Goal: Ask a question: Seek information or help from site administrators or community

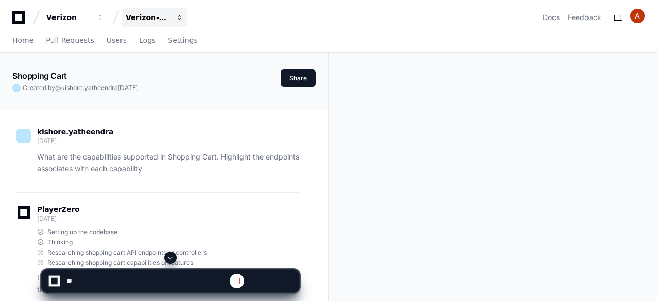
click at [104, 15] on span "button" at bounding box center [100, 17] width 7 height 7
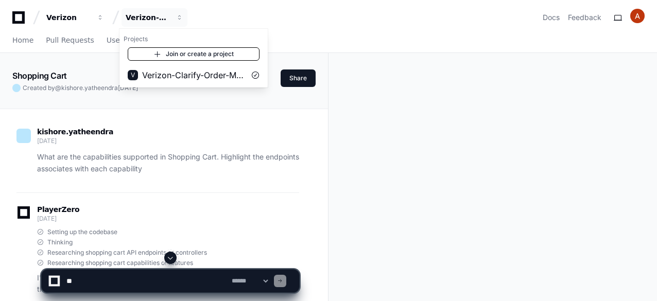
click at [170, 52] on link "Join or create a project" at bounding box center [194, 53] width 132 height 13
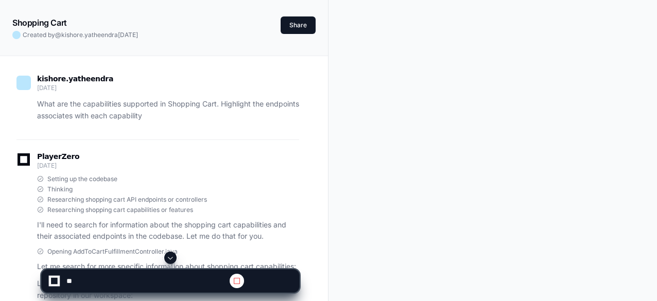
click at [241, 280] on span at bounding box center [237, 281] width 8 height 8
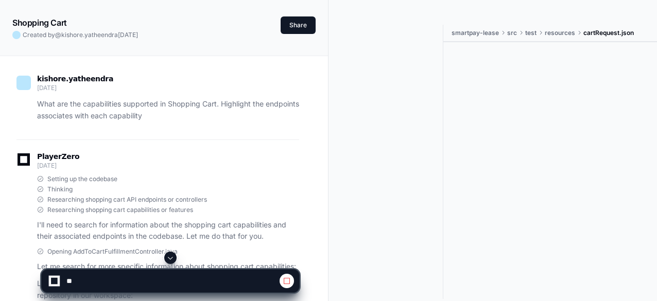
click at [289, 279] on span at bounding box center [286, 281] width 8 height 8
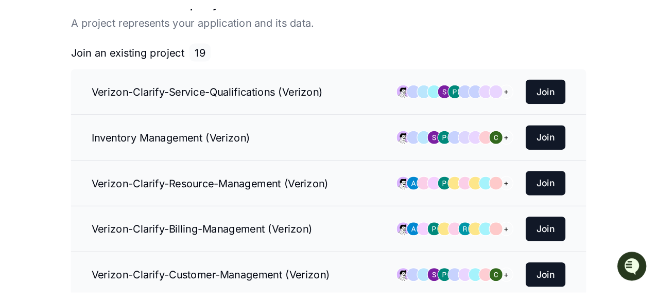
scroll to position [80, 0]
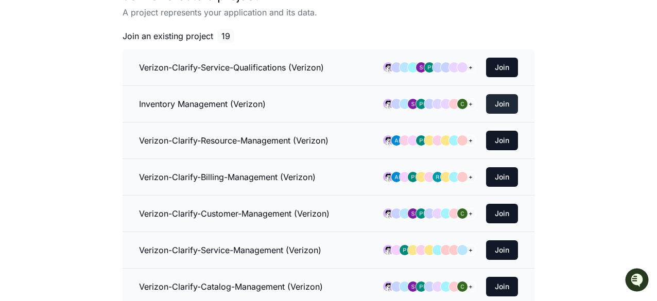
click at [498, 107] on button "Join" at bounding box center [502, 104] width 32 height 20
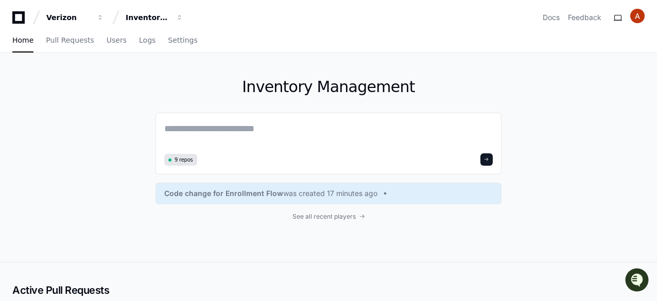
click at [132, 94] on div "Inventory Management 9 repos Code change for Enrollment Flow was created 17 min…" at bounding box center [328, 157] width 657 height 209
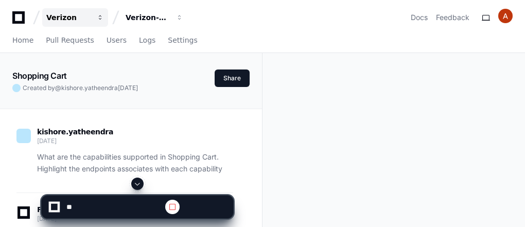
click at [99, 15] on span "button" at bounding box center [100, 17] width 7 height 7
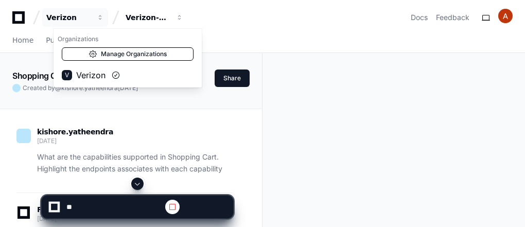
click at [125, 51] on link "Manage Organizations" at bounding box center [128, 53] width 132 height 13
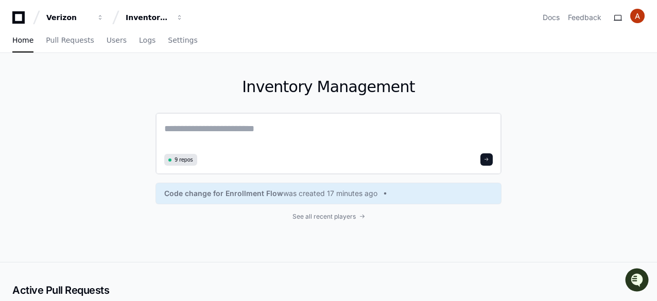
click at [207, 128] on textarea at bounding box center [328, 135] width 328 height 29
paste textarea "**********"
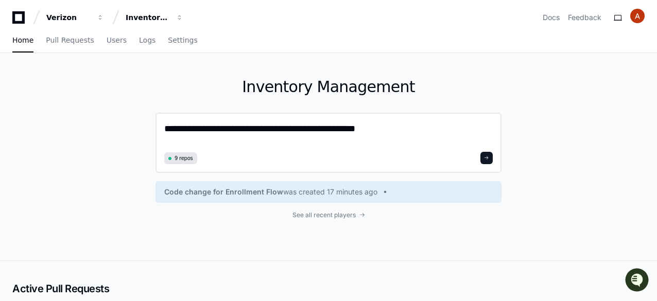
click at [377, 126] on textarea "**********" at bounding box center [328, 134] width 328 height 27
type textarea "**********"
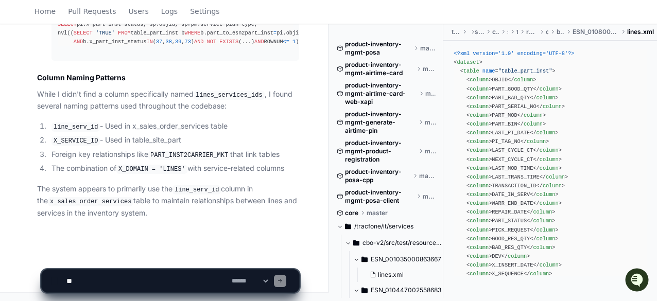
scroll to position [1426, 0]
click at [121, 274] on textarea at bounding box center [146, 281] width 165 height 23
type textarea "**********"
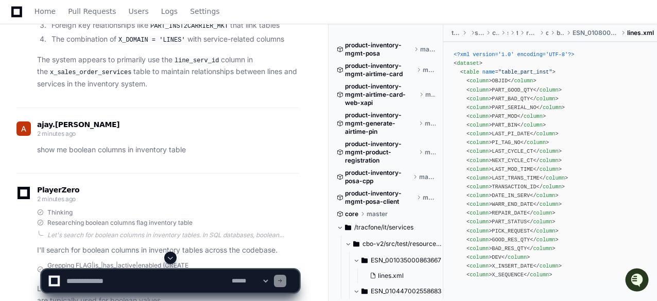
scroll to position [1451, 0]
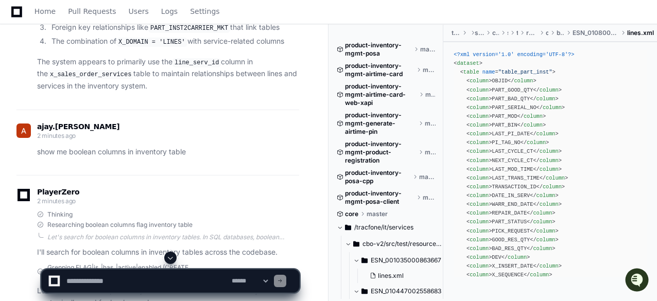
click at [120, 281] on textarea at bounding box center [146, 281] width 165 height 23
paste textarea "**********"
type textarea "**********"
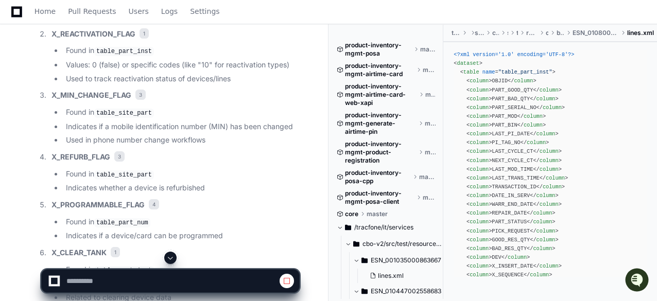
scroll to position [2273, 0]
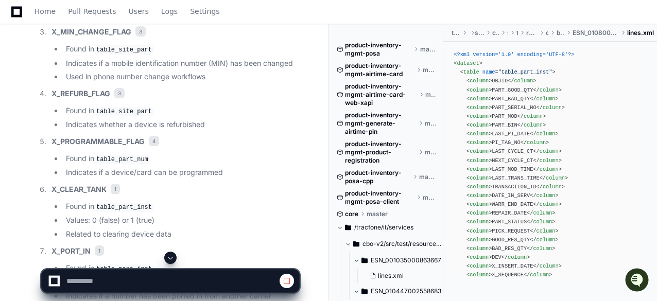
click at [171, 255] on span at bounding box center [170, 258] width 8 height 8
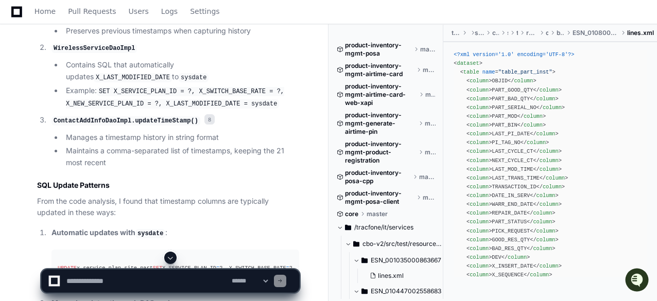
scroll to position [4389, 0]
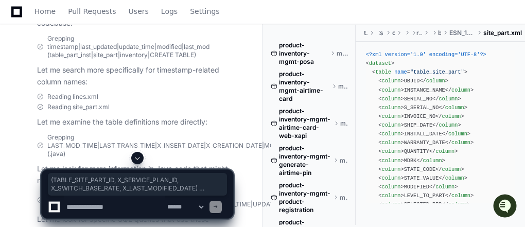
scroll to position [3716, 0]
drag, startPoint x: 34, startPoint y: 104, endPoint x: 194, endPoint y: 122, distance: 161.5
click at [194, 28] on p "I'll search for columns with names similar to updated_timestamp in inventory ta…" at bounding box center [135, 11] width 196 height 36
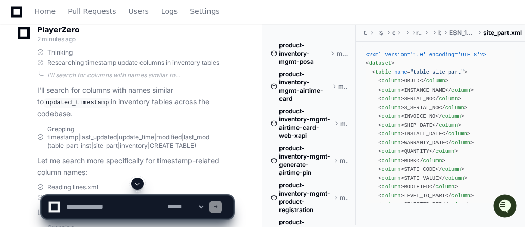
scroll to position [3624, 0]
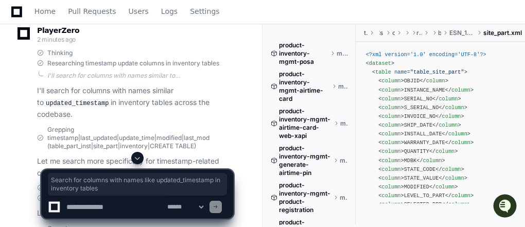
drag, startPoint x: 105, startPoint y: 108, endPoint x: 35, endPoint y: 85, distance: 73.5
copy p "Search for columns with names like updated_timestamp in inventory tables"
click at [95, 204] on textarea at bounding box center [114, 207] width 101 height 23
paste textarea "**********"
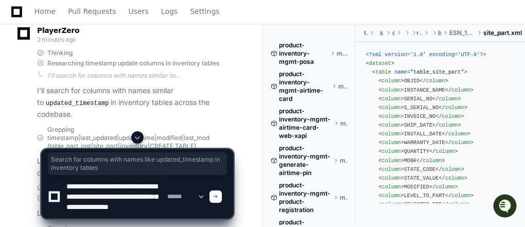
scroll to position [13, 0]
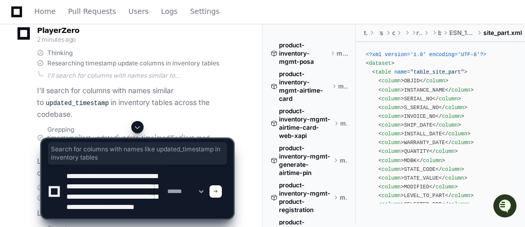
type textarea "**********"
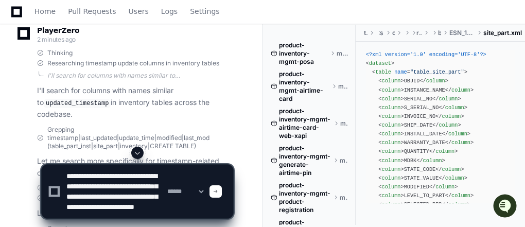
click at [218, 192] on span at bounding box center [215, 191] width 5 height 5
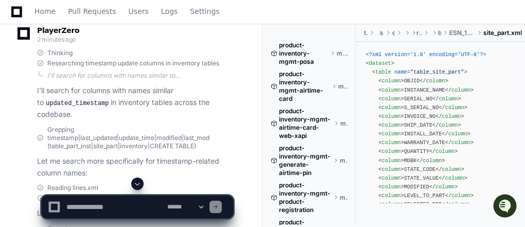
scroll to position [0, 0]
click at [140, 180] on span at bounding box center [137, 184] width 8 height 8
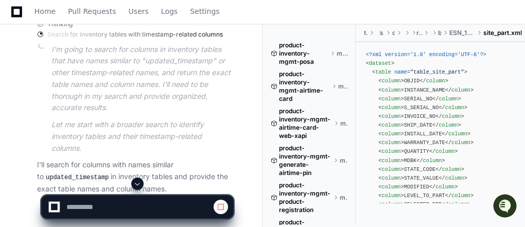
click at [139, 181] on span at bounding box center [137, 184] width 8 height 8
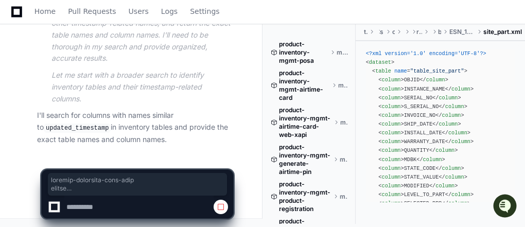
drag, startPoint x: 138, startPoint y: 185, endPoint x: 198, endPoint y: 148, distance: 70.2
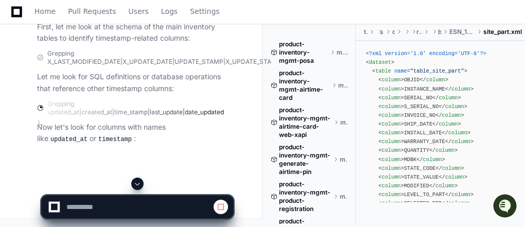
click at [137, 184] on span at bounding box center [137, 184] width 8 height 8
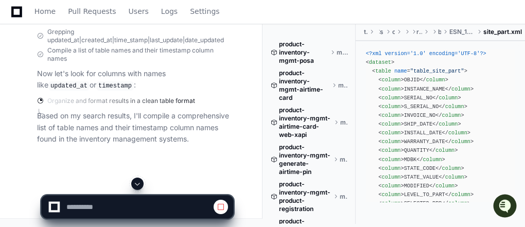
click at [137, 179] on button at bounding box center [137, 184] width 12 height 12
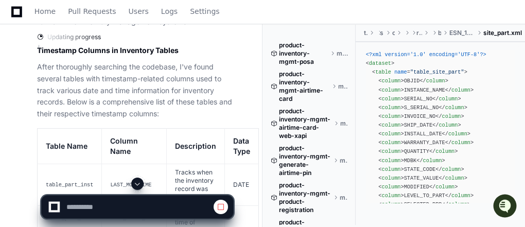
click at [141, 184] on span at bounding box center [137, 184] width 8 height 8
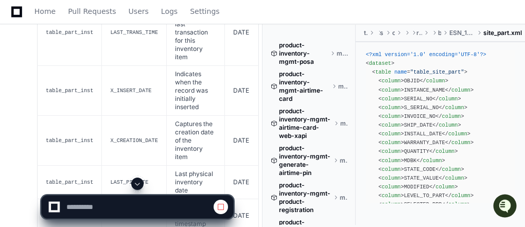
click at [140, 183] on span at bounding box center [137, 184] width 8 height 8
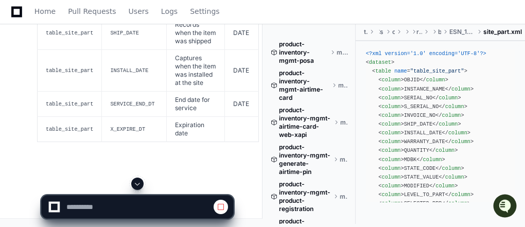
click at [136, 181] on span at bounding box center [137, 184] width 8 height 8
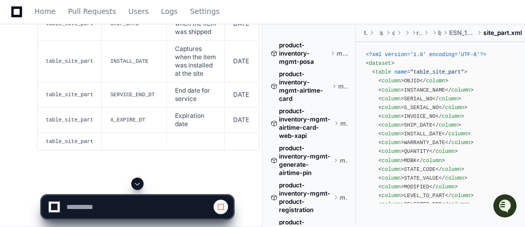
scroll to position [6781, 0]
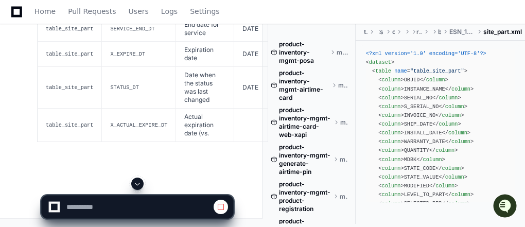
click at [137, 187] on span at bounding box center [137, 184] width 8 height 8
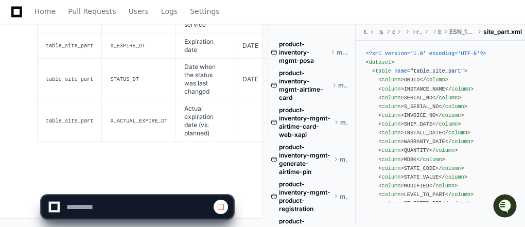
scroll to position [6864, 0]
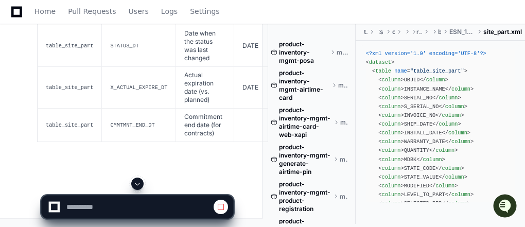
click at [139, 184] on span at bounding box center [137, 184] width 8 height 8
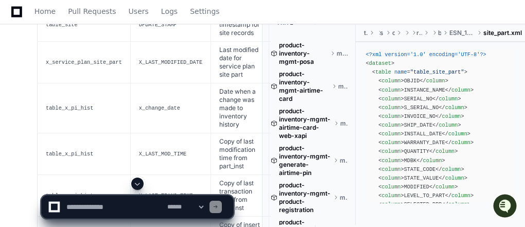
click at [138, 185] on span at bounding box center [137, 184] width 8 height 8
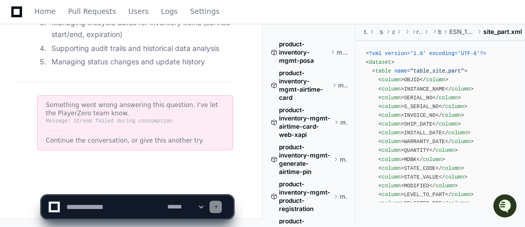
click at [15, 6] on icon at bounding box center [16, 12] width 11 height 12
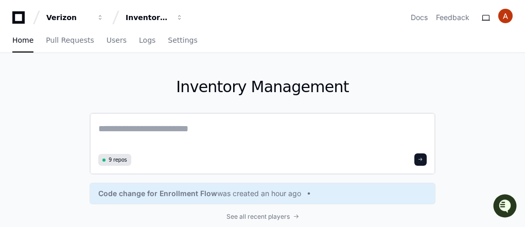
click at [206, 124] on textarea at bounding box center [262, 135] width 328 height 29
paste textarea "**********"
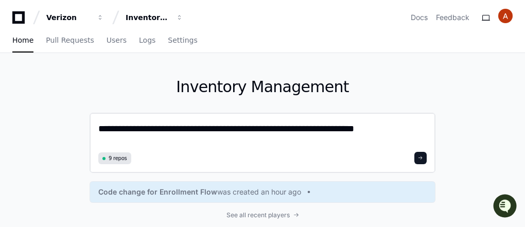
drag, startPoint x: 250, startPoint y: 127, endPoint x: 190, endPoint y: 126, distance: 59.7
click at [190, 126] on textarea "**********" at bounding box center [262, 134] width 328 height 27
paste textarea "**"
click at [189, 127] on textarea "**********" at bounding box center [262, 134] width 328 height 27
type textarea "**********"
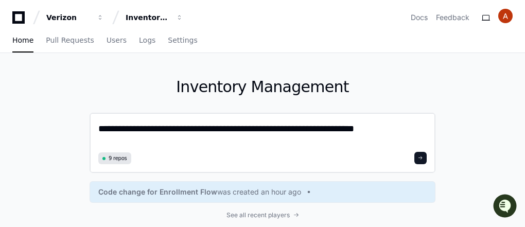
click at [416, 159] on button at bounding box center [420, 158] width 12 height 12
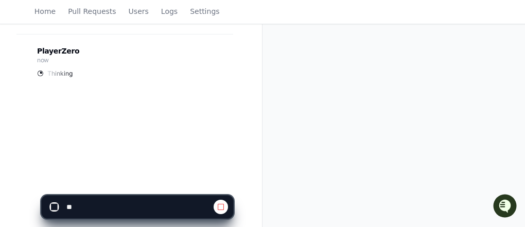
scroll to position [167, 0]
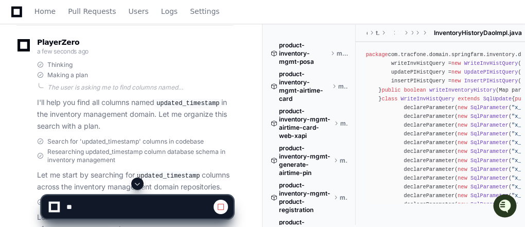
click at [139, 180] on span at bounding box center [137, 184] width 8 height 8
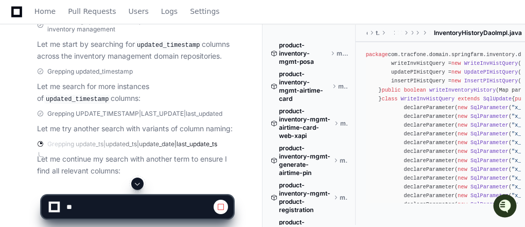
click at [138, 185] on span at bounding box center [137, 184] width 8 height 8
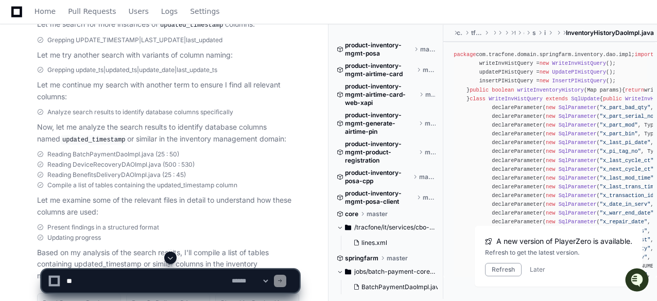
click at [516, 11] on div "Home Pull Requests Users Logs Settings" at bounding box center [328, 12] width 632 height 24
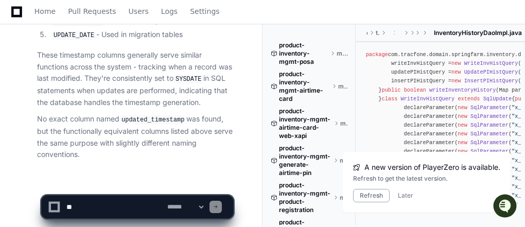
scroll to position [1655, 0]
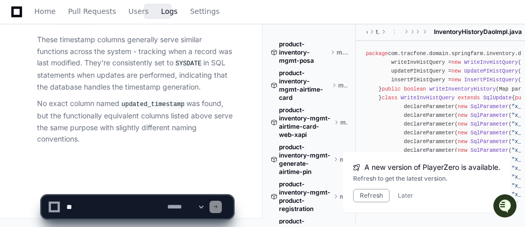
click at [161, 14] on span "Logs" at bounding box center [169, 11] width 16 height 6
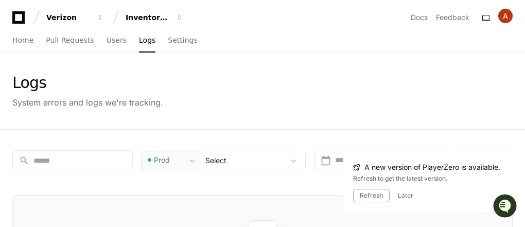
click at [15, 20] on icon at bounding box center [18, 17] width 12 height 12
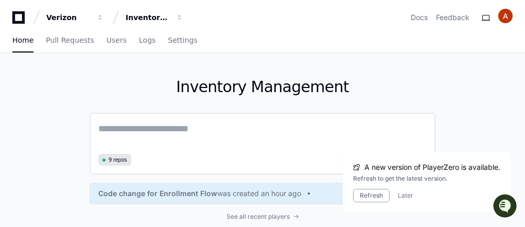
click at [155, 128] on textarea at bounding box center [262, 135] width 328 height 29
paste textarea "**********"
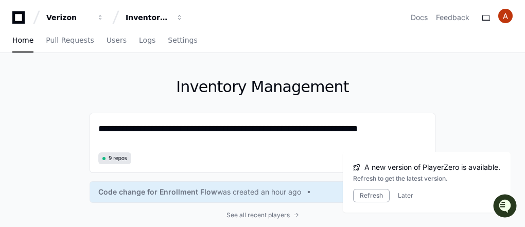
type textarea "**********"
click at [400, 194] on button "Later" at bounding box center [405, 195] width 15 height 8
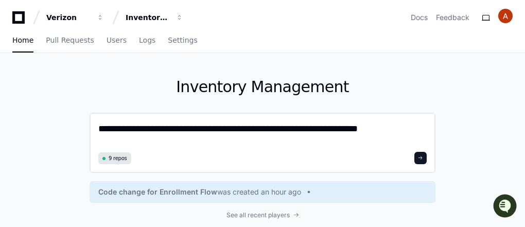
click at [422, 154] on button at bounding box center [420, 158] width 12 height 12
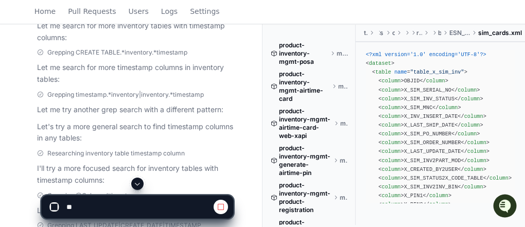
scroll to position [506, 0]
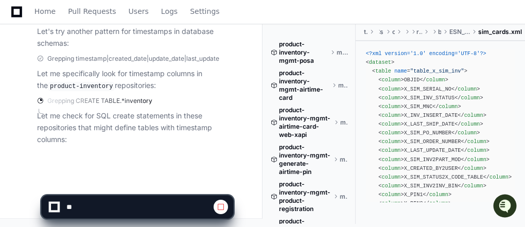
click at [139, 180] on app-app-chat-input at bounding box center [137, 198] width 192 height 41
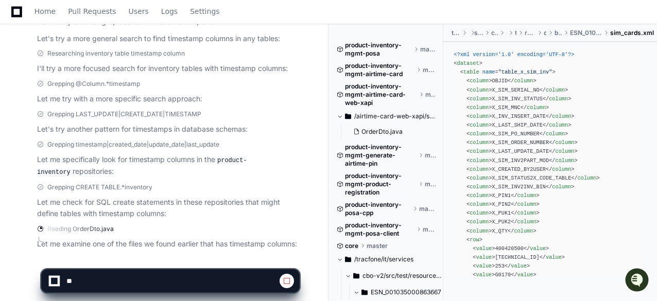
scroll to position [380, 0]
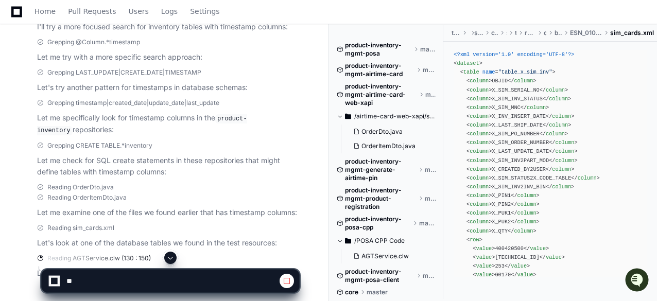
click at [171, 259] on span at bounding box center [170, 258] width 8 height 8
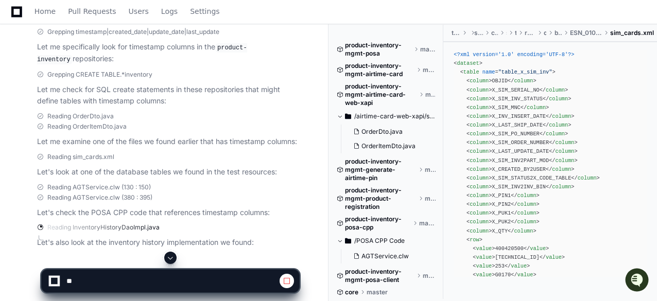
click at [172, 255] on span at bounding box center [170, 258] width 8 height 8
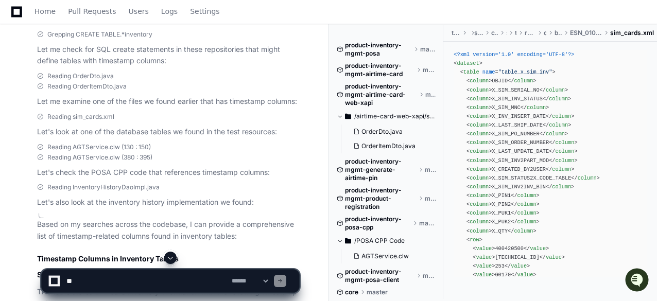
click at [173, 255] on span at bounding box center [170, 258] width 8 height 8
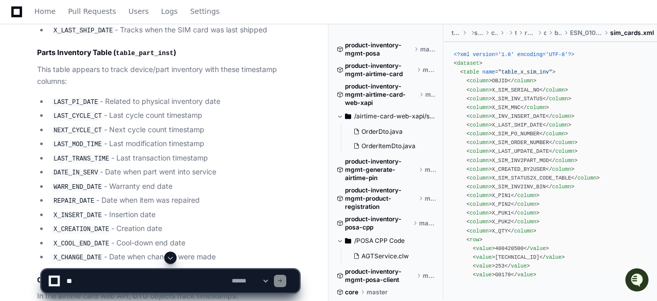
scroll to position [1060, 0]
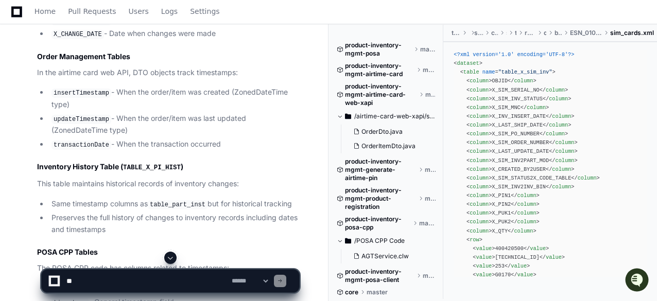
click at [175, 254] on button at bounding box center [170, 258] width 12 height 12
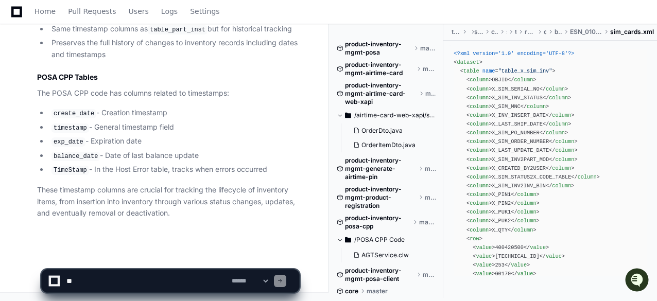
click at [175, 254] on app-app-chat-input "**********" at bounding box center [170, 272] width 258 height 41
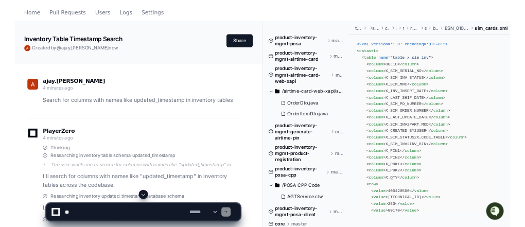
scroll to position [0, 0]
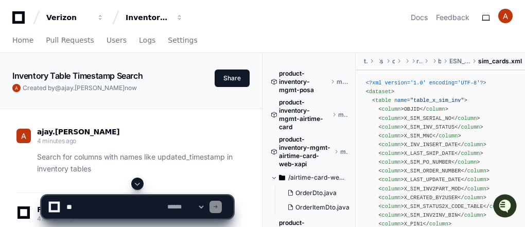
click at [139, 184] on span at bounding box center [137, 184] width 8 height 8
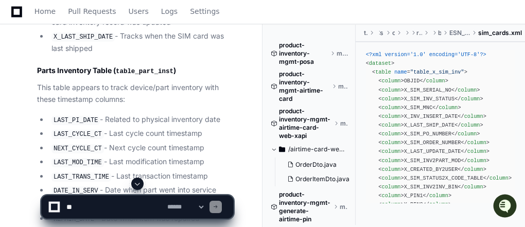
scroll to position [979, 0]
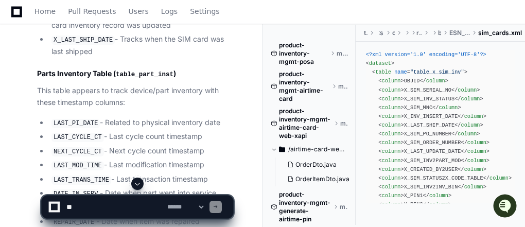
click at [101, 209] on textarea at bounding box center [114, 207] width 101 height 23
paste textarea "**********"
type textarea "**********"
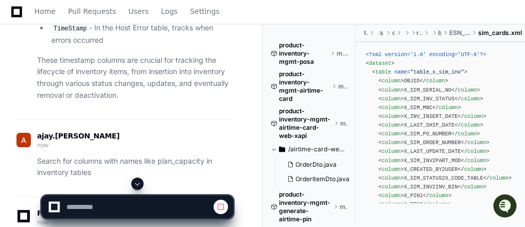
scroll to position [1571, 0]
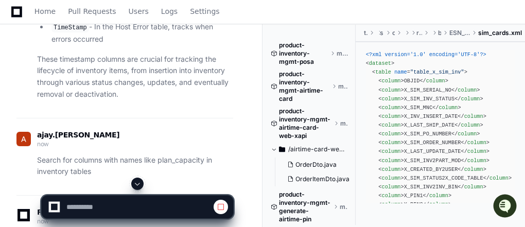
click at [136, 182] on span at bounding box center [137, 184] width 8 height 8
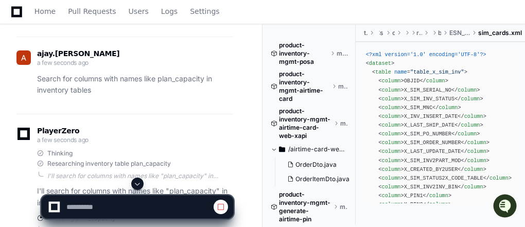
click at [137, 184] on span at bounding box center [137, 184] width 8 height 8
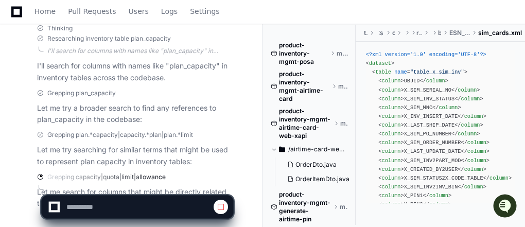
scroll to position [1830, 0]
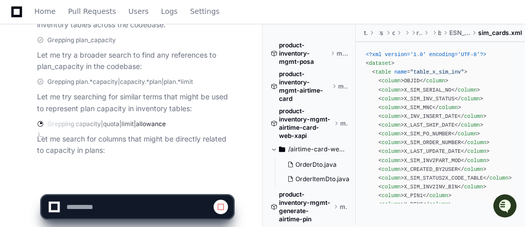
click at [137, 184] on app-app-chat-input at bounding box center [137, 198] width 192 height 41
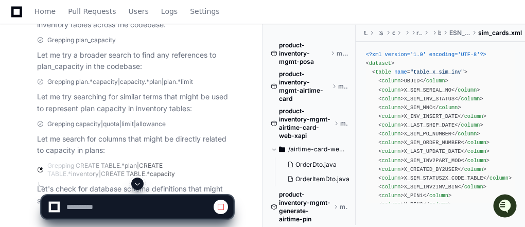
click at [140, 184] on span at bounding box center [137, 184] width 8 height 8
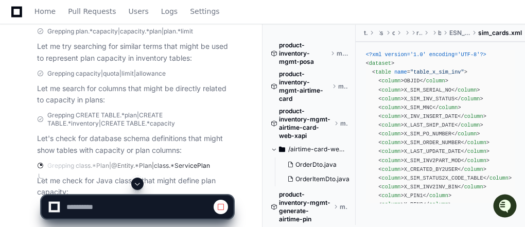
click at [138, 184] on span at bounding box center [137, 184] width 8 height 8
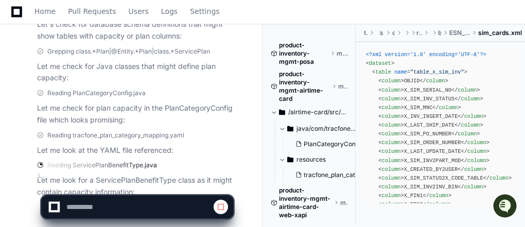
scroll to position [2036, 0]
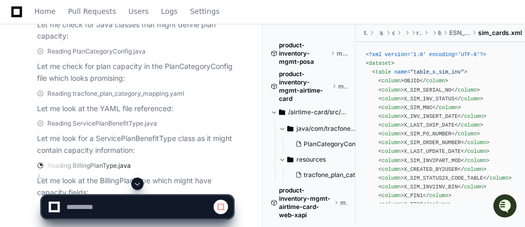
click at [135, 181] on span at bounding box center [137, 184] width 8 height 8
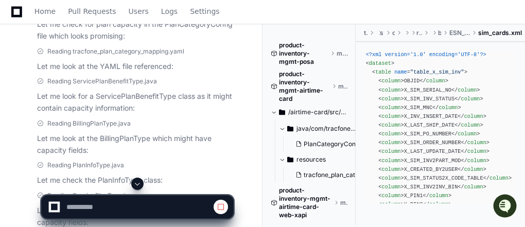
click at [138, 183] on span at bounding box center [137, 184] width 8 height 8
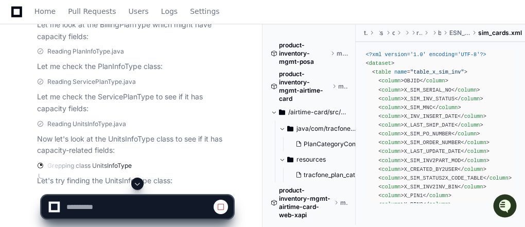
click at [138, 183] on span at bounding box center [137, 184] width 8 height 8
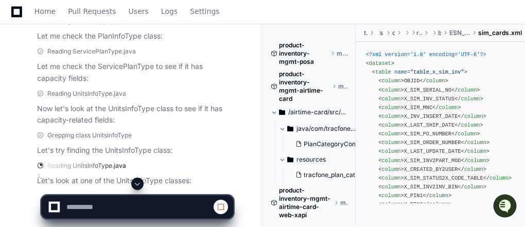
click at [135, 187] on span at bounding box center [137, 184] width 8 height 8
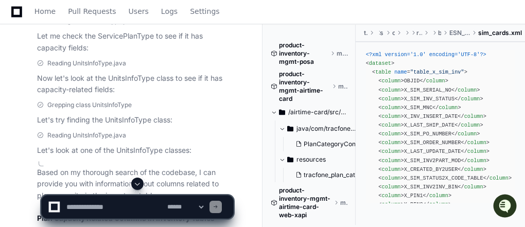
click at [135, 180] on span at bounding box center [137, 184] width 8 height 8
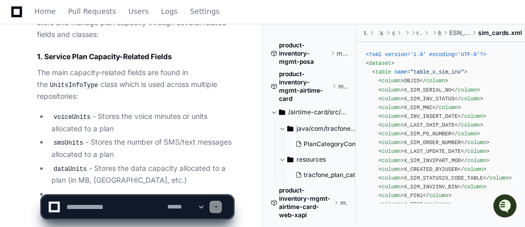
scroll to position [2528, 0]
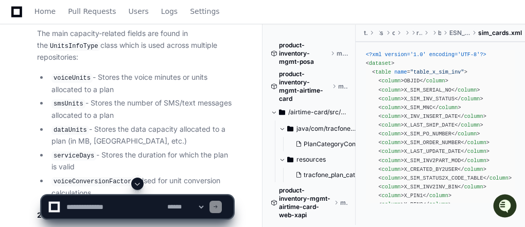
click at [137, 186] on span at bounding box center [137, 184] width 8 height 8
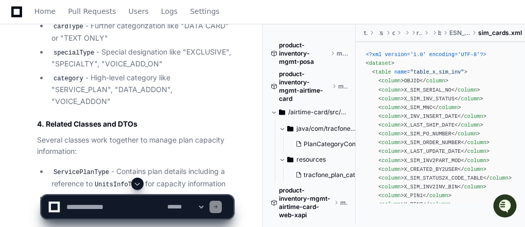
scroll to position [3023, 0]
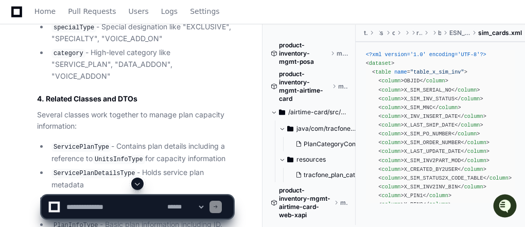
click at [137, 184] on span at bounding box center [137, 184] width 8 height 8
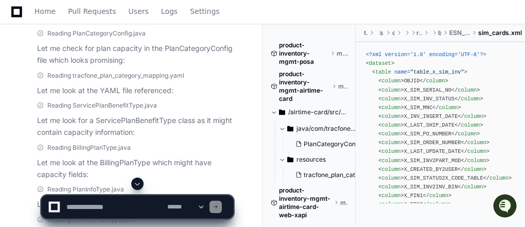
scroll to position [1991, 0]
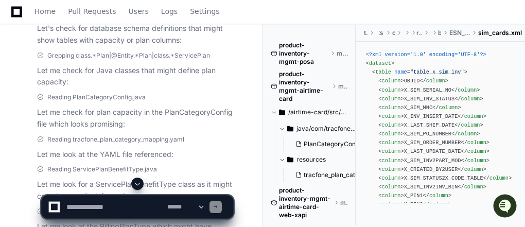
click at [138, 183] on span at bounding box center [137, 184] width 8 height 8
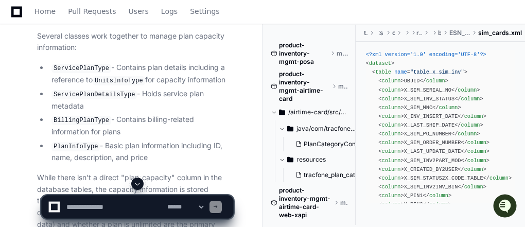
scroll to position [3103, 0]
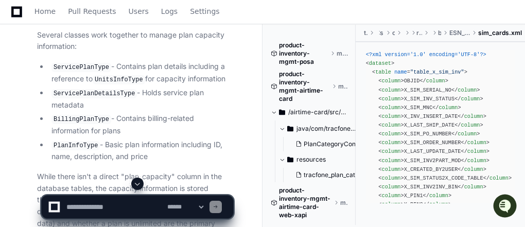
click at [105, 204] on textarea at bounding box center [114, 207] width 101 height 23
paste textarea "**********"
type textarea "**********"
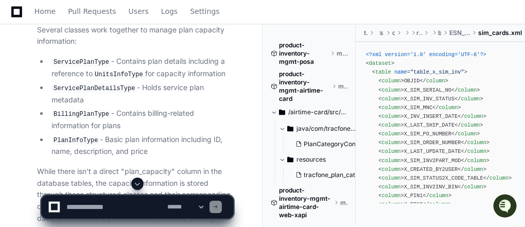
scroll to position [0, 0]
click at [223, 204] on span at bounding box center [221, 207] width 8 height 8
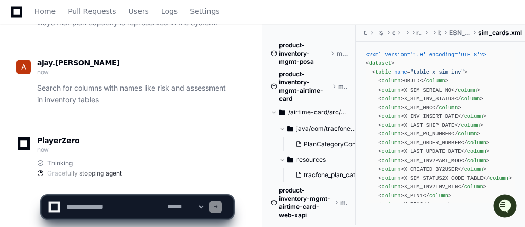
click at [125, 206] on textarea at bounding box center [114, 207] width 101 height 23
paste textarea "**********"
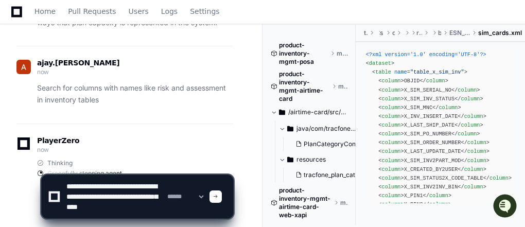
scroll to position [3, 0]
click at [117, 194] on textarea at bounding box center [114, 196] width 101 height 43
click at [108, 205] on textarea at bounding box center [114, 196] width 101 height 43
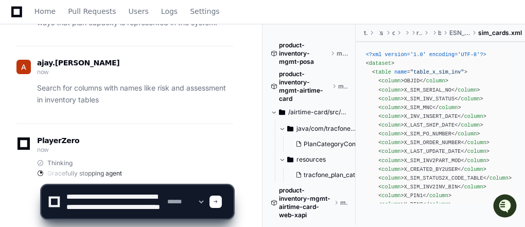
type textarea "**********"
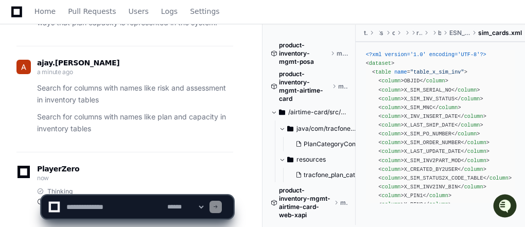
scroll to position [3339, 0]
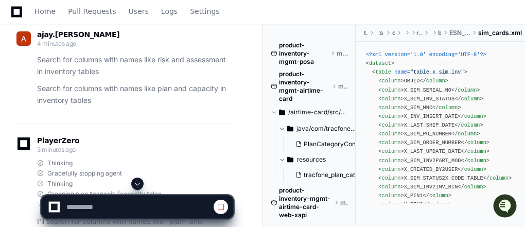
click at [139, 187] on span at bounding box center [137, 184] width 8 height 8
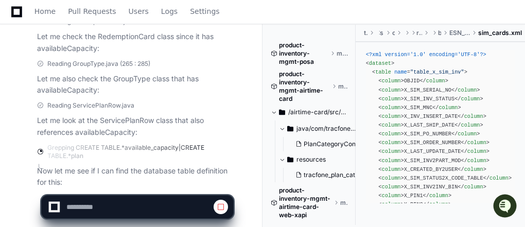
scroll to position [3731, 0]
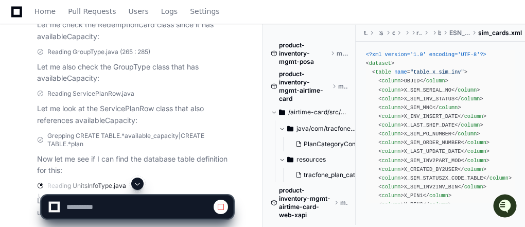
click at [135, 184] on span at bounding box center [137, 184] width 8 height 8
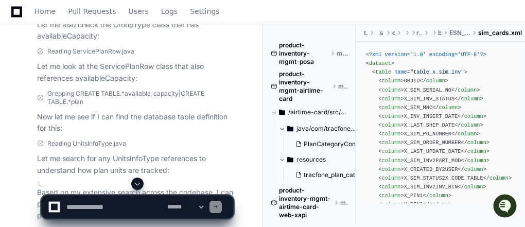
click at [137, 182] on span at bounding box center [137, 184] width 8 height 8
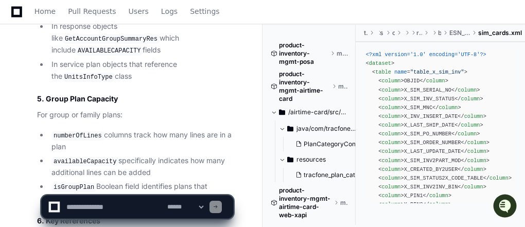
scroll to position [4708, 0]
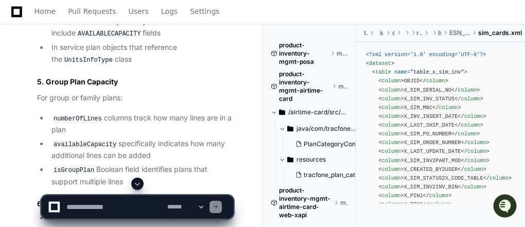
click at [134, 182] on span at bounding box center [137, 184] width 8 height 8
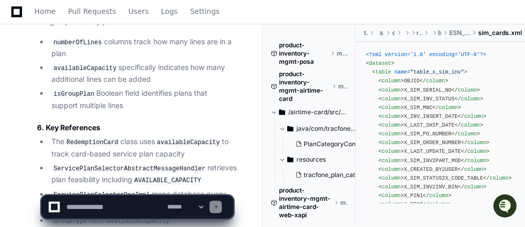
click at [134, 182] on app-app-chat-input "**********" at bounding box center [137, 198] width 192 height 41
click at [134, 182] on span at bounding box center [137, 184] width 8 height 8
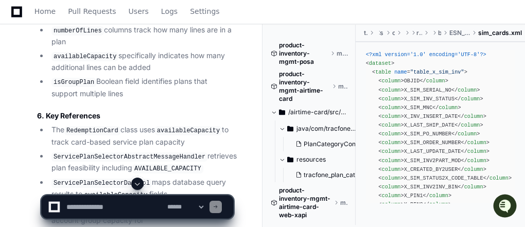
click at [134, 182] on app-app-chat-input "**********" at bounding box center [137, 198] width 192 height 41
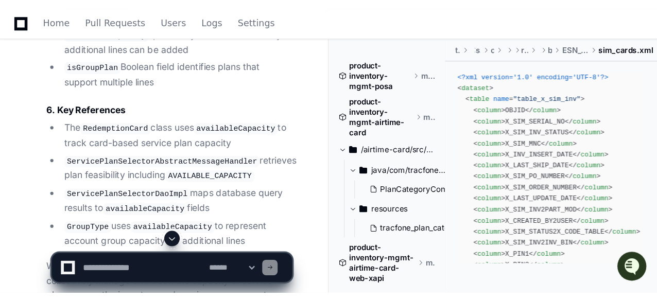
scroll to position [4056, 0]
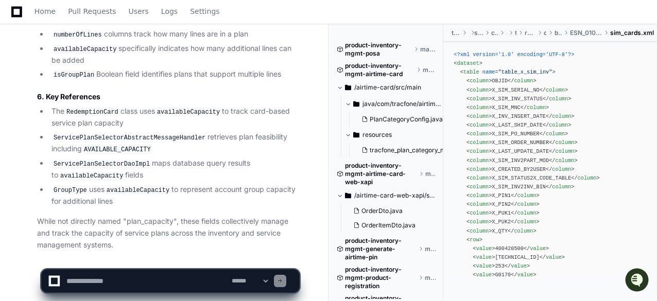
click at [95, 280] on textarea at bounding box center [146, 281] width 165 height 23
paste textarea "**********"
type textarea "**********"
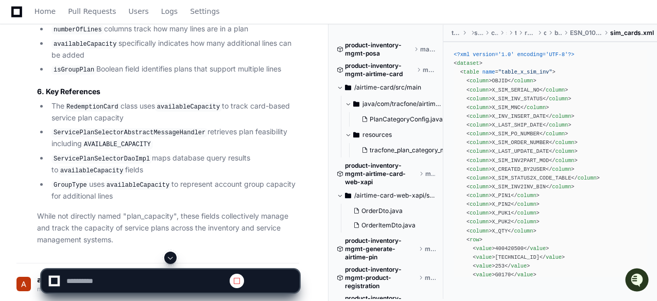
scroll to position [0, 0]
click at [169, 254] on span at bounding box center [170, 258] width 8 height 8
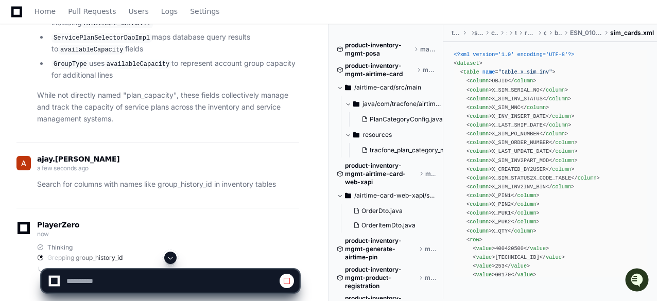
click at [169, 254] on span at bounding box center [170, 258] width 8 height 8
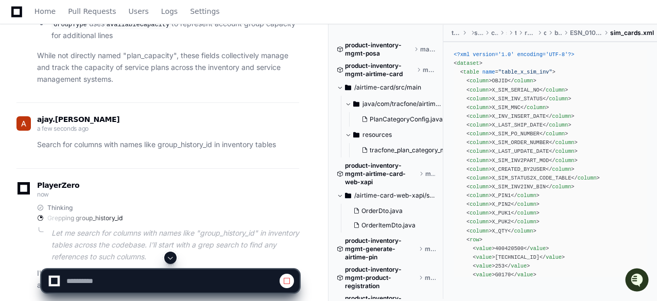
click at [169, 254] on span at bounding box center [170, 258] width 8 height 8
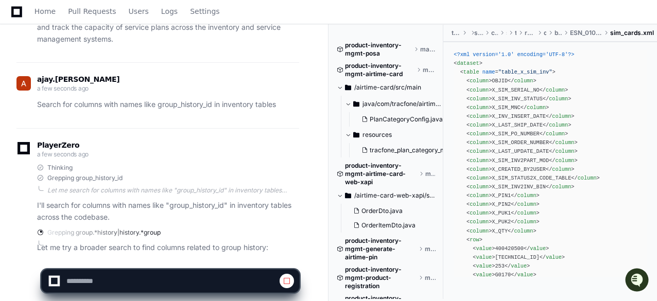
scroll to position [4260, 0]
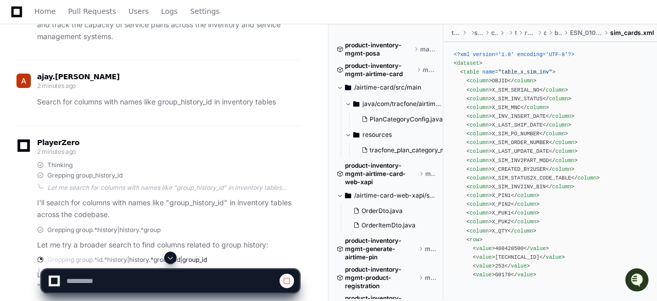
click at [167, 258] on span at bounding box center [170, 258] width 8 height 8
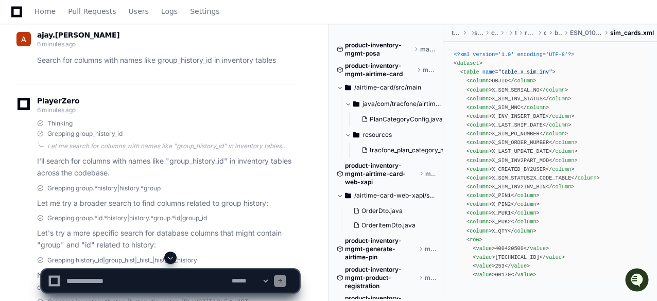
click at [172, 257] on span at bounding box center [170, 258] width 8 height 8
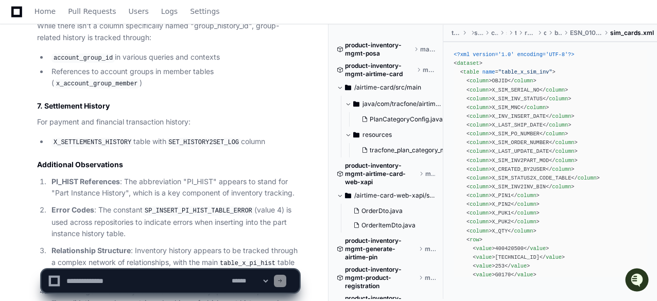
scroll to position [5621, 0]
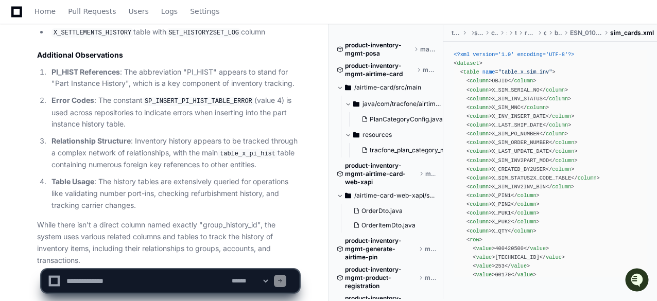
click at [120, 275] on textarea at bounding box center [146, 281] width 165 height 23
paste textarea "**********"
type textarea "**********"
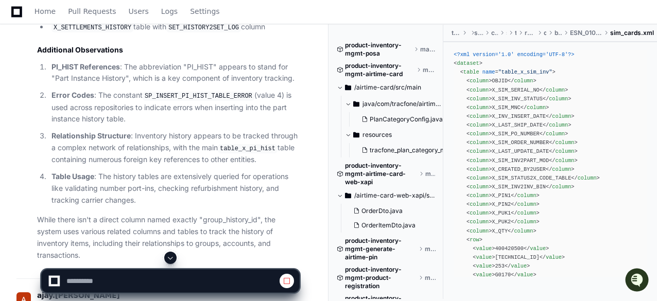
scroll to position [5633, 0]
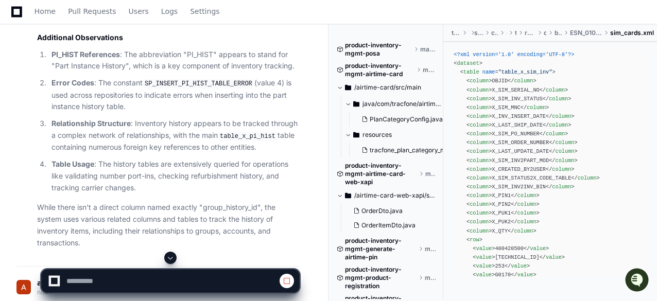
click at [173, 261] on span at bounding box center [170, 258] width 8 height 8
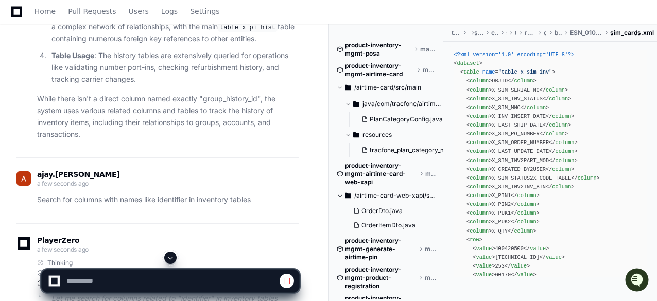
click at [174, 260] on span at bounding box center [170, 258] width 8 height 8
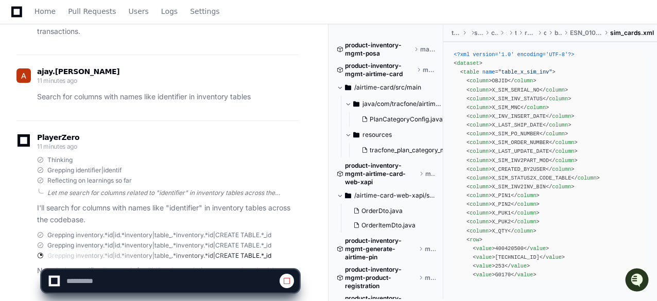
scroll to position [5855, 0]
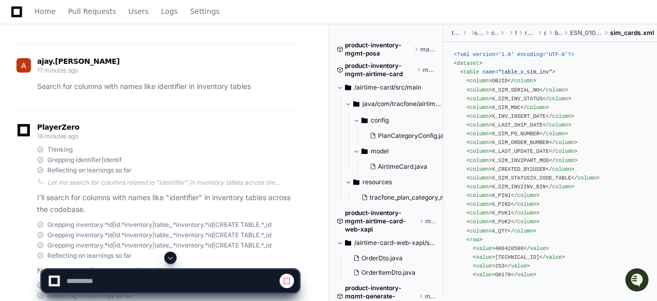
click at [318, 279] on div at bounding box center [170, 276] width 316 height 49
click at [324, 260] on div at bounding box center [170, 276] width 316 height 49
click at [174, 254] on span at bounding box center [170, 258] width 8 height 8
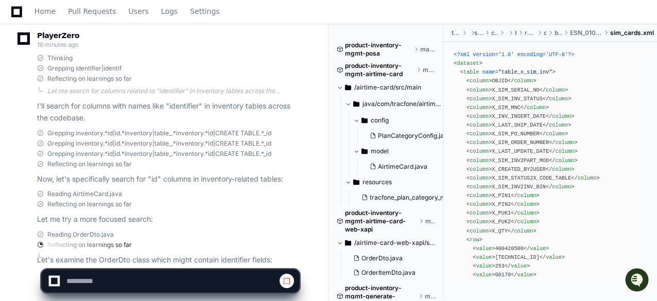
click at [163, 255] on app-app-chat-input at bounding box center [170, 272] width 258 height 41
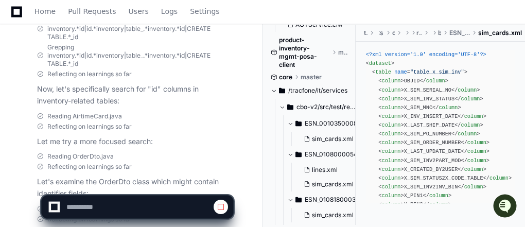
scroll to position [7175, 0]
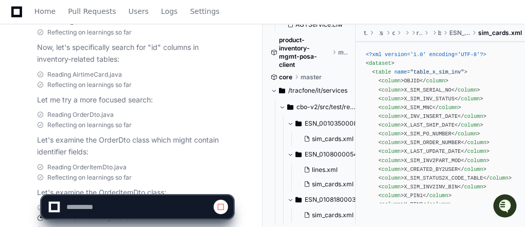
click at [140, 181] on app-app-chat-input at bounding box center [137, 198] width 192 height 41
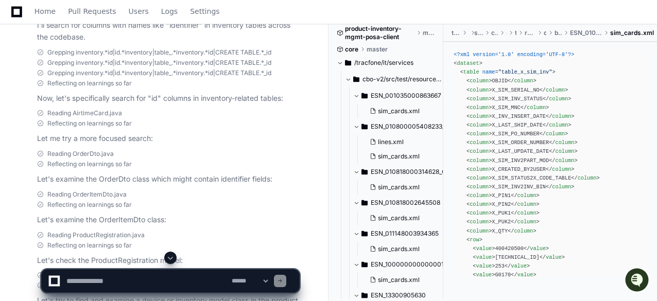
scroll to position [462, 0]
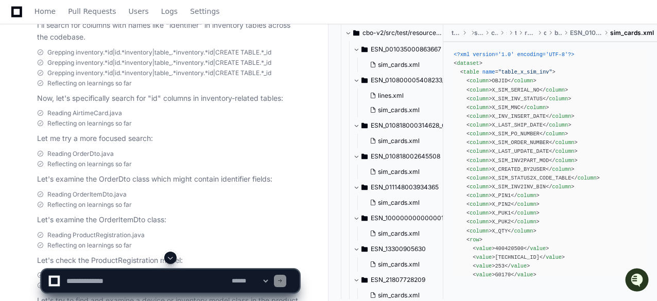
click at [172, 260] on span at bounding box center [170, 258] width 8 height 8
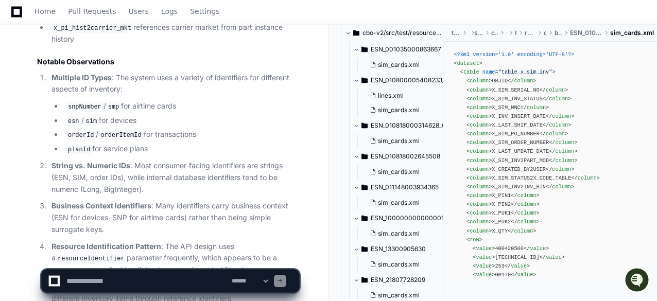
scroll to position [7350, 0]
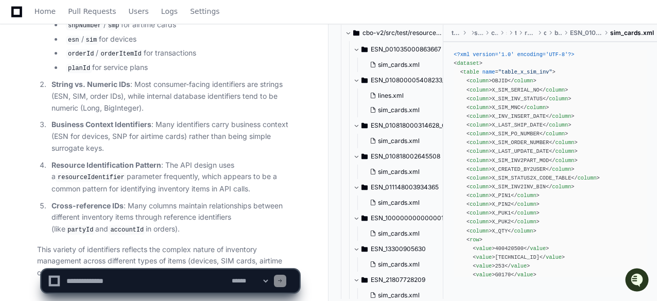
click at [112, 287] on textarea at bounding box center [146, 281] width 165 height 23
paste textarea "**********"
type textarea "**********"
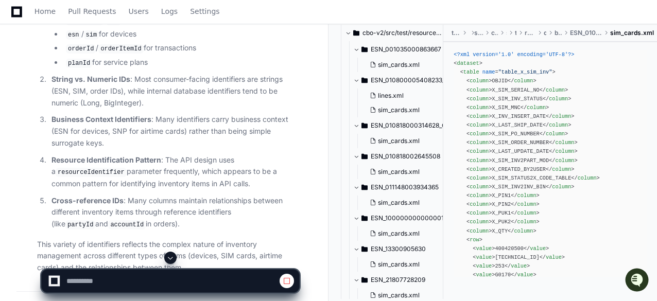
click at [173, 256] on span at bounding box center [170, 258] width 8 height 8
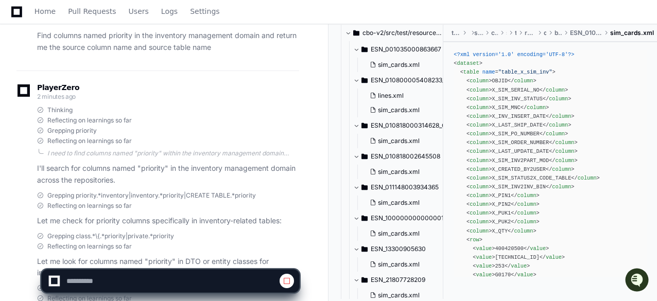
scroll to position [7719, 0]
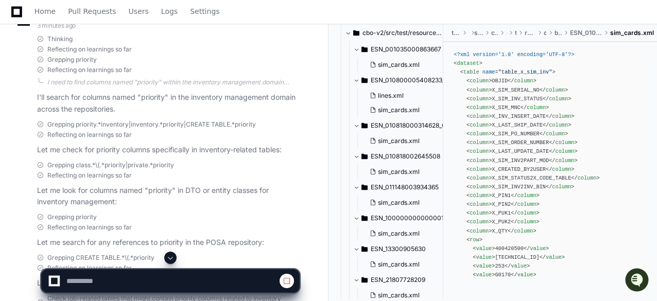
click at [166, 259] on button at bounding box center [170, 258] width 12 height 12
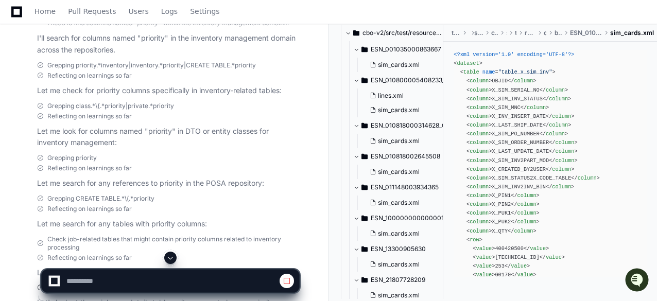
click at [166, 259] on button at bounding box center [170, 258] width 12 height 12
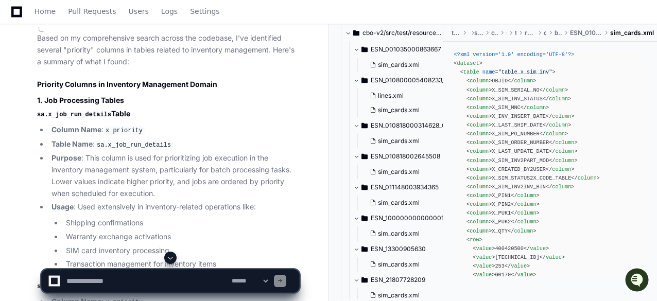
scroll to position [8132, 0]
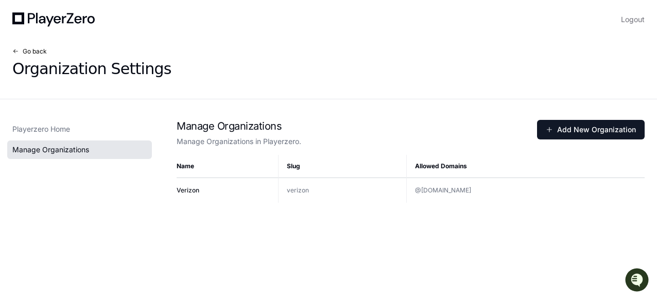
click at [14, 53] on span at bounding box center [15, 51] width 6 height 6
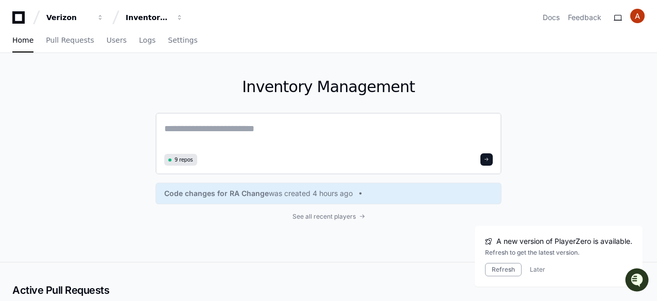
click at [201, 126] on textarea at bounding box center [328, 135] width 328 height 29
paste textarea "**********"
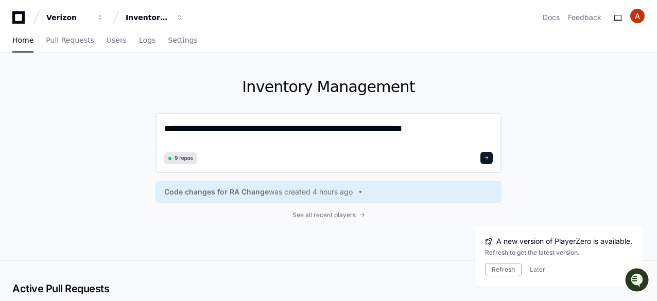
type textarea "**********"
click at [486, 158] on span at bounding box center [486, 157] width 5 height 5
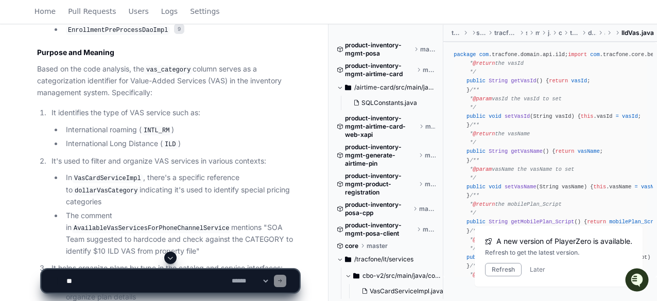
scroll to position [973, 0]
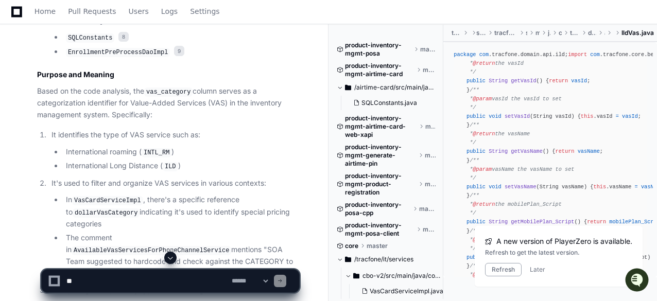
click at [114, 278] on textarea at bounding box center [146, 281] width 165 height 23
paste textarea "**********"
type textarea "**********"
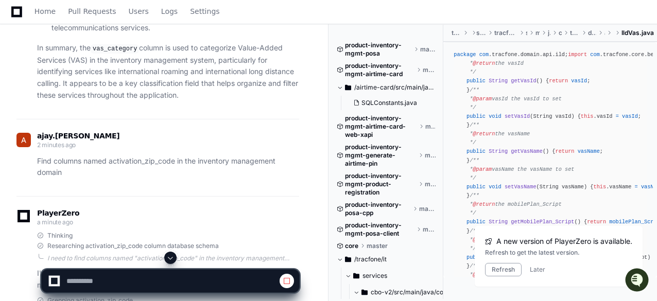
click at [172, 259] on span at bounding box center [170, 258] width 8 height 8
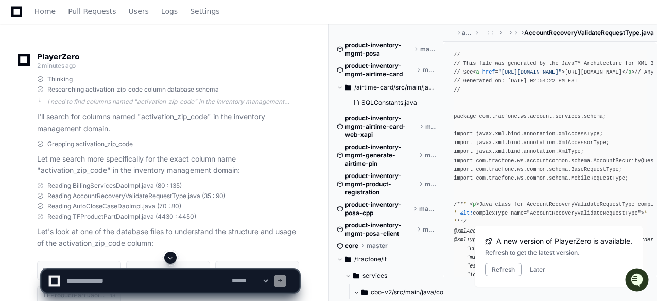
click at [171, 254] on span at bounding box center [170, 258] width 8 height 8
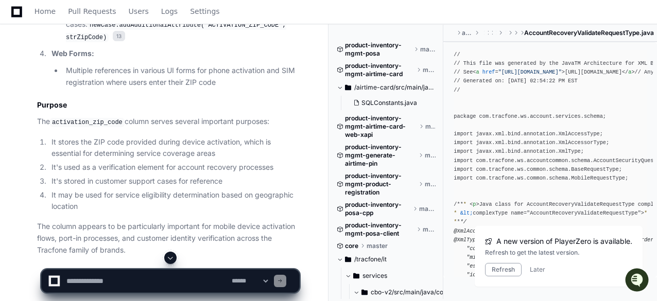
scroll to position [2139, 0]
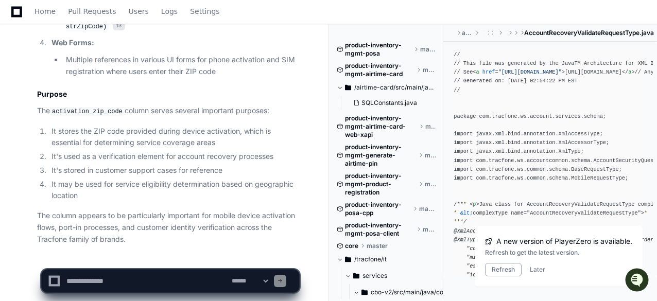
click at [118, 281] on textarea at bounding box center [146, 281] width 165 height 23
paste textarea "**********"
type textarea "**********"
click at [172, 254] on span at bounding box center [170, 258] width 8 height 8
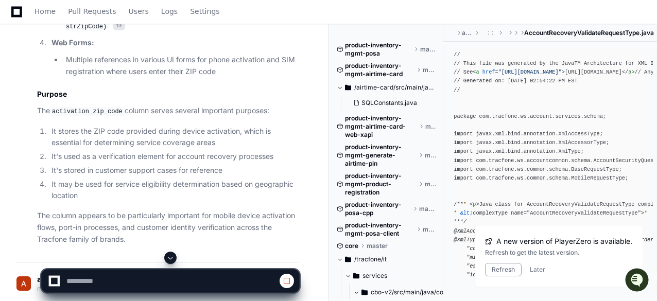
scroll to position [2265, 0]
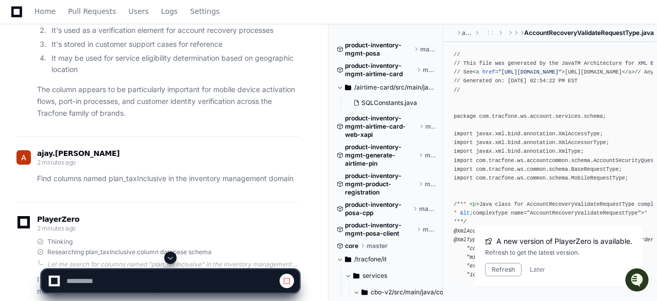
click at [170, 260] on span at bounding box center [170, 258] width 8 height 8
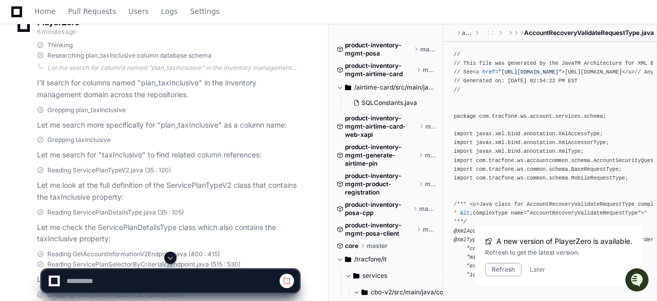
click at [169, 259] on span at bounding box center [170, 258] width 8 height 8
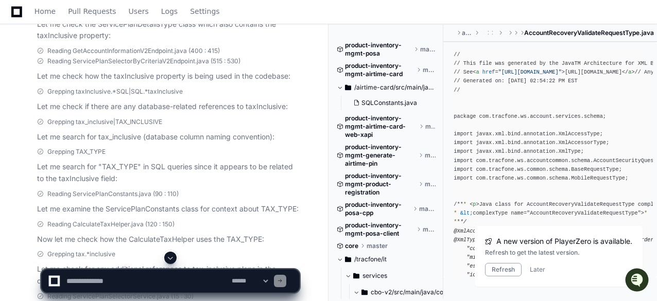
click at [172, 260] on span at bounding box center [170, 258] width 8 height 8
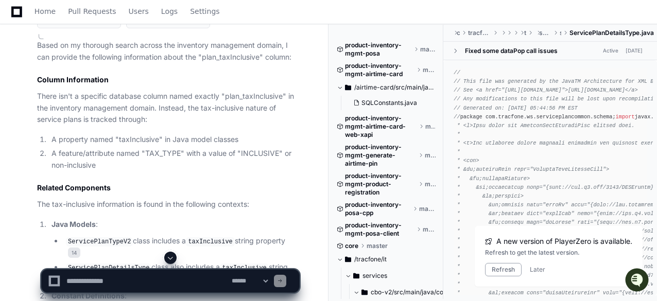
scroll to position [3022, 0]
click at [115, 277] on textarea at bounding box center [146, 281] width 165 height 23
paste textarea "**********"
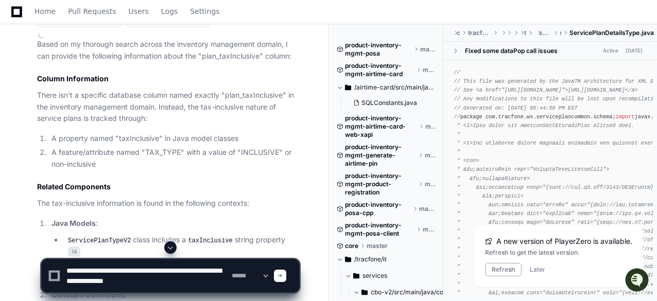
click at [198, 270] on textarea at bounding box center [146, 275] width 165 height 33
click at [108, 280] on textarea at bounding box center [146, 275] width 165 height 33
type textarea "**********"
click at [282, 277] on span at bounding box center [279, 275] width 5 height 5
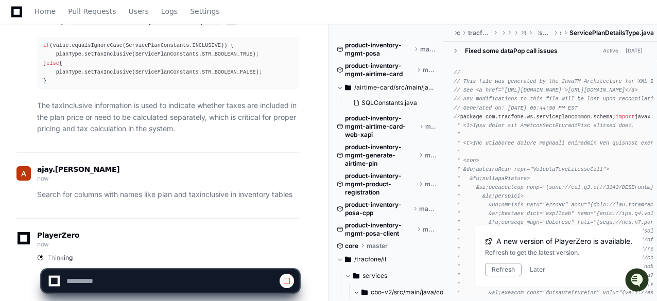
scroll to position [3664, 0]
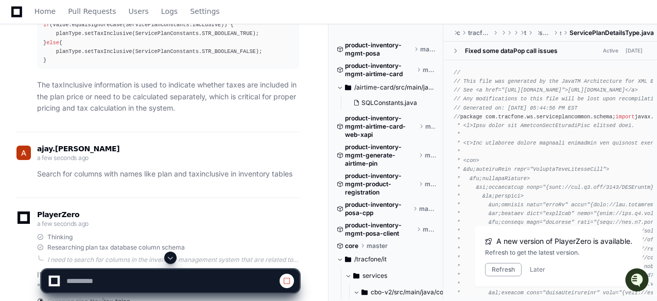
click at [170, 254] on span at bounding box center [170, 258] width 8 height 8
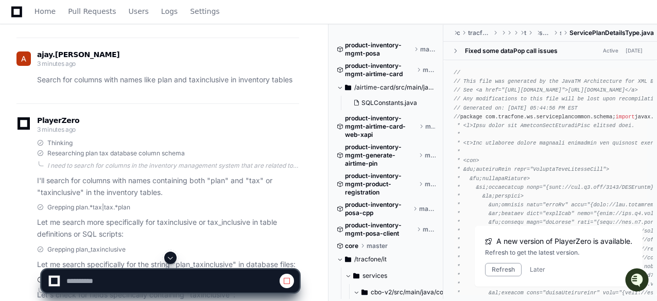
click at [170, 254] on span at bounding box center [170, 258] width 8 height 8
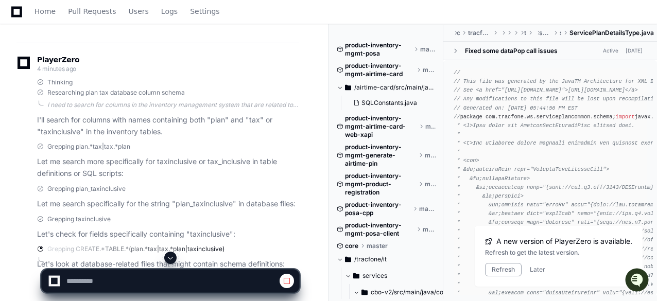
scroll to position [3849, 0]
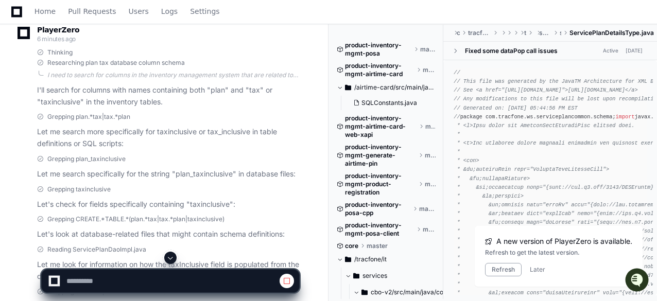
click at [170, 256] on span at bounding box center [170, 258] width 8 height 8
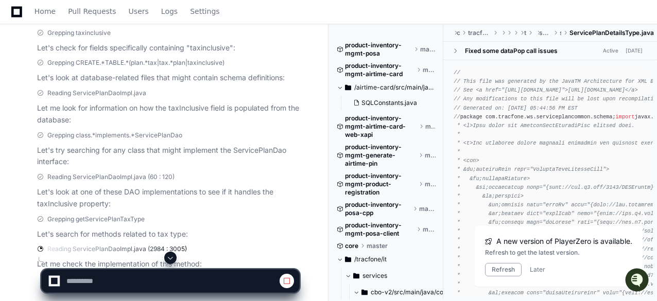
click at [169, 258] on span at bounding box center [170, 258] width 8 height 8
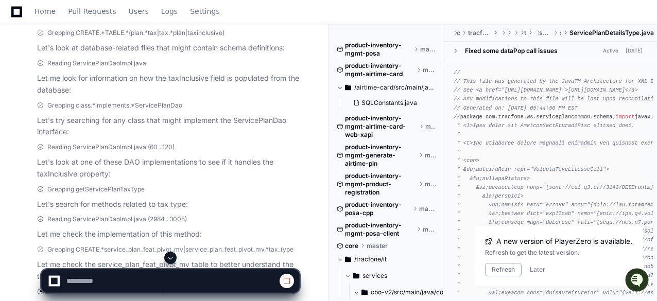
click at [169, 258] on span at bounding box center [170, 258] width 8 height 8
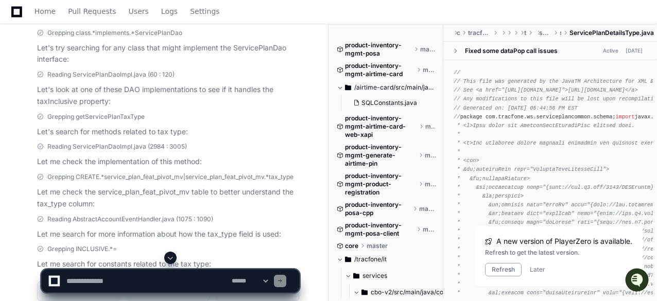
click at [169, 258] on span at bounding box center [170, 258] width 8 height 8
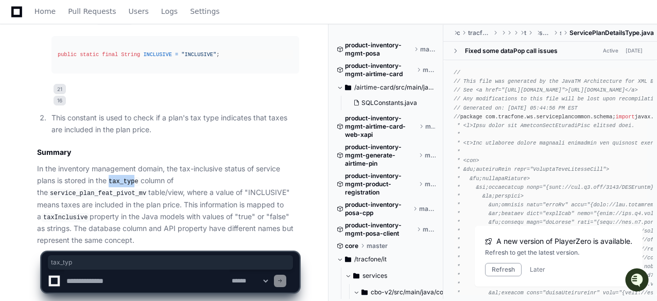
drag, startPoint x: 137, startPoint y: 167, endPoint x: 112, endPoint y: 167, distance: 24.7
click at [112, 177] on code "tax_type" at bounding box center [124, 181] width 34 height 9
click at [135, 177] on code "tax_type" at bounding box center [124, 181] width 34 height 9
drag, startPoint x: 138, startPoint y: 166, endPoint x: 113, endPoint y: 166, distance: 25.7
click at [113, 177] on code "tax_type" at bounding box center [124, 181] width 34 height 9
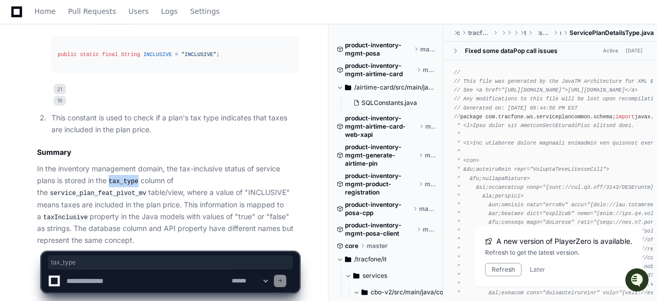
copy code "tax_type"
drag, startPoint x: 195, startPoint y: 166, endPoint x: 282, endPoint y: 168, distance: 87.0
click at [148, 189] on code "service_plan_feat_pivot_mv" at bounding box center [98, 193] width 100 height 9
copy code "service_plan_feat_pivot_mv"
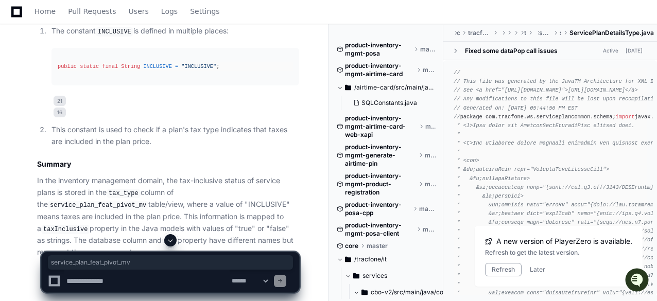
click at [143, 277] on textarea at bounding box center [146, 281] width 165 height 23
paste textarea "**********"
type textarea "**********"
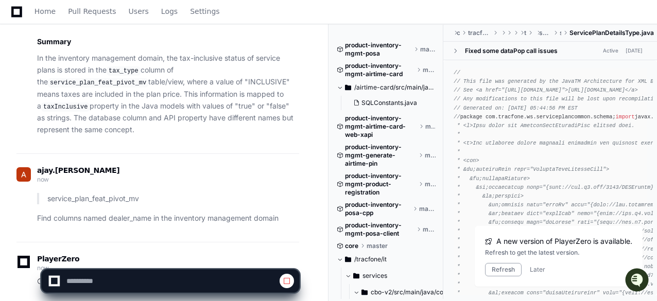
scroll to position [5162, 0]
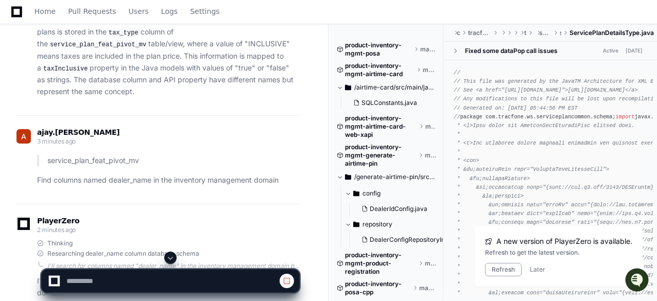
click at [170, 253] on button at bounding box center [170, 258] width 12 height 12
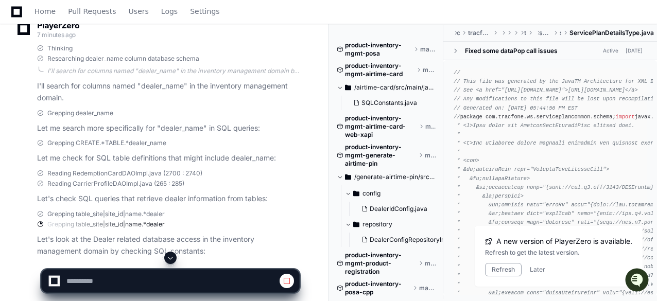
click at [171, 258] on span at bounding box center [170, 258] width 8 height 8
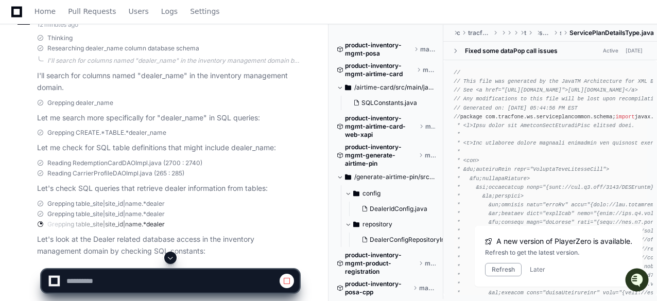
click at [172, 255] on span at bounding box center [170, 258] width 8 height 8
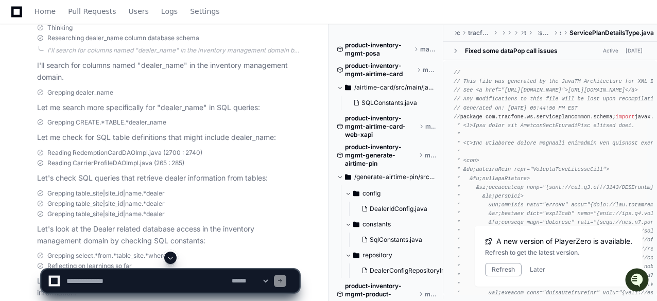
click at [169, 256] on span at bounding box center [170, 258] width 8 height 8
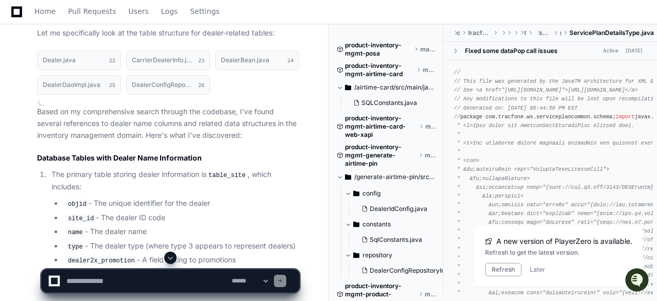
scroll to position [5699, 0]
click at [169, 259] on span at bounding box center [170, 258] width 8 height 8
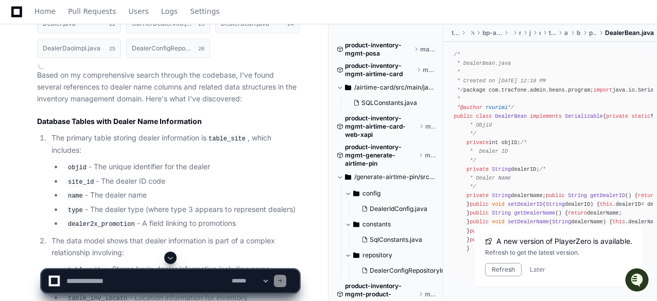
scroll to position [5736, 0]
click at [214, 133] on code "table_site" at bounding box center [226, 137] width 41 height 9
click at [227, 133] on code "table_site" at bounding box center [226, 137] width 41 height 9
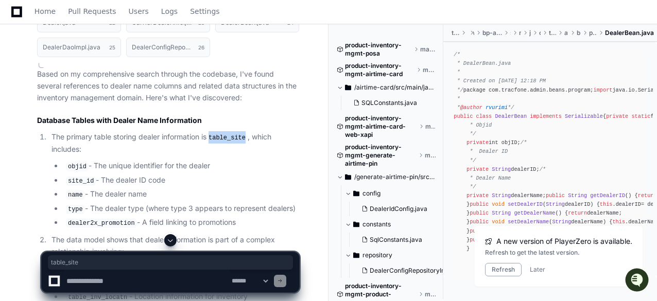
click at [227, 133] on code "table_site" at bounding box center [226, 137] width 41 height 9
copy code "table_site"
click at [122, 276] on textarea at bounding box center [146, 281] width 165 height 23
paste textarea "**********"
type textarea "**********"
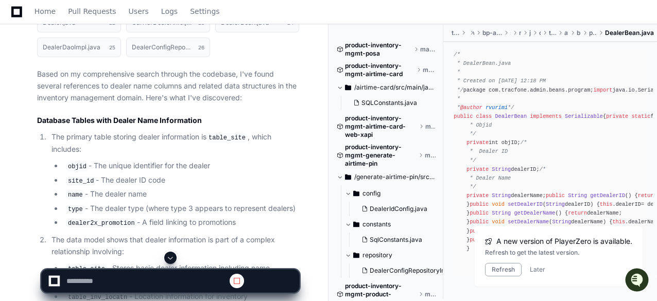
scroll to position [0, 0]
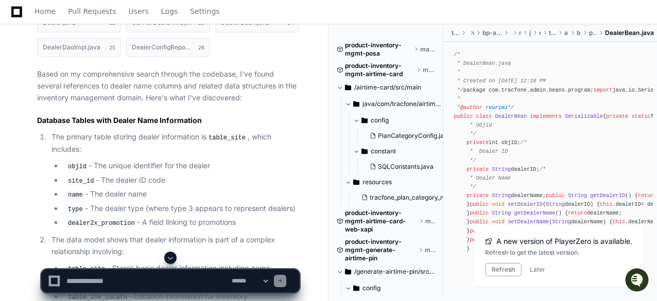
click at [169, 259] on span at bounding box center [170, 258] width 8 height 8
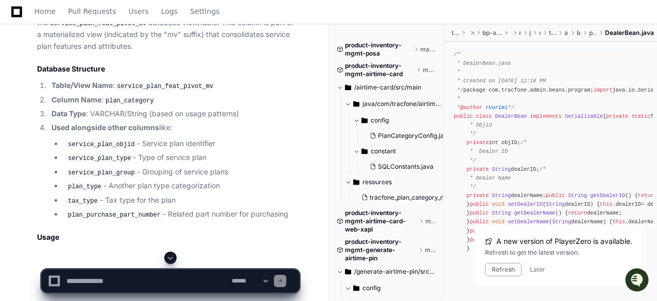
scroll to position [7320, 0]
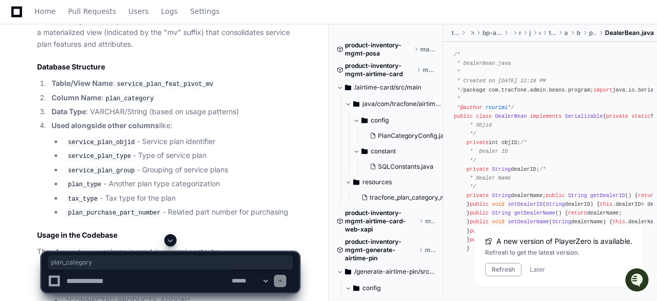
drag, startPoint x: 152, startPoint y: 172, endPoint x: 141, endPoint y: 175, distance: 11.7
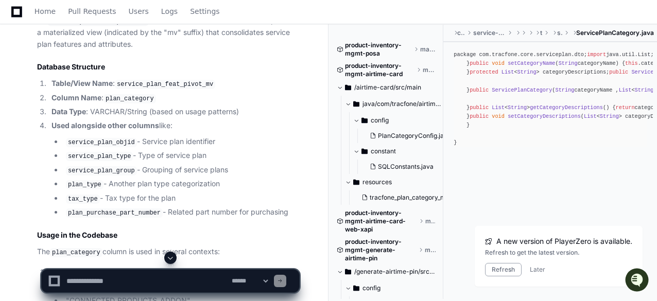
click at [200, 89] on code "service_plan_feat_pivot_mv" at bounding box center [165, 84] width 100 height 9
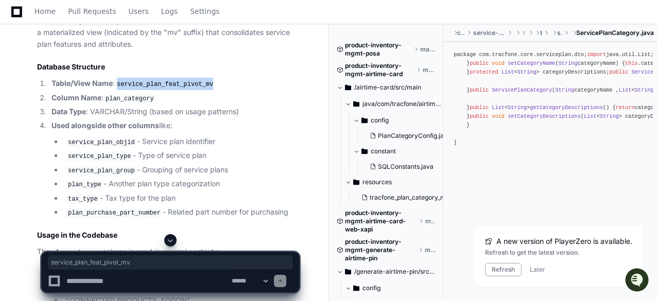
click at [200, 89] on code "service_plan_feat_pivot_mv" at bounding box center [165, 84] width 100 height 9
copy code "service_plan_feat_pivot_mv"
click at [143, 277] on textarea at bounding box center [146, 281] width 165 height 23
paste textarea "**********"
type textarea "**********"
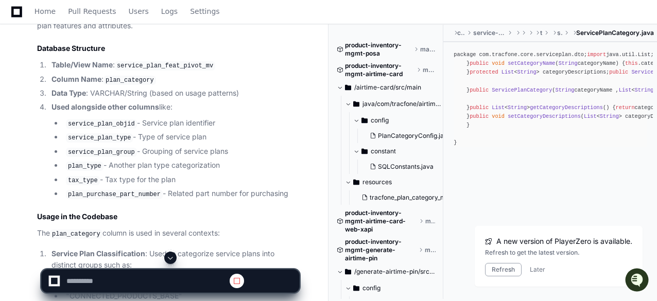
scroll to position [7338, 0]
click at [170, 253] on button at bounding box center [170, 258] width 12 height 12
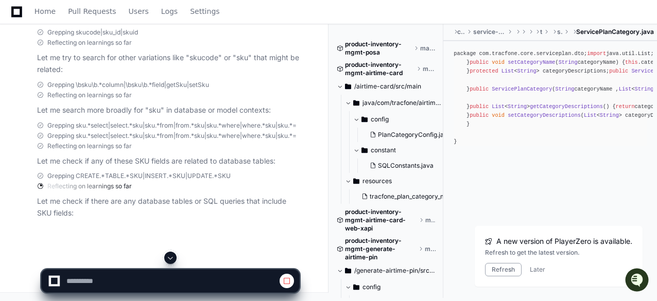
scroll to position [8638, 0]
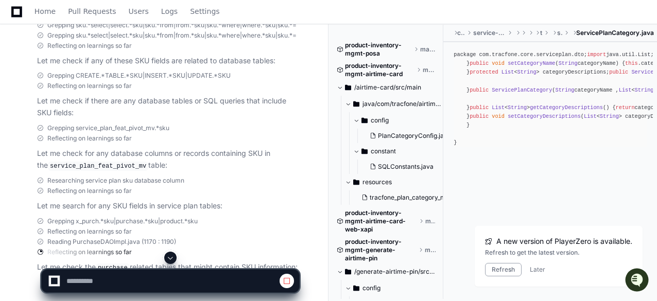
click at [171, 260] on span at bounding box center [170, 258] width 8 height 8
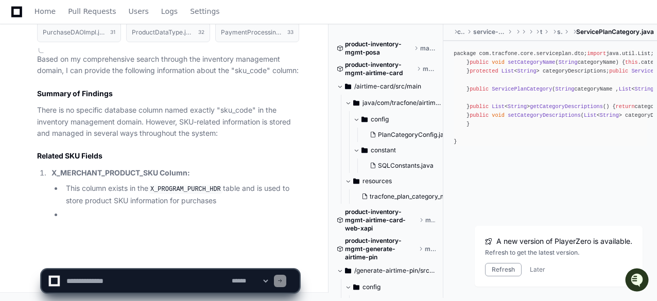
scroll to position [9023, 0]
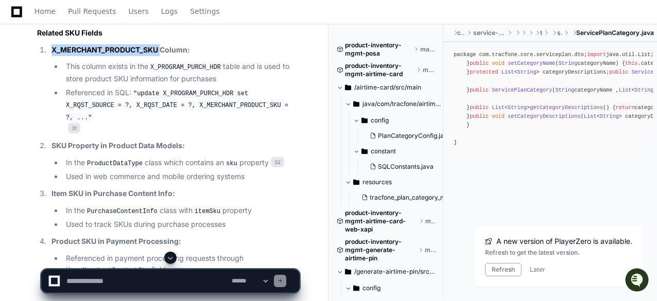
copy strong "X_MERCHANT_PRODUCT_SKU"
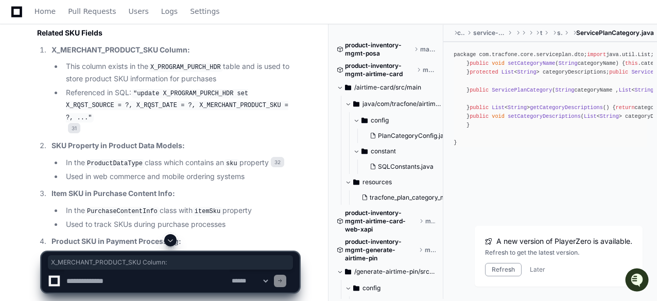
click at [118, 54] on strong "X_MERCHANT_PRODUCT_SKU Column:" at bounding box center [120, 49] width 138 height 9
drag, startPoint x: 118, startPoint y: 172, endPoint x: 215, endPoint y: 181, distance: 97.6
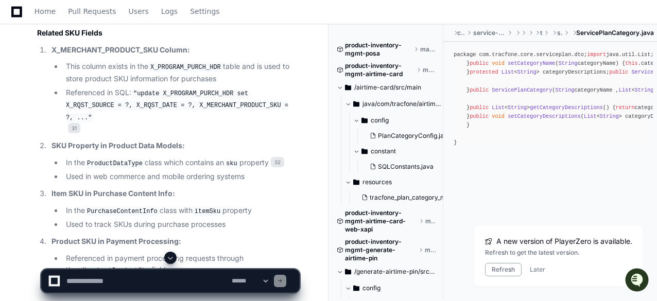
click at [205, 72] on code "X_PROGRAM_PURCH_HDR" at bounding box center [185, 67] width 75 height 9
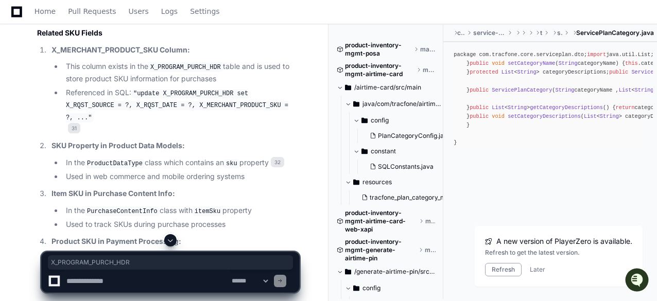
click at [205, 72] on code "X_PROGRAM_PURCH_HDR" at bounding box center [185, 67] width 75 height 9
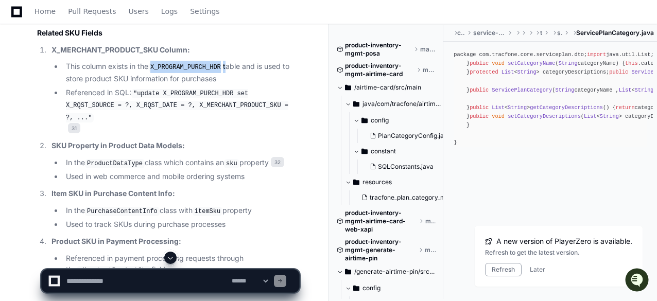
copy li "X_PROGRAM_PURCH_HDR"
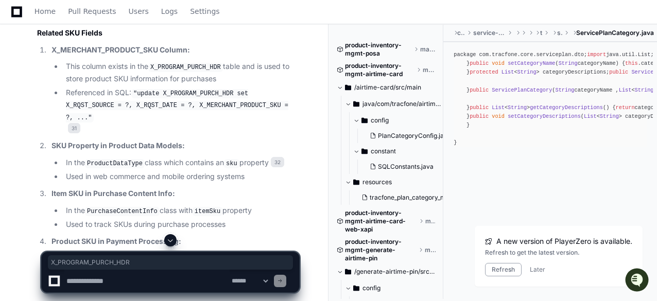
click at [113, 284] on textarea at bounding box center [146, 281] width 165 height 23
paste textarea "**********"
type textarea "**********"
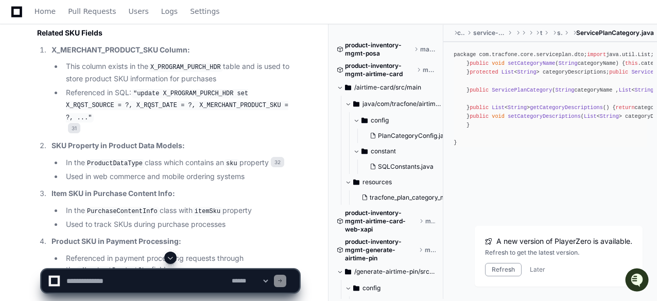
scroll to position [0, 0]
click at [171, 257] on span at bounding box center [170, 258] width 8 height 8
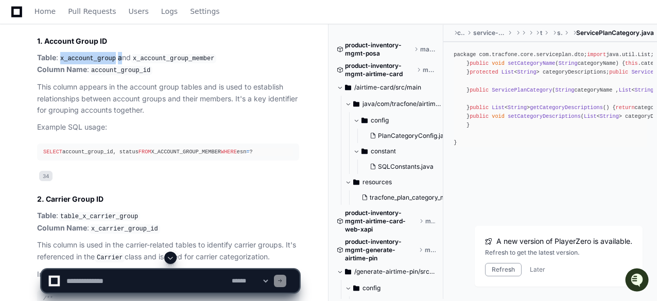
click at [83, 63] on code "x_account_group" at bounding box center [88, 58] width 60 height 9
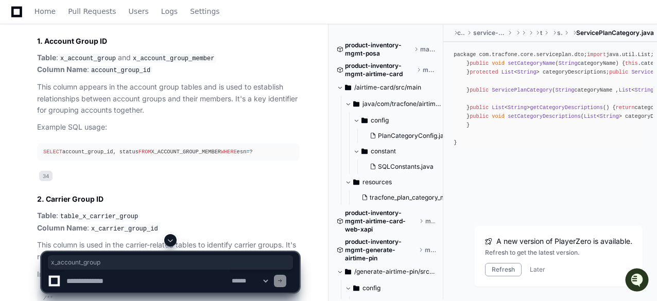
click at [90, 63] on code "x_account_group" at bounding box center [88, 58] width 60 height 9
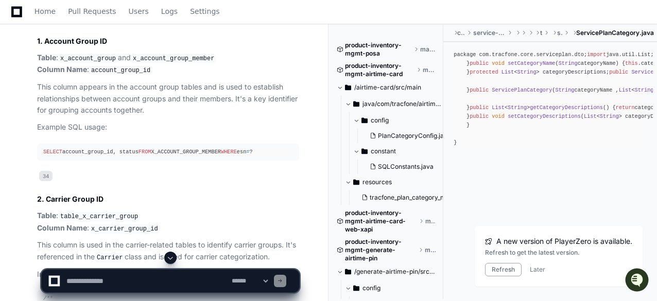
click at [90, 63] on code "x_account_group" at bounding box center [88, 58] width 60 height 9
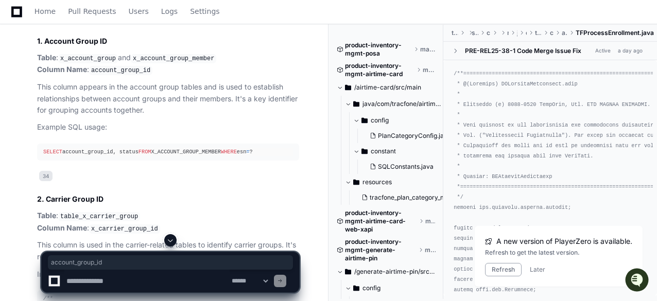
click at [134, 75] on code "account_group_id" at bounding box center [120, 70] width 63 height 9
copy code "account_group_id"
click at [134, 75] on code "account_group_id" at bounding box center [120, 70] width 63 height 9
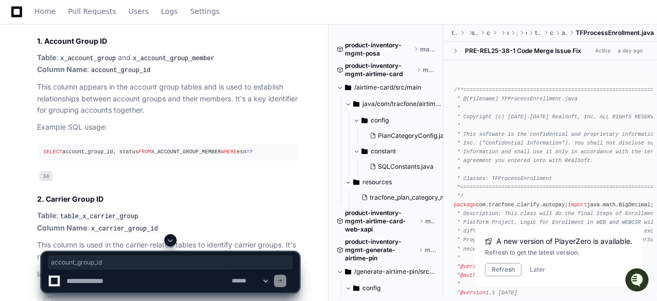
click at [134, 75] on code "account_group_id" at bounding box center [120, 70] width 63 height 9
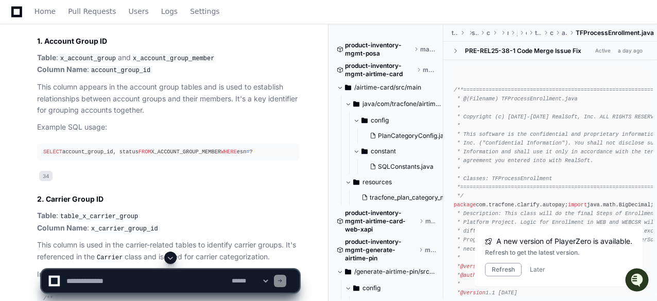
click at [120, 75] on code "account_group_id" at bounding box center [120, 70] width 63 height 9
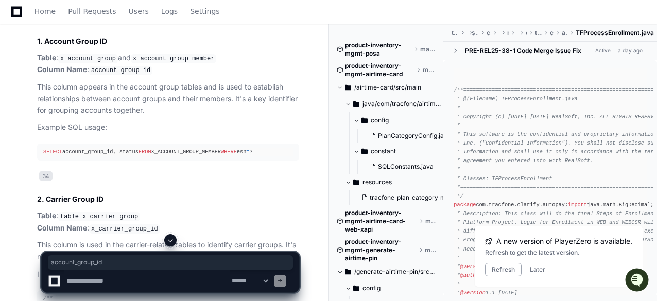
click at [120, 75] on code "account_group_id" at bounding box center [120, 70] width 63 height 9
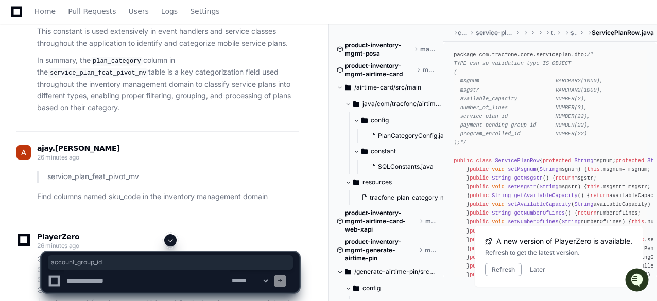
scroll to position [8170, 0]
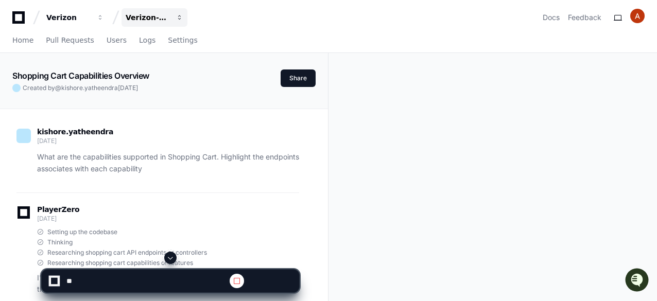
click at [104, 16] on span "button" at bounding box center [100, 17] width 7 height 7
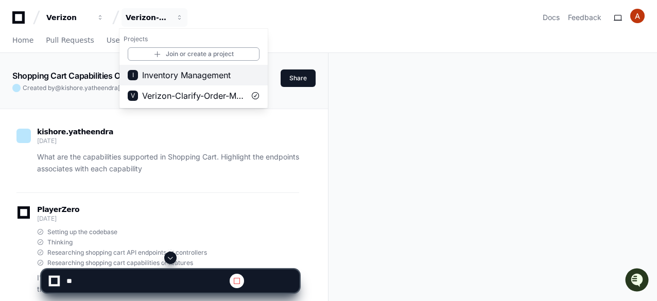
click at [181, 74] on span "Inventory Management" at bounding box center [186, 75] width 88 height 12
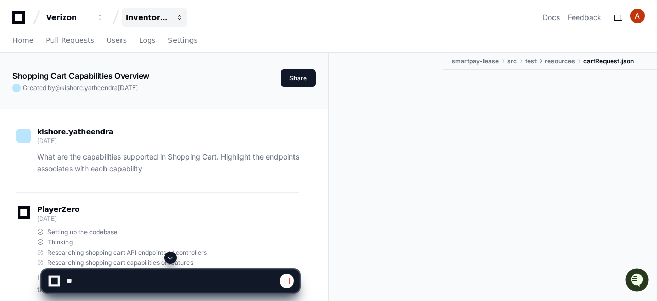
click at [104, 17] on span "button" at bounding box center [100, 17] width 7 height 7
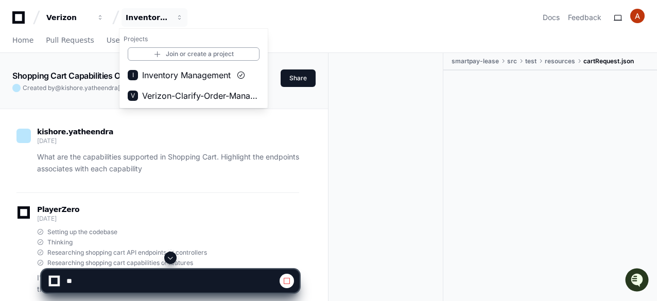
click at [218, 77] on span "Inventory Management" at bounding box center [186, 75] width 88 height 12
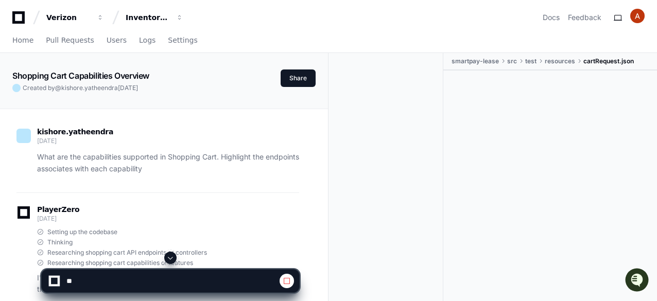
click at [17, 14] on icon at bounding box center [18, 17] width 12 height 12
click at [25, 39] on span "Home" at bounding box center [22, 40] width 21 height 6
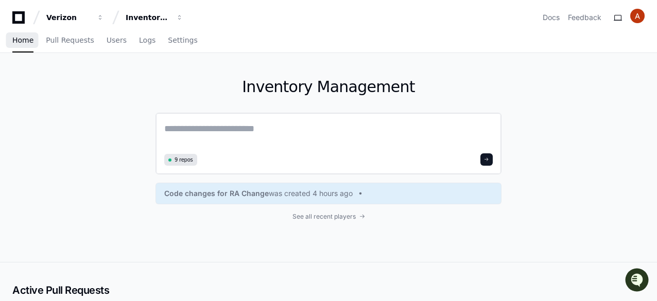
click at [236, 123] on textarea at bounding box center [328, 135] width 328 height 29
paste textarea "**********"
type textarea "**********"
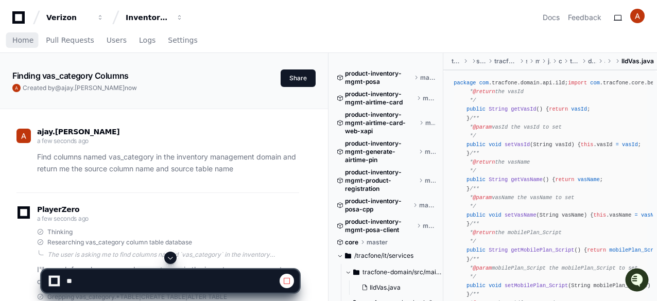
click at [169, 256] on span at bounding box center [170, 258] width 8 height 8
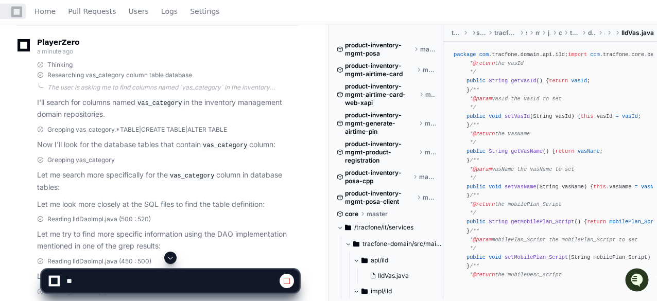
click at [169, 256] on span at bounding box center [170, 258] width 8 height 8
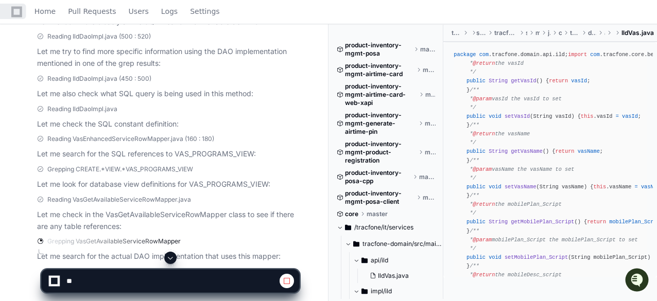
click at [169, 256] on span at bounding box center [170, 258] width 8 height 8
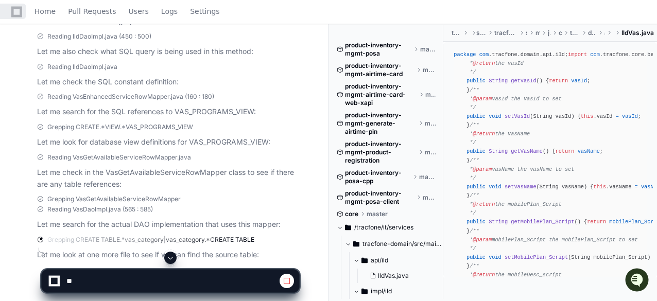
click at [169, 256] on span at bounding box center [170, 258] width 8 height 8
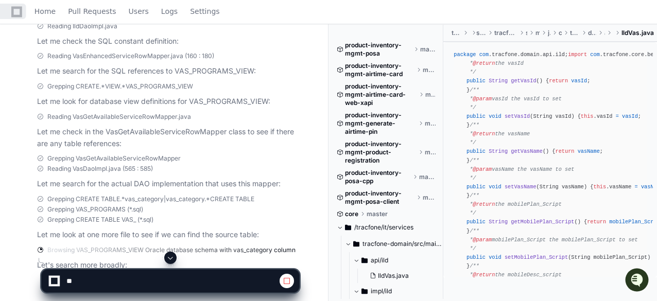
click at [169, 256] on span at bounding box center [170, 258] width 8 height 8
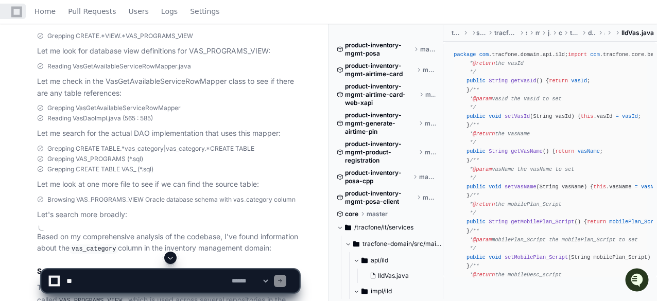
click at [176, 258] on button at bounding box center [170, 258] width 12 height 12
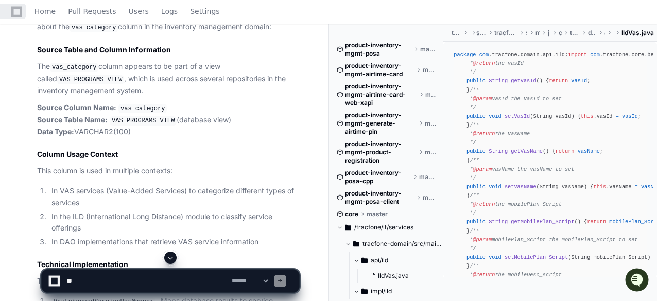
scroll to position [702, 0]
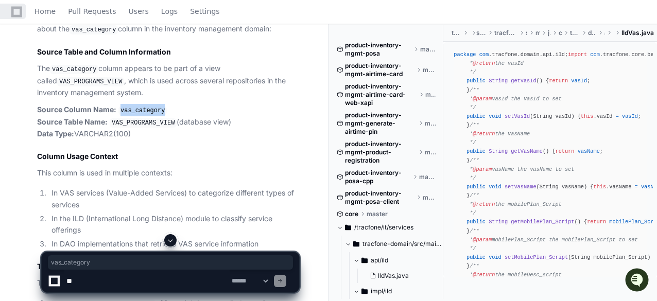
drag, startPoint x: 160, startPoint y: 119, endPoint x: 118, endPoint y: 116, distance: 42.3
click at [118, 115] on code "vas_category" at bounding box center [142, 110] width 48 height 9
copy code "vas_category"
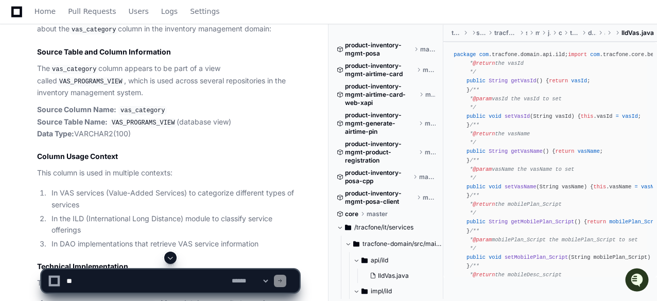
click at [169, 255] on span at bounding box center [170, 258] width 8 height 8
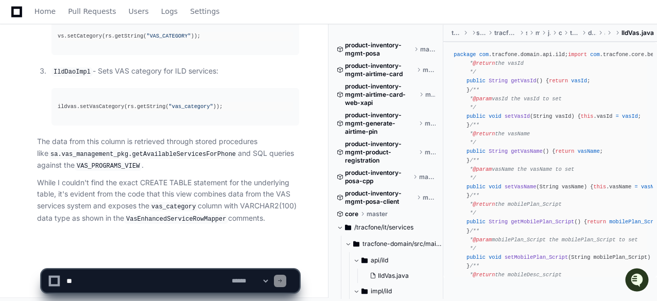
click at [133, 267] on app-app-chat-input "**********" at bounding box center [170, 272] width 258 height 41
click at [126, 279] on textarea at bounding box center [146, 281] width 165 height 23
paste textarea "**********"
type textarea "**********"
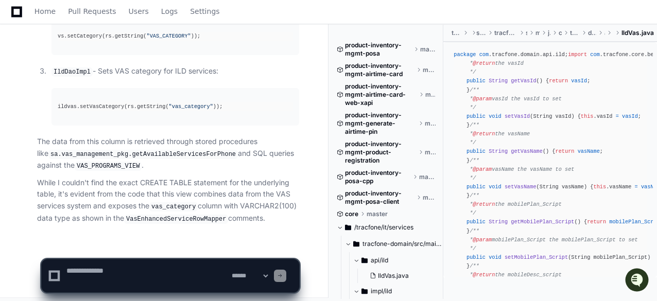
scroll to position [0, 0]
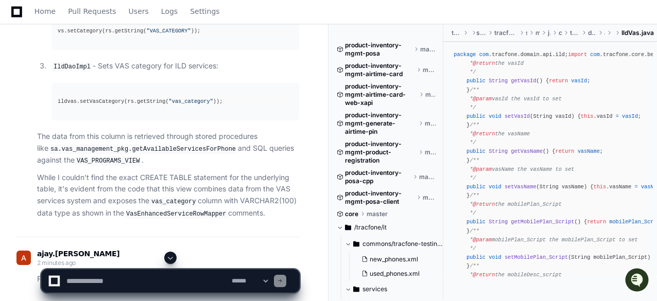
click at [169, 254] on span at bounding box center [170, 258] width 8 height 8
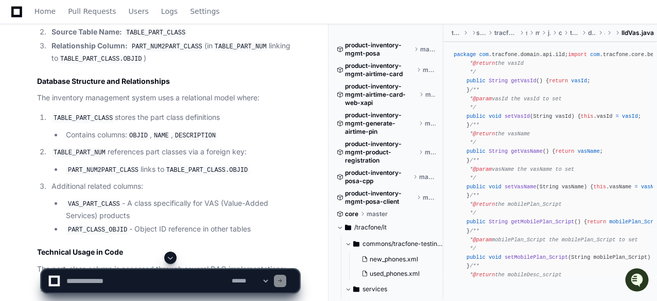
scroll to position [1767, 0]
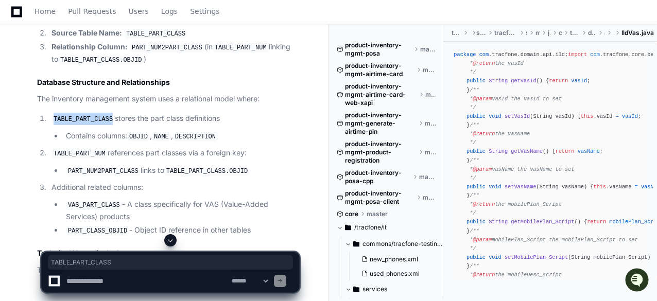
drag, startPoint x: 108, startPoint y: 109, endPoint x: 55, endPoint y: 113, distance: 52.6
click at [55, 115] on code "TABLE_PART_CLASS" at bounding box center [82, 119] width 63 height 9
copy code "TABLE_PART_CLASS"
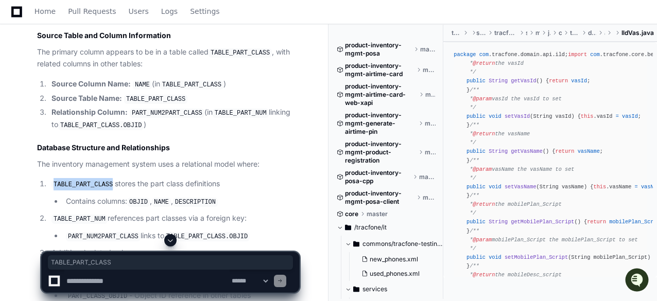
scroll to position [1698, 0]
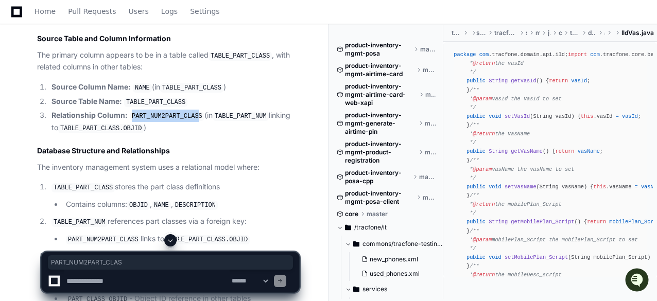
drag, startPoint x: 193, startPoint y: 107, endPoint x: 130, endPoint y: 109, distance: 62.8
click at [130, 112] on code "PART_NUM2PART_CLASS" at bounding box center [167, 116] width 75 height 9
copy code "PART_NUM2PART_CLAS"
click at [130, 280] on textarea at bounding box center [146, 281] width 165 height 23
paste textarea "**********"
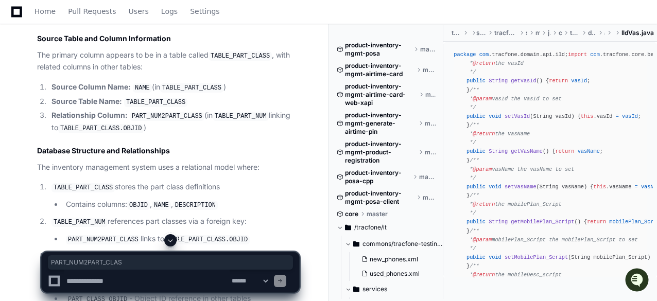
type textarea "**********"
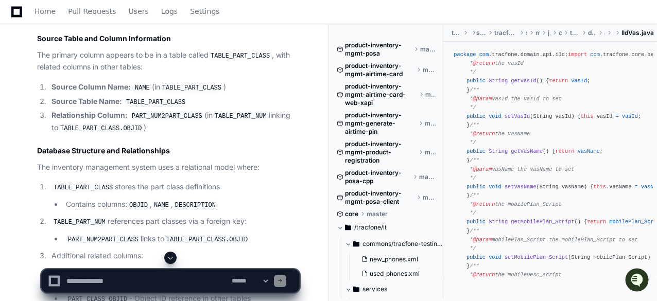
scroll to position [0, 0]
click at [171, 255] on span at bounding box center [170, 258] width 8 height 8
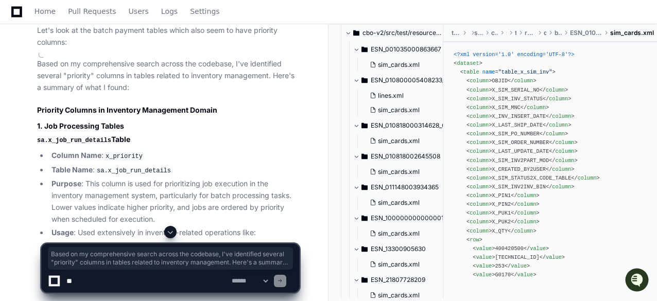
scroll to position [8135, 0]
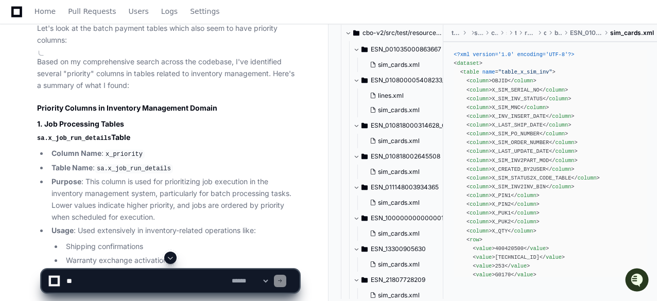
click at [143, 148] on li "Column Name : x_priority" at bounding box center [173, 154] width 251 height 12
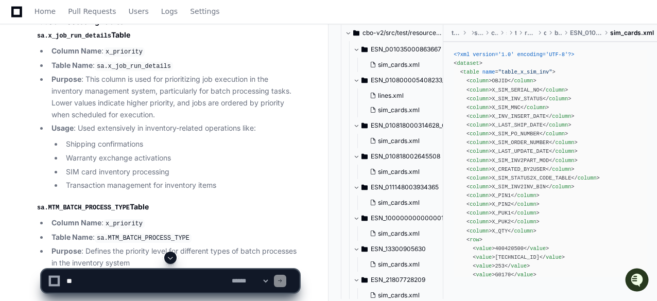
scroll to position [8238, 0]
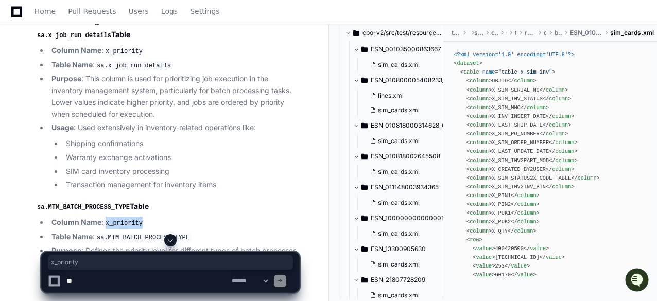
drag, startPoint x: 140, startPoint y: 160, endPoint x: 109, endPoint y: 161, distance: 31.9
click at [109, 219] on code "x_priority" at bounding box center [123, 223] width 41 height 9
copy code "x_priority"
drag, startPoint x: 184, startPoint y: 175, endPoint x: 97, endPoint y: 175, distance: 87.0
click at [97, 233] on code "sa.MTM_BATCH_PROCESS_TYPE" at bounding box center [143, 237] width 97 height 9
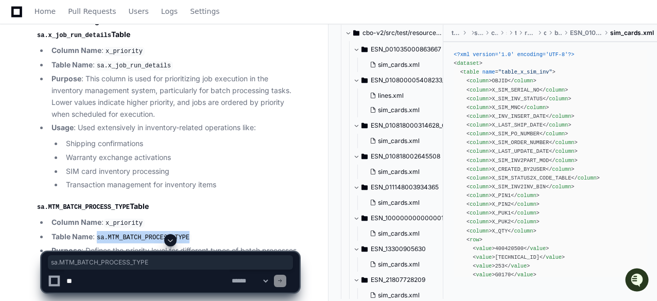
copy code "sa.MTM_BATCH_PROCESS_TYPE"
click at [133, 275] on textarea at bounding box center [146, 281] width 165 height 23
paste textarea "**********"
click at [126, 280] on textarea at bounding box center [146, 281] width 165 height 23
paste textarea "**********"
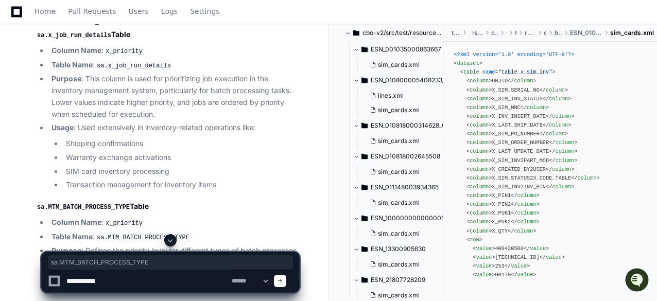
type textarea "**********"
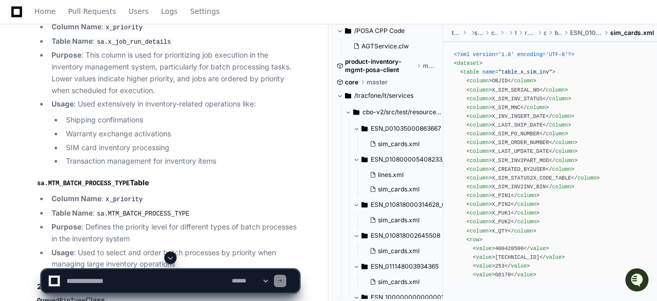
scroll to position [541, 0]
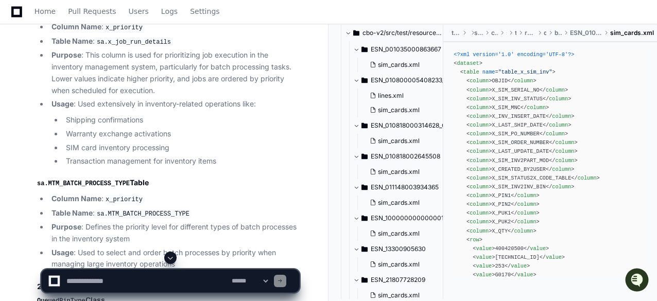
click at [172, 259] on span at bounding box center [170, 258] width 8 height 8
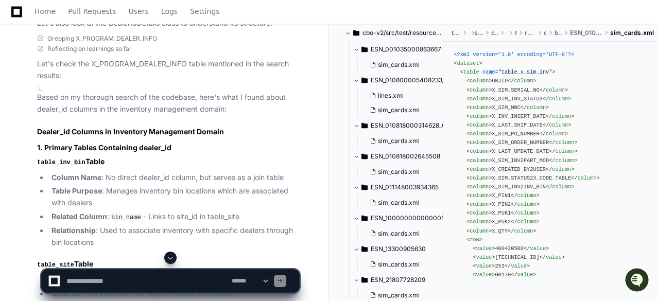
scroll to position [9379, 0]
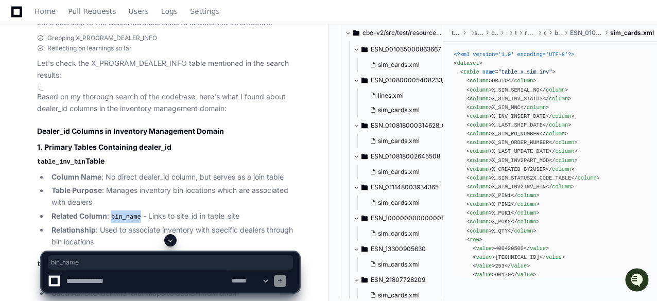
drag, startPoint x: 140, startPoint y: 148, endPoint x: 112, endPoint y: 149, distance: 27.8
click at [112, 212] on code "bin_name" at bounding box center [126, 216] width 34 height 9
copy code "bin_name"
drag, startPoint x: 80, startPoint y: 96, endPoint x: 36, endPoint y: 95, distance: 44.8
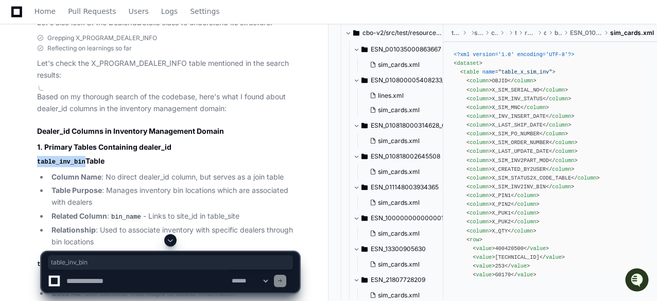
copy code "table_inv_bin"
click at [108, 277] on textarea at bounding box center [146, 281] width 165 height 23
paste textarea "**********"
type textarea "**********"
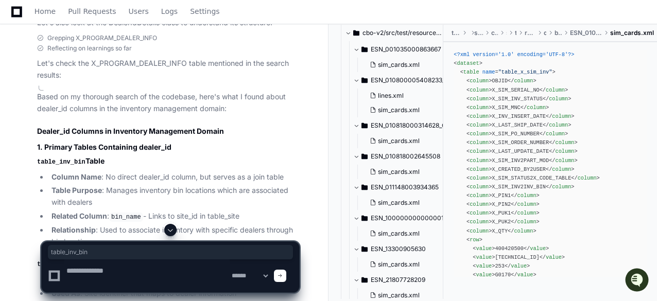
scroll to position [0, 0]
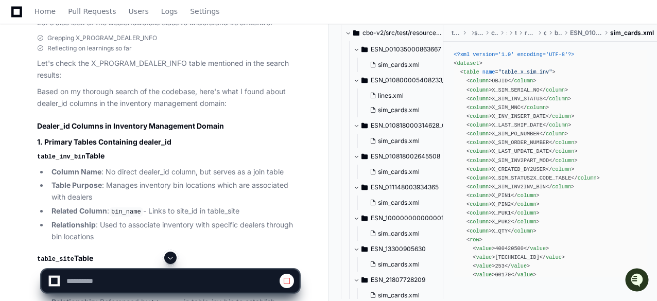
click at [172, 257] on span at bounding box center [170, 258] width 8 height 8
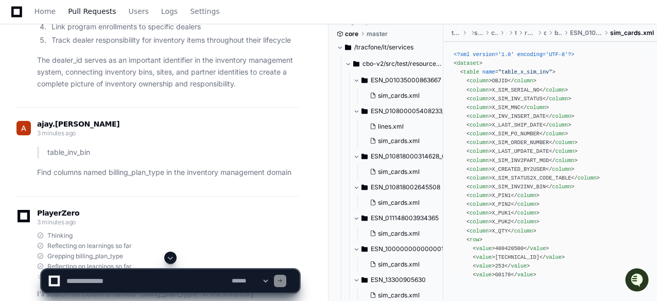
scroll to position [572, 0]
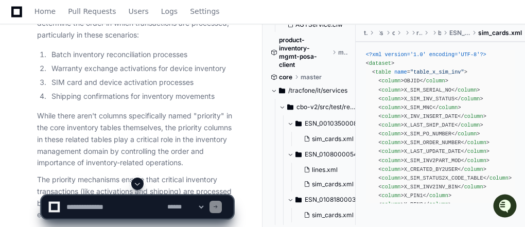
click at [399, 7] on div "Home Pull Requests Users Logs Settings" at bounding box center [262, 12] width 500 height 24
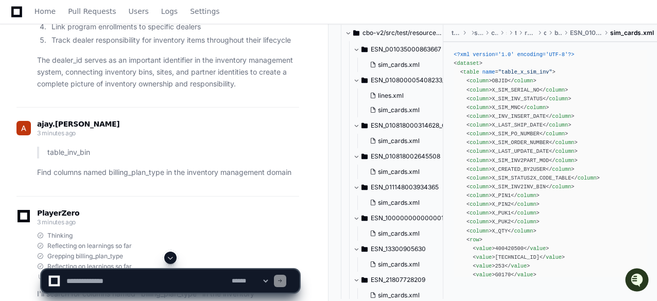
click at [169, 257] on span at bounding box center [170, 258] width 8 height 8
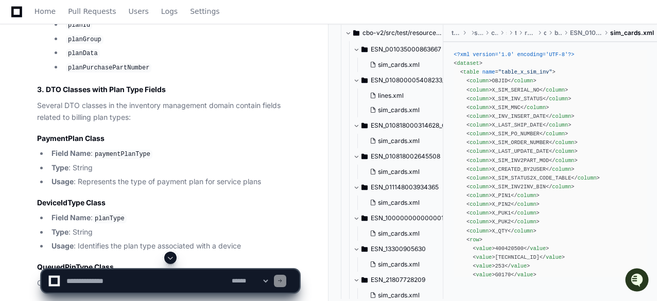
scroll to position [11107, 0]
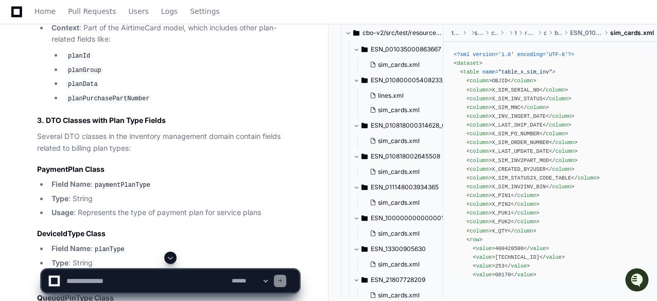
click at [171, 260] on span at bounding box center [170, 258] width 8 height 8
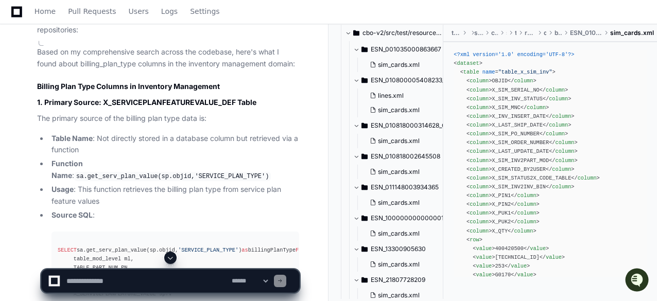
scroll to position [10759, 0]
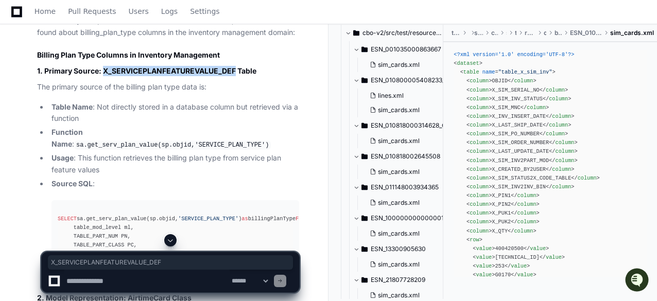
drag, startPoint x: 236, startPoint y: 51, endPoint x: 102, endPoint y: 50, distance: 134.3
click at [102, 66] on h3 "1. Primary Source: X_SERVICEPLANFEATUREVALUE_DEF Table" at bounding box center [168, 71] width 262 height 10
copy h3 "X_SERVICEPLANFEATUREVALUE_DEF"
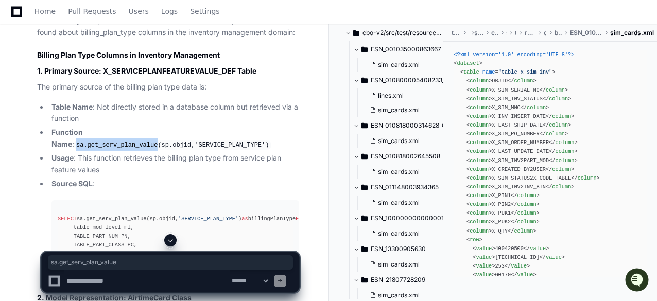
drag, startPoint x: 185, startPoint y: 113, endPoint x: 110, endPoint y: 115, distance: 75.1
click at [110, 140] on code "sa.get_serv_plan_value(sp.objid,'SERVICE_PLAN_TYPE')" at bounding box center [172, 144] width 197 height 9
copy code "sa.get_serv_plan_value"
click at [131, 275] on textarea at bounding box center [146, 281] width 165 height 23
paste textarea "**********"
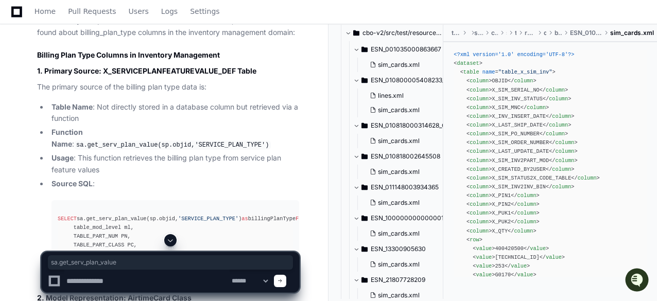
type textarea "**********"
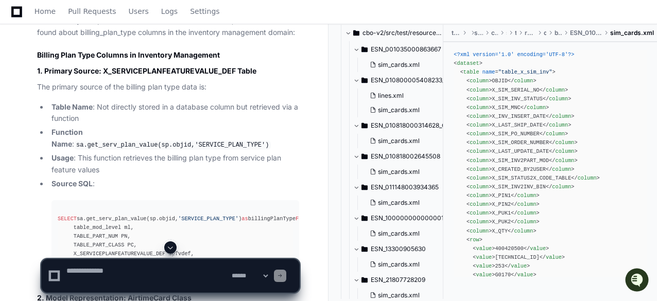
scroll to position [0, 0]
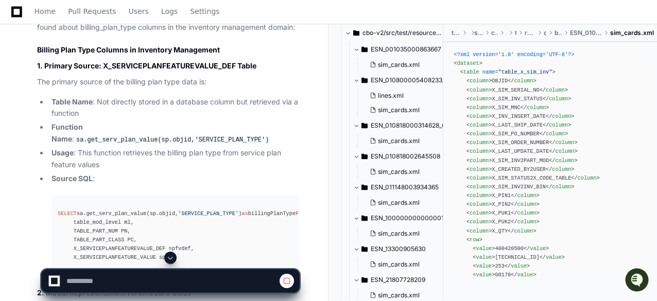
click at [167, 256] on span at bounding box center [170, 258] width 8 height 8
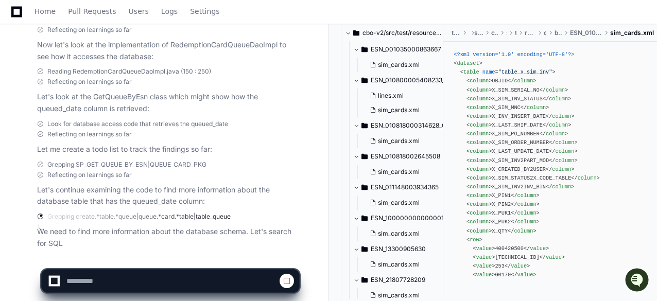
scroll to position [12599, 0]
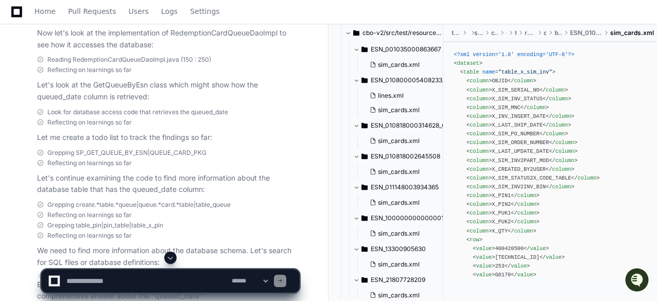
click at [176, 256] on button at bounding box center [170, 258] width 12 height 12
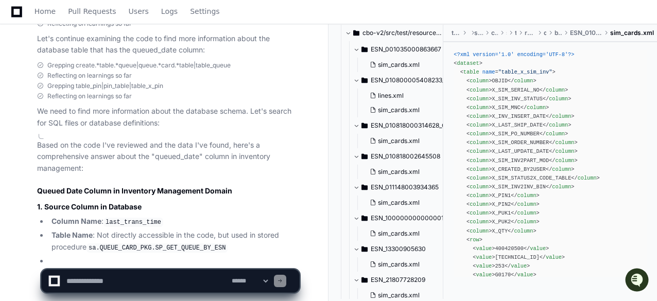
scroll to position [12764, 0]
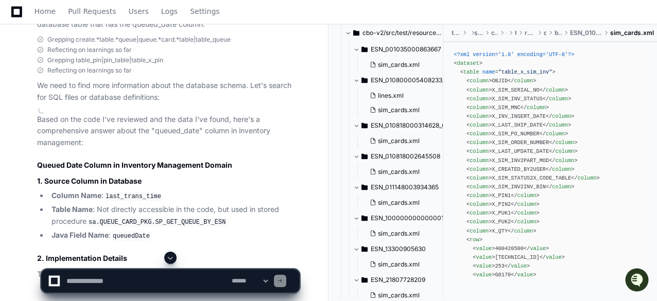
click at [157, 192] on code "last_trans_time" at bounding box center [133, 196] width 60 height 9
drag, startPoint x: 160, startPoint y: 170, endPoint x: 108, endPoint y: 177, distance: 52.9
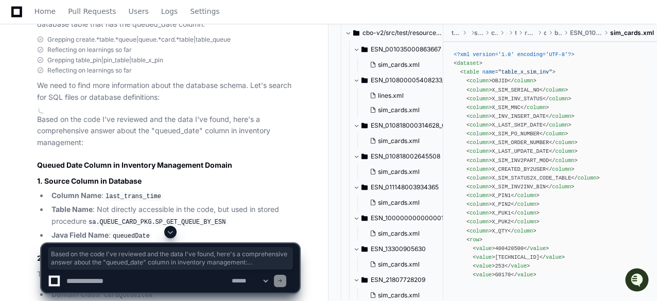
drag, startPoint x: 108, startPoint y: 177, endPoint x: 157, endPoint y: 174, distance: 49.5
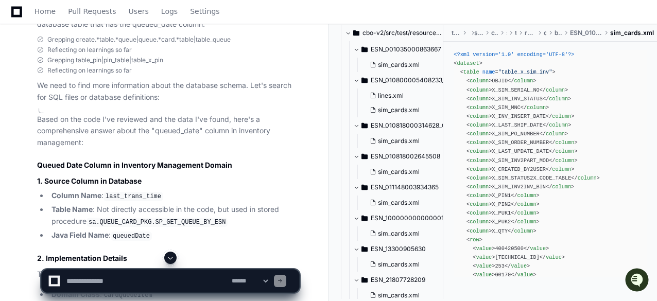
click at [142, 192] on code "last_trans_time" at bounding box center [133, 196] width 60 height 9
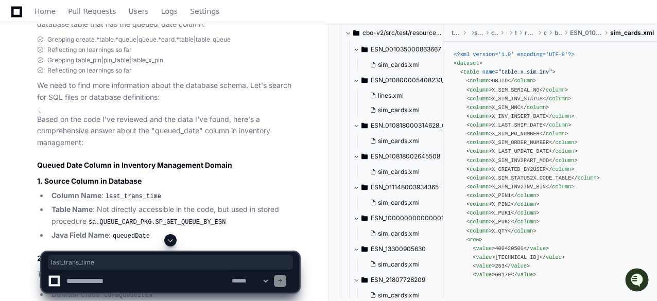
click at [142, 192] on code "last_trans_time" at bounding box center [133, 196] width 60 height 9
copy code "last_trans_time"
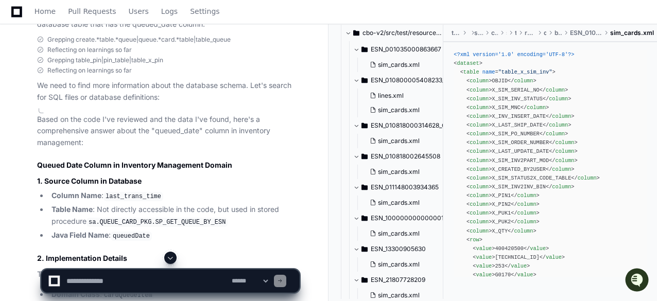
click at [159, 192] on code "last_trans_time" at bounding box center [133, 196] width 60 height 9
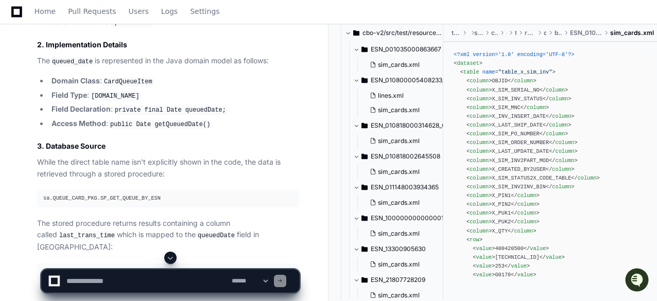
scroll to position [12979, 0]
click at [161, 193] on div "sa.QUEUE_CARD_PKG.SP_GET_QUEUE_BY_ESN" at bounding box center [168, 197] width 250 height 9
drag, startPoint x: 156, startPoint y: 175, endPoint x: 41, endPoint y: 174, distance: 115.8
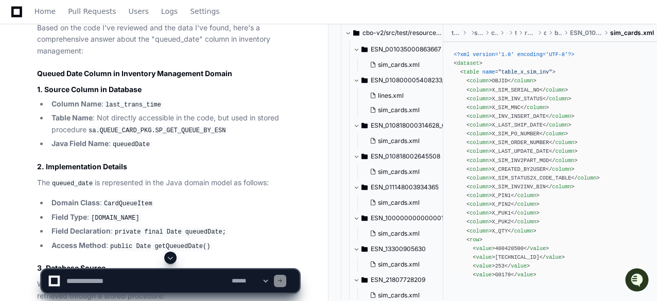
click at [175, 126] on code "sa.QUEUE_CARD_PKG.SP_GET_QUEUE_BY_ESN" at bounding box center [156, 130] width 141 height 9
drag, startPoint x: 175, startPoint y: 110, endPoint x: 131, endPoint y: 110, distance: 44.3
click at [131, 126] on code "sa.QUEUE_CARD_PKG.SP_GET_QUEUE_BY_ESN" at bounding box center [156, 130] width 141 height 9
click at [135, 126] on code "sa.QUEUE_CARD_PKG.SP_GET_QUEUE_BY_ESN" at bounding box center [156, 130] width 141 height 9
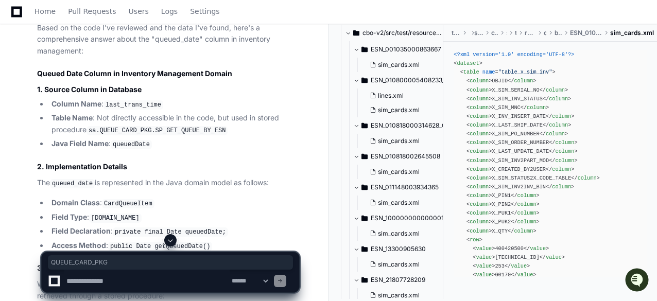
click at [135, 126] on code "sa.QUEUE_CARD_PKG.SP_GET_QUEUE_BY_ESN" at bounding box center [156, 130] width 141 height 9
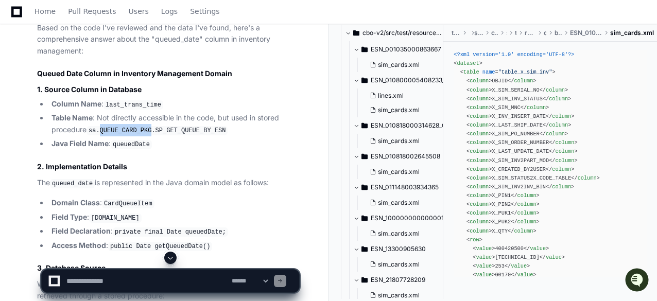
click at [135, 126] on code "sa.QUEUE_CARD_PKG.SP_GET_QUEUE_BY_ESN" at bounding box center [156, 130] width 141 height 9
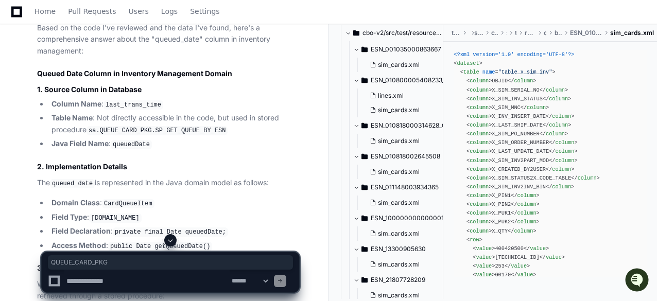
click at [123, 281] on textarea at bounding box center [146, 281] width 165 height 23
paste textarea "**********"
type textarea "**********"
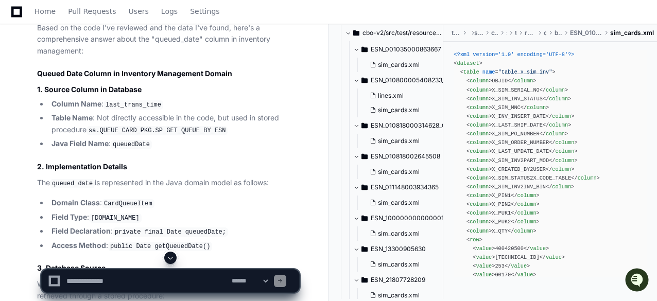
scroll to position [0, 0]
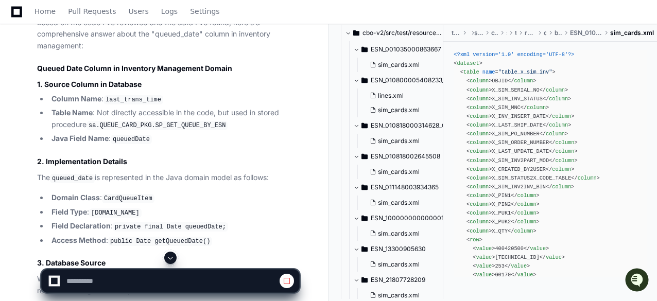
click at [170, 257] on span at bounding box center [170, 258] width 8 height 8
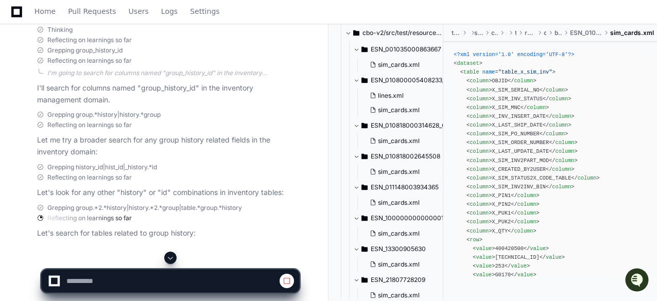
click at [170, 257] on span at bounding box center [170, 258] width 8 height 8
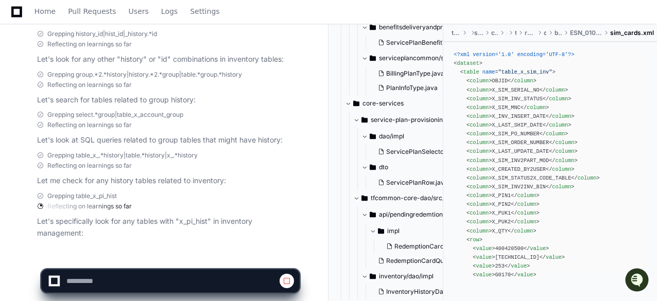
scroll to position [14222, 0]
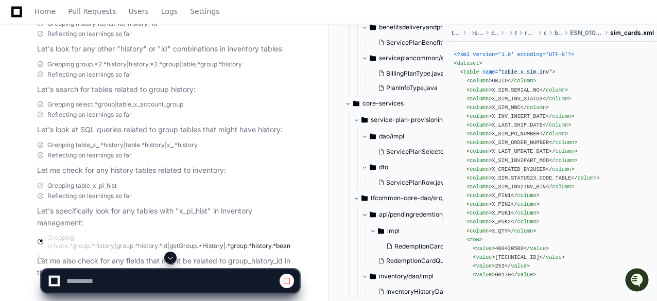
click at [171, 258] on span at bounding box center [170, 258] width 8 height 8
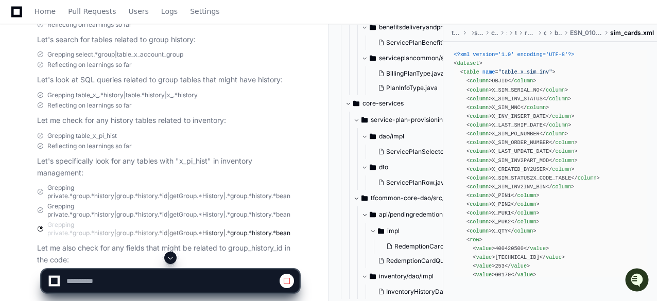
click at [171, 259] on span at bounding box center [170, 258] width 8 height 8
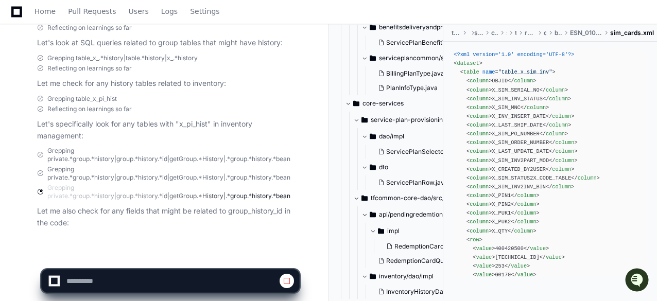
click at [171, 259] on app-app-chat-input at bounding box center [170, 272] width 258 height 41
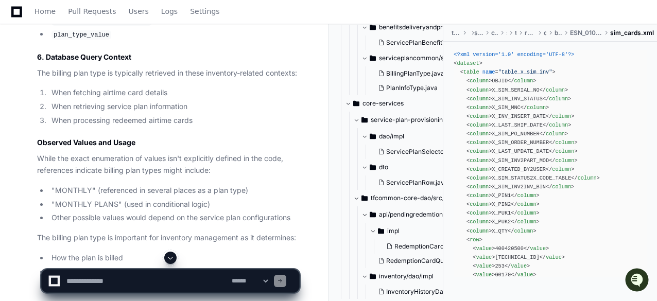
scroll to position [11638, 0]
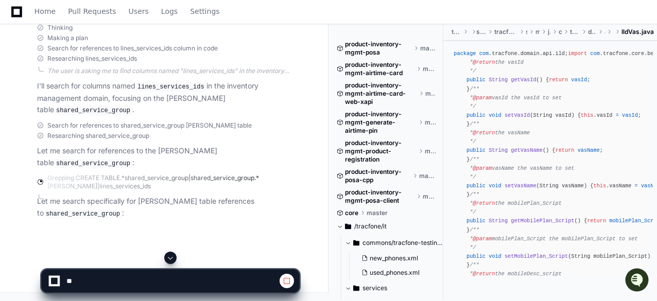
click at [171, 255] on span at bounding box center [170, 258] width 8 height 8
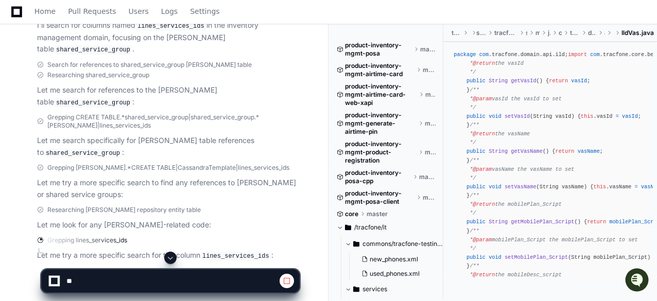
click at [171, 257] on span at bounding box center [170, 258] width 8 height 8
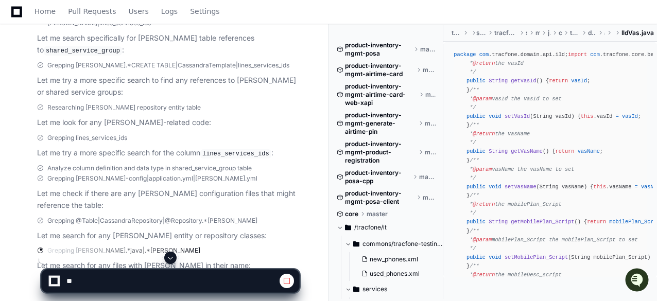
click at [173, 258] on span at bounding box center [170, 258] width 8 height 8
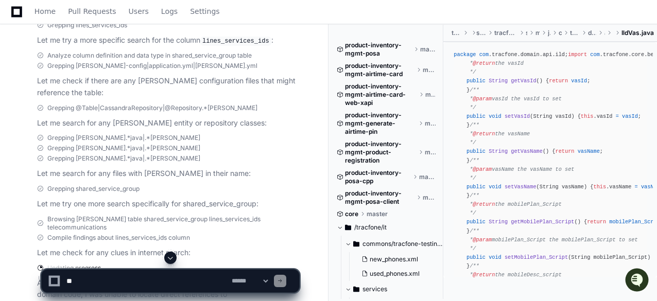
click at [171, 259] on span at bounding box center [170, 258] width 8 height 8
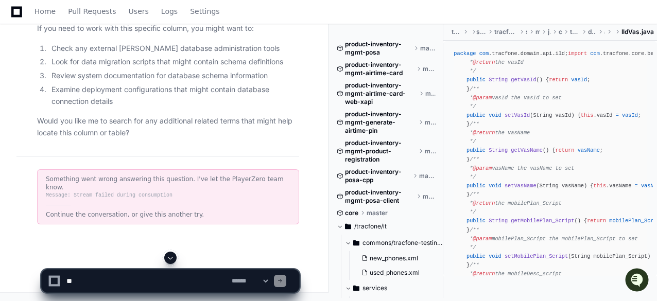
scroll to position [3622, 0]
click at [125, 279] on textarea at bounding box center [146, 281] width 165 height 23
paste textarea "**********"
type textarea "**********"
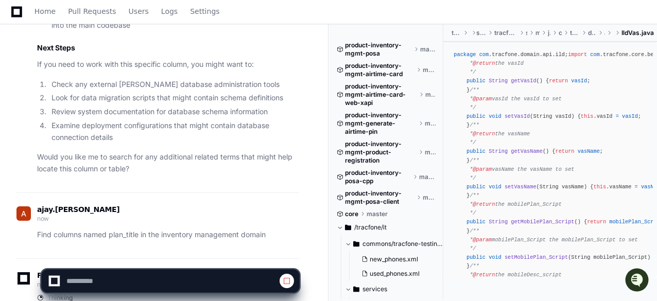
scroll to position [3693, 0]
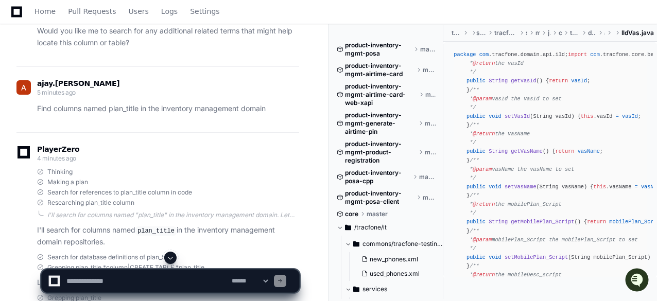
click at [170, 258] on span at bounding box center [170, 258] width 8 height 8
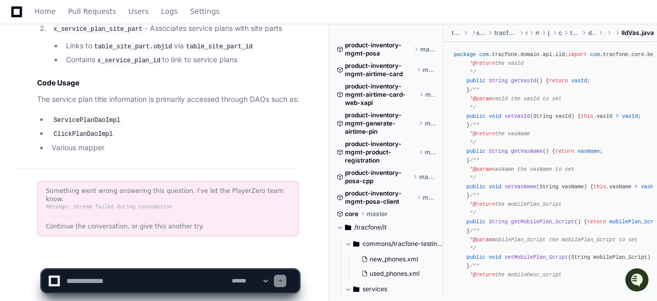
scroll to position [4706, 0]
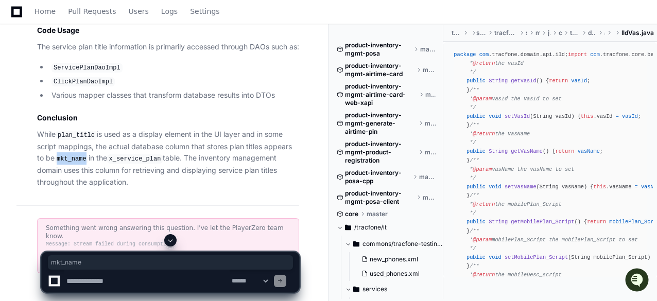
drag, startPoint x: 85, startPoint y: 208, endPoint x: 58, endPoint y: 209, distance: 27.3
click at [58, 164] on code "mkt_name" at bounding box center [72, 158] width 34 height 9
copy code "mkt_name"
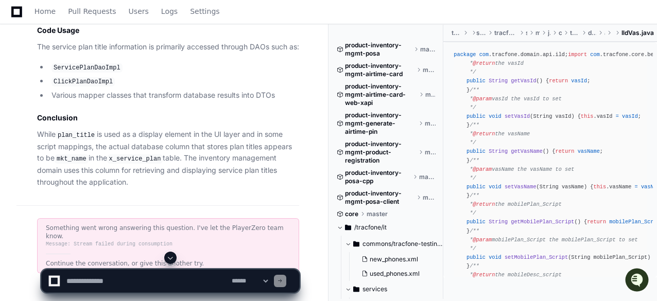
click at [160, 164] on code "x_service_plan" at bounding box center [135, 158] width 56 height 9
click at [159, 164] on code "x_service_plan" at bounding box center [135, 158] width 56 height 9
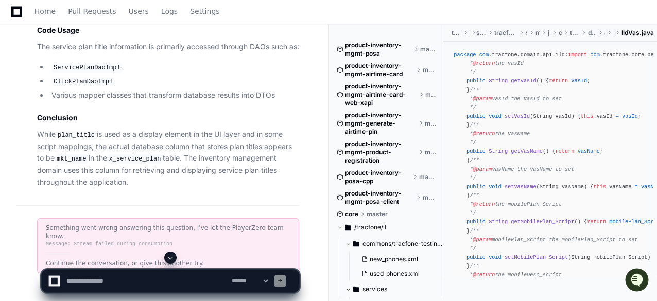
click at [114, 164] on code "x_service_plan" at bounding box center [135, 158] width 56 height 9
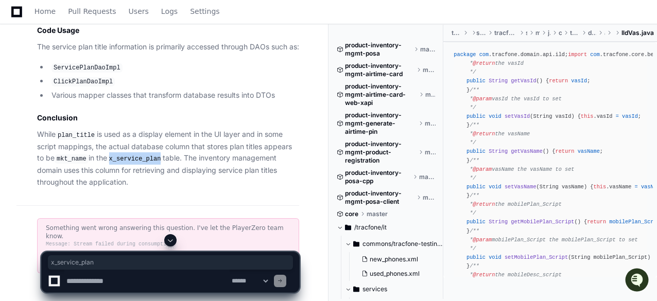
drag, startPoint x: 113, startPoint y: 209, endPoint x: 160, endPoint y: 207, distance: 47.4
click at [160, 164] on code "x_service_plan" at bounding box center [135, 158] width 56 height 9
copy code "x_service_plan"
click at [154, 282] on textarea at bounding box center [146, 281] width 165 height 23
paste textarea "**********"
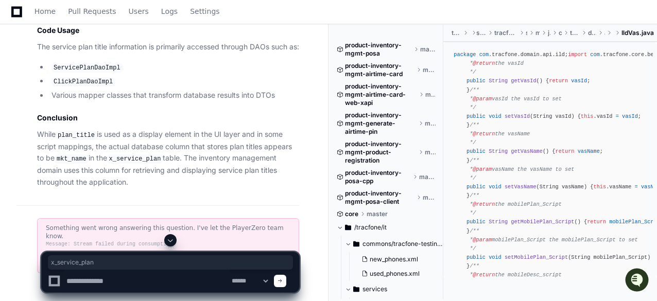
type textarea "**********"
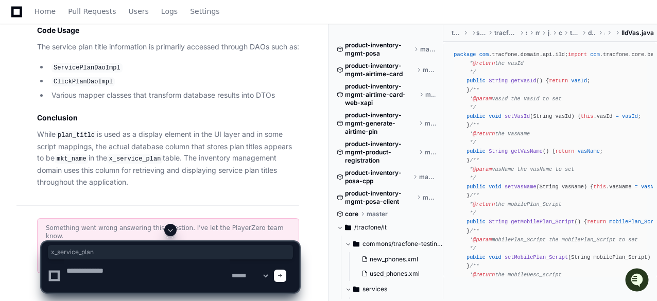
scroll to position [0, 0]
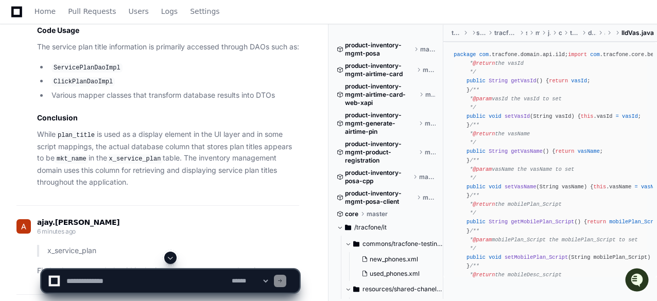
click at [170, 256] on span at bounding box center [170, 258] width 8 height 8
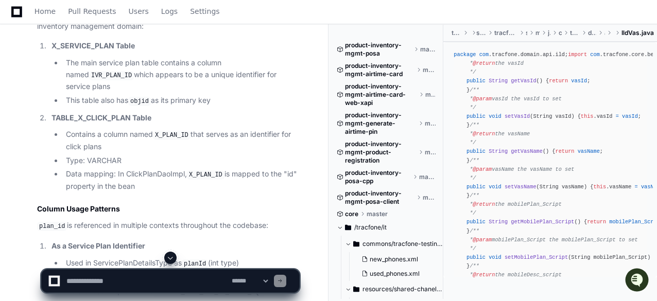
scroll to position [5632, 0]
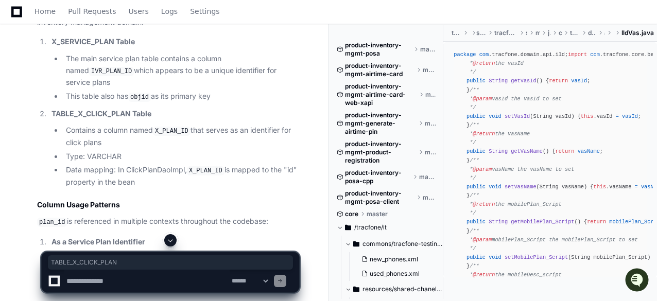
click at [123, 118] on strong "TABLE_X_CLICK_PLAN Table" at bounding box center [101, 113] width 100 height 9
drag, startPoint x: 130, startPoint y: 147, endPoint x: 52, endPoint y: 149, distance: 77.7
click at [52, 118] on strong "TABLE_X_CLICK_PLAN Table" at bounding box center [101, 113] width 100 height 9
copy strong "TABLE_X_CLICK_PLAN"
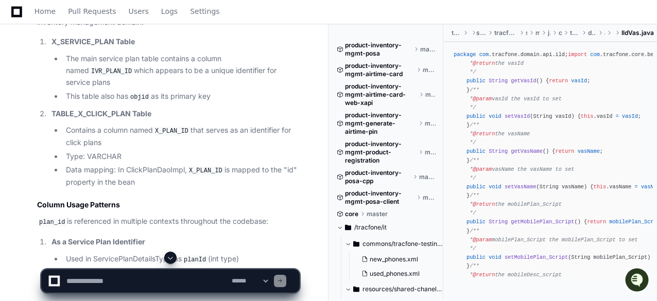
click at [280, 88] on li "The main service plan table contains a column named IVR_PLAN_ID which appears t…" at bounding box center [181, 71] width 236 height 36
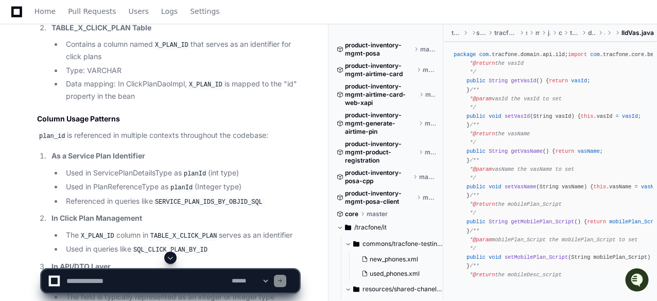
scroll to position [5736, 0]
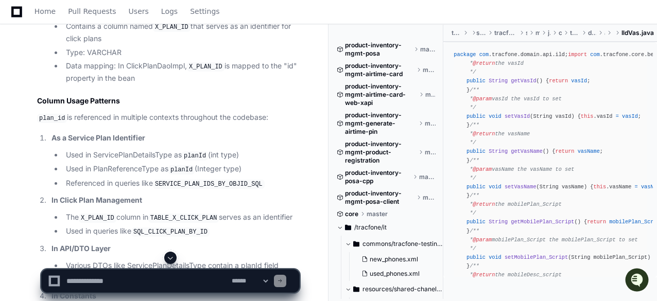
click at [144, 271] on textarea at bounding box center [146, 281] width 165 height 23
paste textarea "**********"
type textarea "**********"
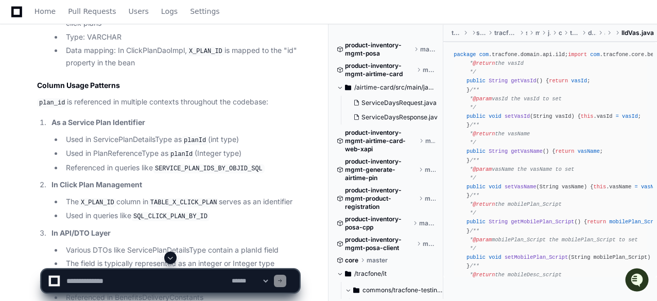
click at [170, 257] on span at bounding box center [170, 258] width 8 height 8
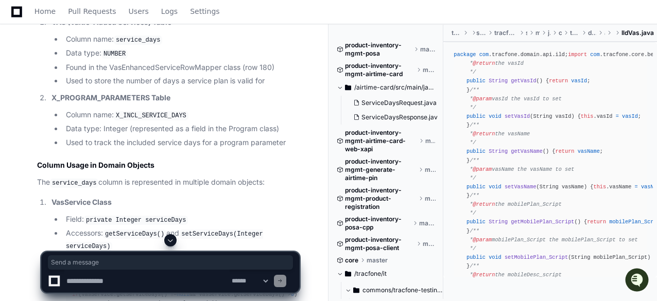
drag, startPoint x: 126, startPoint y: 264, endPoint x: 52, endPoint y: 264, distance: 73.6
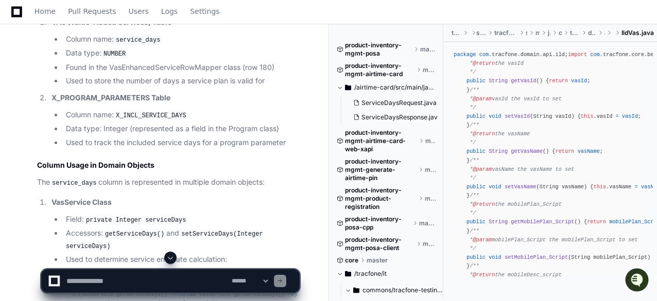
click at [178, 120] on code "X_INCL_SERVICE_DAYS" at bounding box center [151, 115] width 75 height 9
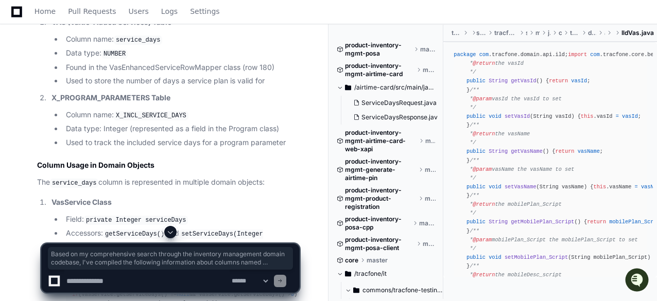
drag, startPoint x: 183, startPoint y: 178, endPoint x: 158, endPoint y: 177, distance: 24.7
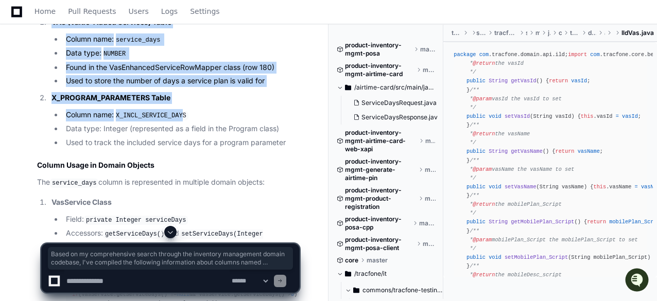
drag, startPoint x: 119, startPoint y: 176, endPoint x: 161, endPoint y: 180, distance: 41.9
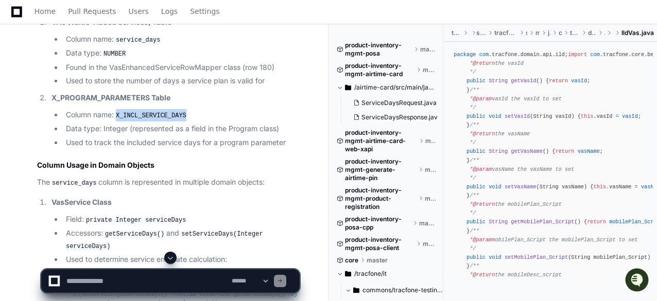
click at [178, 120] on code "X_INCL_SERVICE_DAYS" at bounding box center [151, 115] width 75 height 9
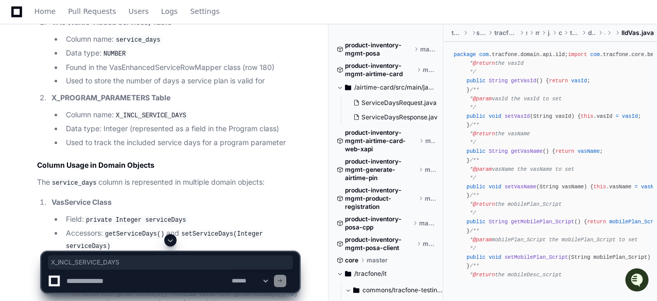
click at [178, 120] on code "X_INCL_SERVICE_DAYS" at bounding box center [151, 115] width 75 height 9
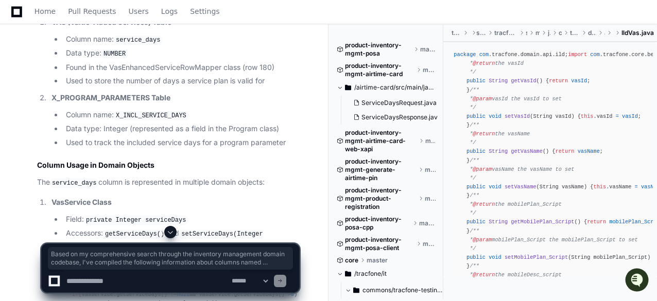
drag, startPoint x: 52, startPoint y: 159, endPoint x: 116, endPoint y: 159, distance: 63.3
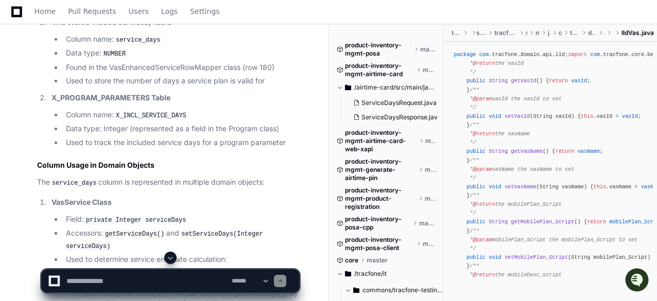
drag, startPoint x: 151, startPoint y: 161, endPoint x: 90, endPoint y: 163, distance: 60.7
click at [92, 102] on strong "X_PROGRAM_PARAMETERS Table" at bounding box center [110, 97] width 119 height 9
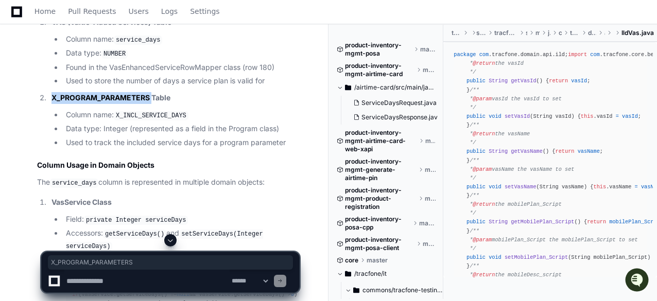
click at [92, 102] on strong "X_PROGRAM_PARAMETERS Table" at bounding box center [110, 97] width 119 height 9
click at [101, 286] on textarea at bounding box center [146, 281] width 165 height 23
paste textarea "**********"
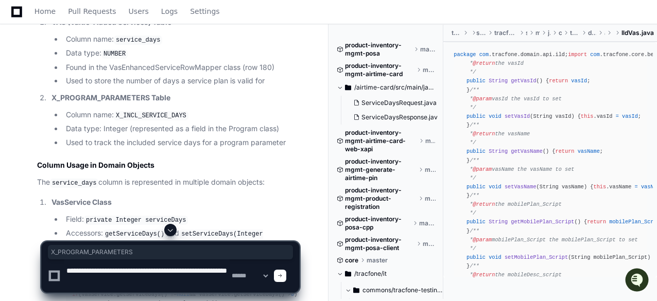
click at [169, 270] on textarea at bounding box center [146, 275] width 165 height 33
type textarea "**********"
click at [192, 282] on textarea at bounding box center [146, 275] width 165 height 33
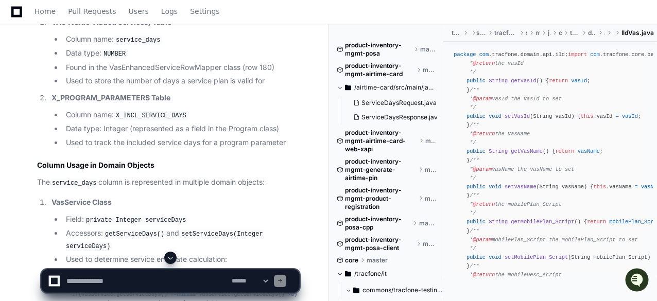
click at [170, 256] on span at bounding box center [170, 258] width 8 height 8
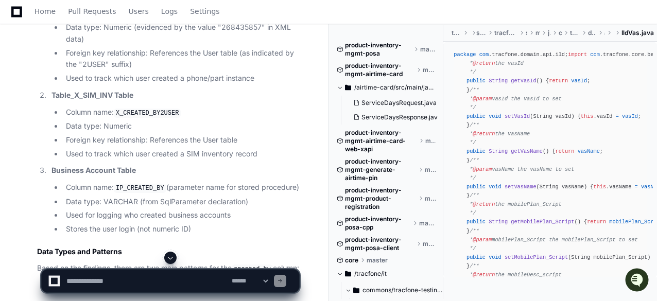
scroll to position [9342, 0]
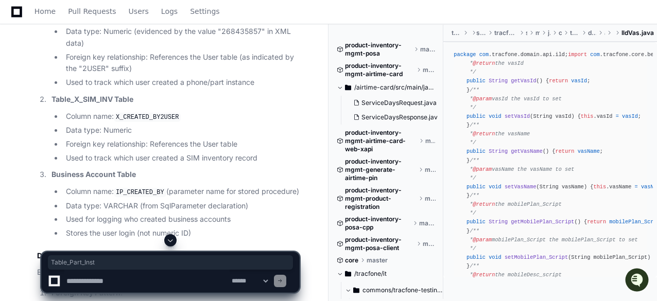
drag, startPoint x: 105, startPoint y: 55, endPoint x: 53, endPoint y: 56, distance: 52.5
click at [53, 5] on strong "Table_Part_Inst Table" at bounding box center [88, 0] width 75 height 9
copy strong "Table_Part_Inst"
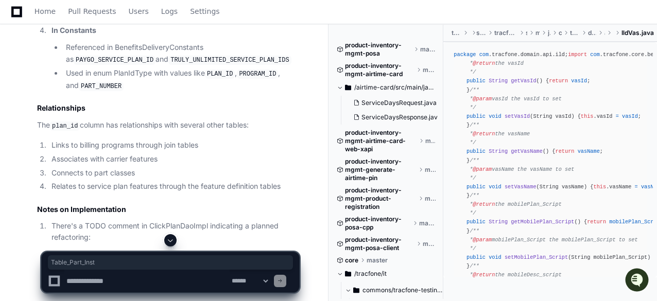
scroll to position [5976, 0]
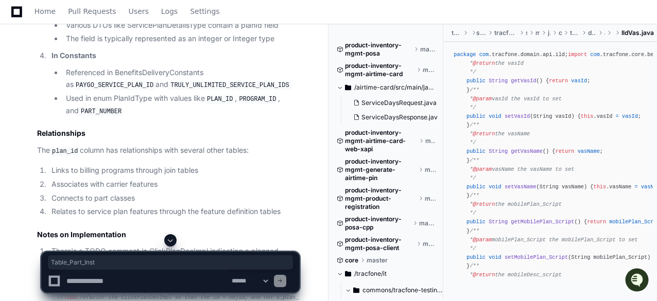
click at [171, 238] on span at bounding box center [170, 240] width 8 height 8
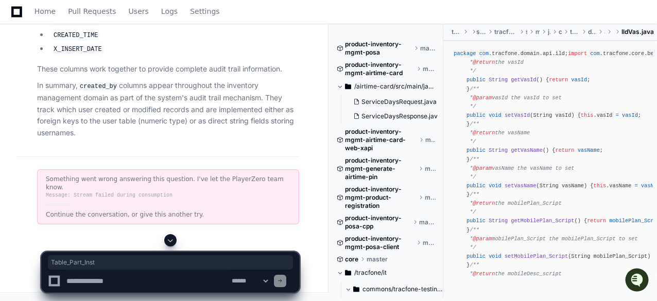
scroll to position [10251, 0]
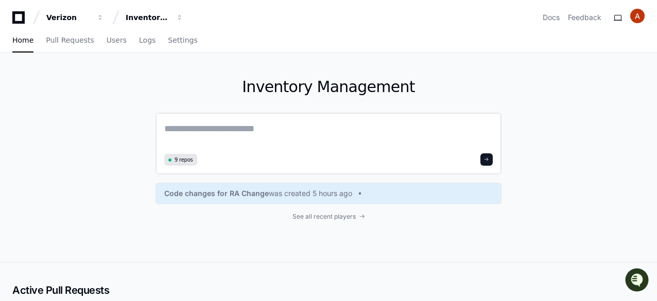
click at [250, 136] on textarea at bounding box center [328, 135] width 328 height 29
paste textarea "**********"
type textarea "**********"
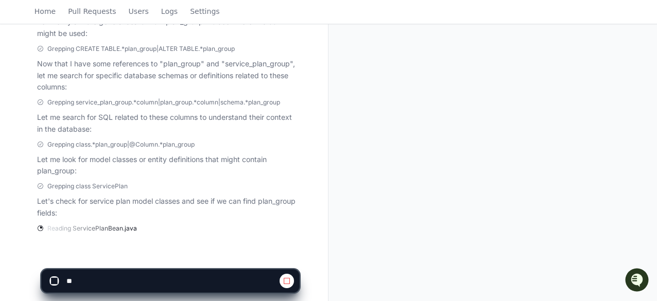
scroll to position [292, 0]
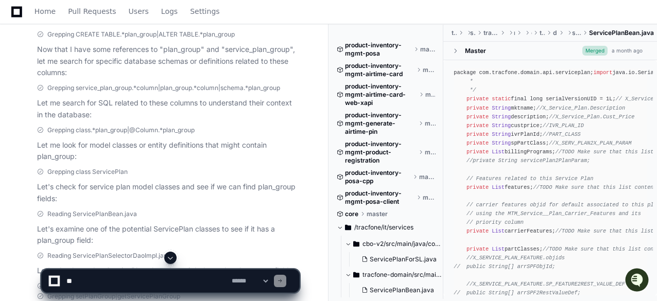
click at [171, 257] on span at bounding box center [170, 258] width 8 height 8
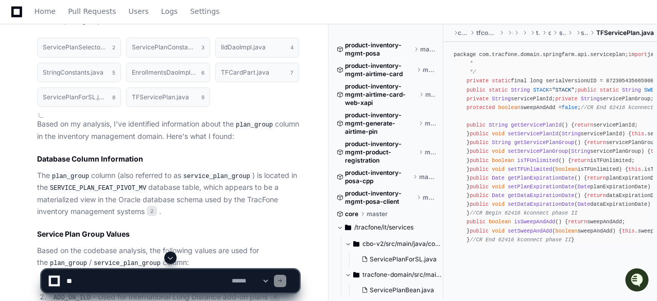
scroll to position [907, 0]
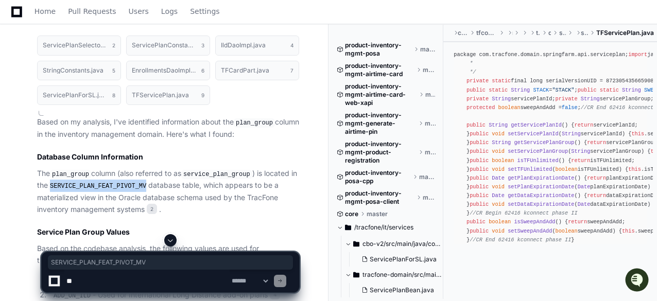
drag, startPoint x: 141, startPoint y: 186, endPoint x: 49, endPoint y: 187, distance: 92.1
click at [49, 187] on p "The plan_group column (also referred to as service_plan_group ) is located in t…" at bounding box center [168, 192] width 262 height 48
copy code "SERVICE_PLAN_FEAT_PIVOT_MV"
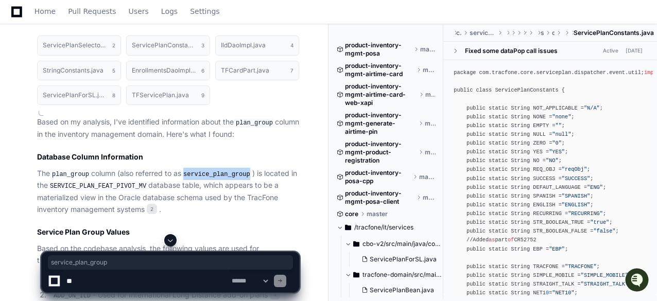
drag, startPoint x: 250, startPoint y: 172, endPoint x: 189, endPoint y: 170, distance: 60.7
click at [189, 170] on code "service_plan_group" at bounding box center [216, 174] width 71 height 9
copy code "service_plan_group"
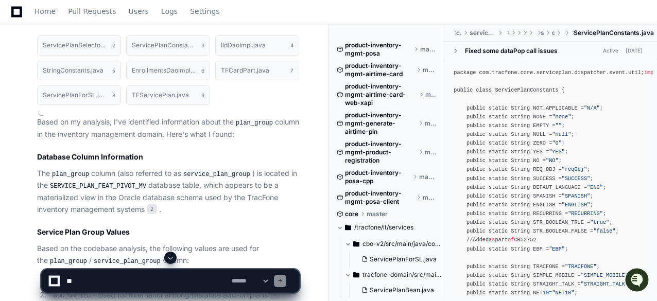
click at [259, 214] on p "The plan_group column (also referred to as service_plan_group ) is located in t…" at bounding box center [168, 192] width 262 height 48
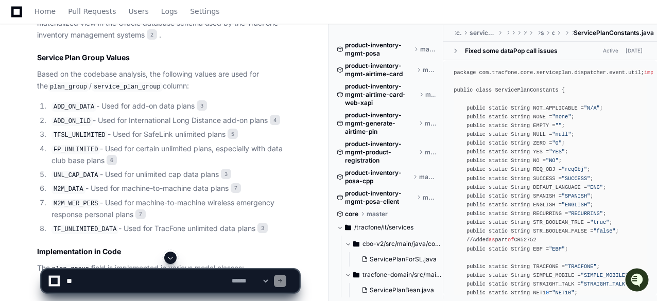
scroll to position [1070, 0]
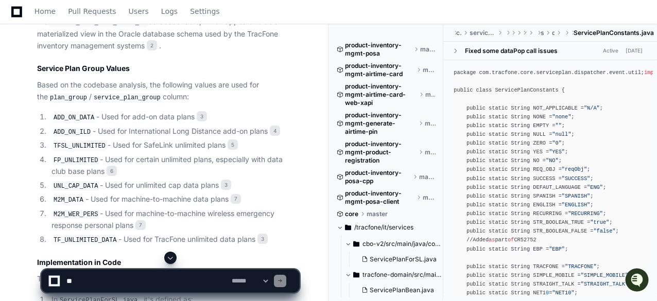
click at [91, 116] on code "ADD_ON_DATA" at bounding box center [73, 117] width 45 height 9
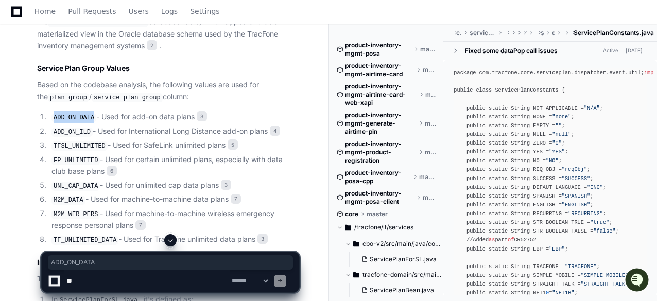
drag, startPoint x: 91, startPoint y: 116, endPoint x: 54, endPoint y: 116, distance: 37.6
click at [54, 116] on code "ADD_ON_DATA" at bounding box center [73, 117] width 45 height 9
copy code "ADD_ON_DATA"
drag, startPoint x: 101, startPoint y: 140, endPoint x: 51, endPoint y: 144, distance: 49.5
click at [51, 144] on code "TFSL_UNLIMITED" at bounding box center [79, 145] width 56 height 9
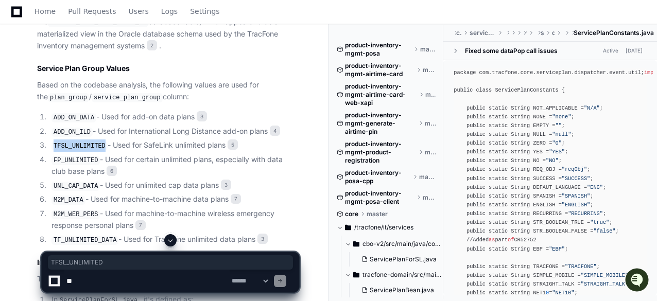
copy code "TFSL_UNLIMITED"
drag, startPoint x: 93, startPoint y: 181, endPoint x: 50, endPoint y: 180, distance: 42.2
click at [50, 180] on li "UNL_CAP_DATA - Used for unlimited cap data plans 3" at bounding box center [173, 186] width 251 height 12
copy code "UNL_CAP_DATA"
click at [174, 283] on textarea at bounding box center [146, 281] width 165 height 23
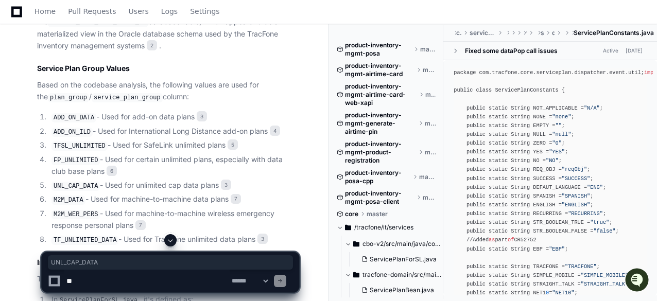
paste textarea "**********"
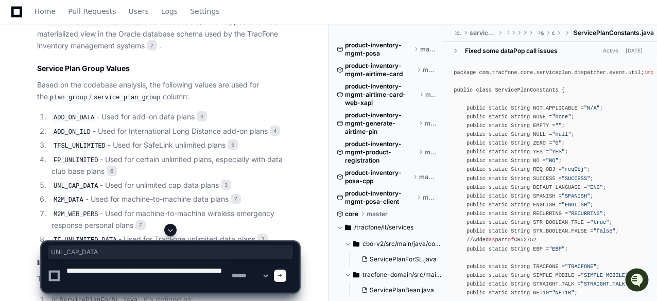
type textarea "**********"
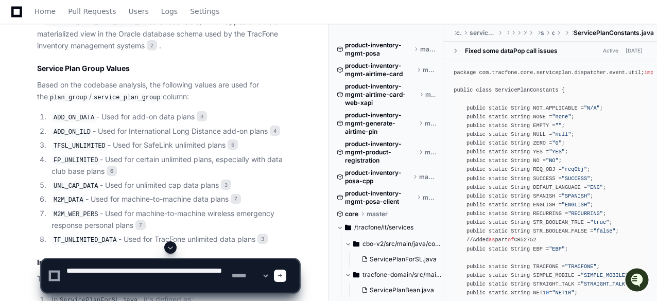
click at [554, 6] on div "Home Pull Requests Users Logs Settings" at bounding box center [328, 12] width 632 height 24
click at [286, 273] on div at bounding box center [280, 276] width 12 height 12
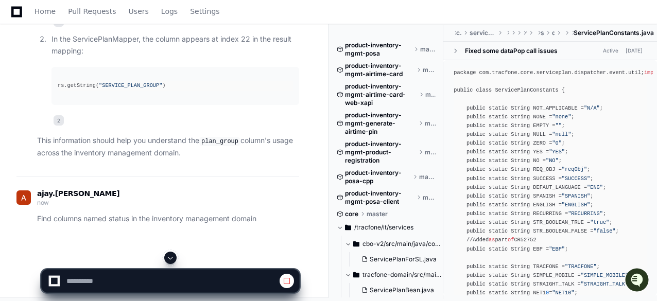
scroll to position [1670, 0]
click at [171, 254] on span at bounding box center [170, 258] width 8 height 8
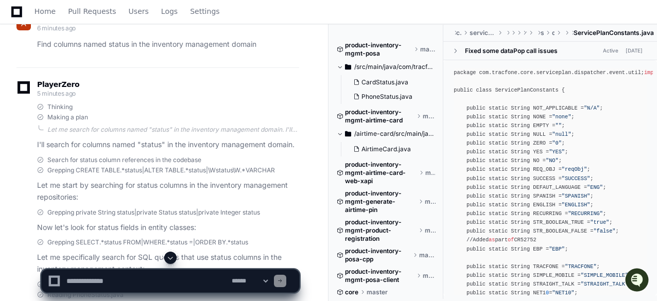
click at [175, 262] on button at bounding box center [170, 258] width 12 height 12
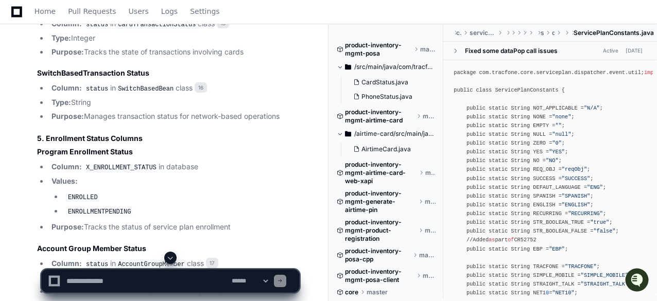
click at [167, 254] on span at bounding box center [170, 258] width 8 height 8
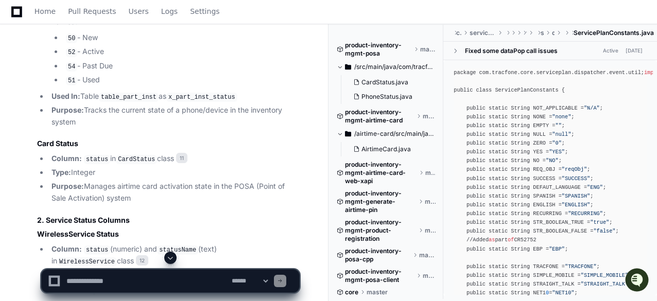
scroll to position [2526, 0]
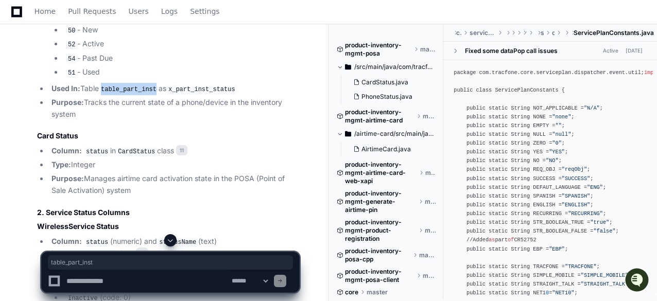
drag, startPoint x: 155, startPoint y: 197, endPoint x: 105, endPoint y: 196, distance: 49.9
click at [105, 94] on code "table_part_inst" at bounding box center [129, 89] width 60 height 9
copy code "table_part_inst"
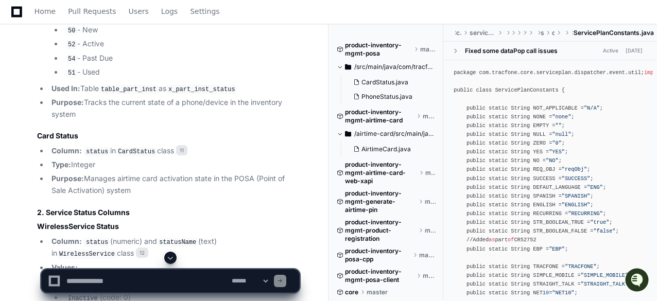
click at [223, 94] on code "x_part_inst_status" at bounding box center [201, 89] width 71 height 9
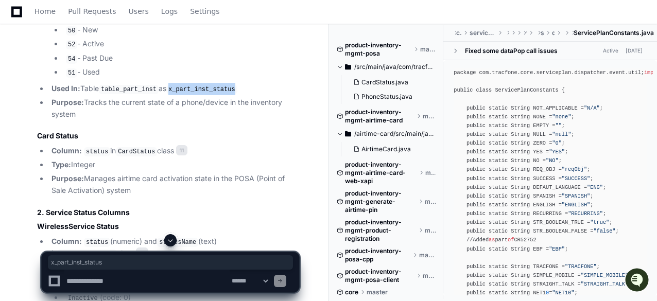
copy code "x_part_inst_status"
click at [142, 281] on textarea at bounding box center [146, 281] width 165 height 23
paste textarea "**********"
type textarea "**********"
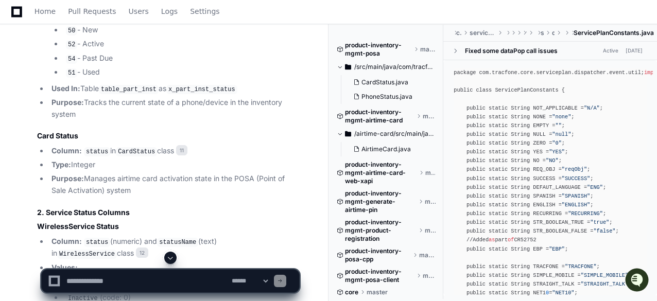
scroll to position [0, 0]
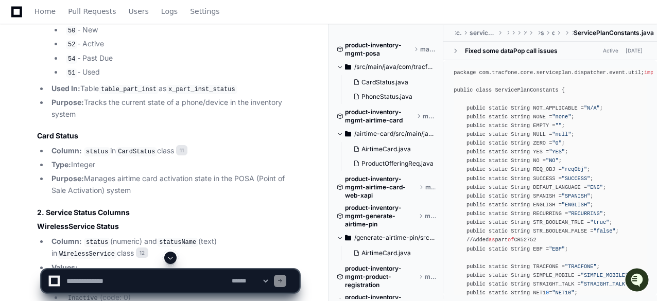
click at [173, 256] on span at bounding box center [170, 258] width 8 height 8
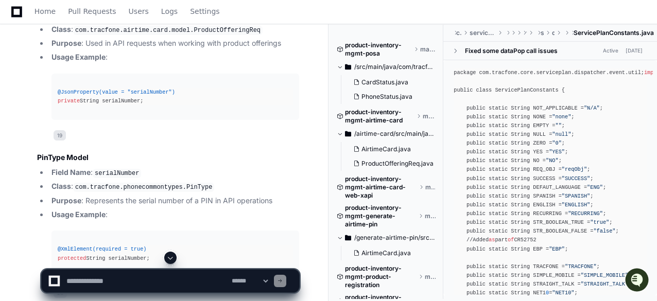
click at [168, 258] on span at bounding box center [170, 258] width 8 height 8
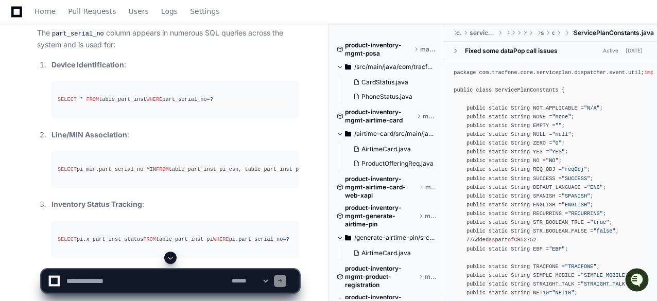
scroll to position [5304, 0]
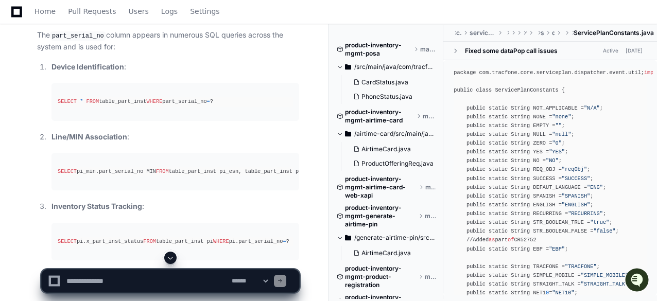
click at [118, 278] on textarea at bounding box center [146, 281] width 165 height 23
paste textarea "**********"
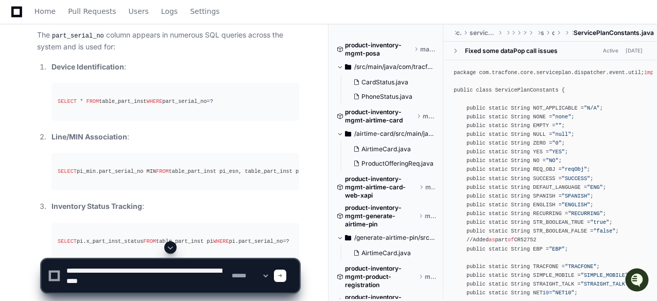
click at [165, 271] on textarea at bounding box center [146, 275] width 165 height 33
type textarea "**********"
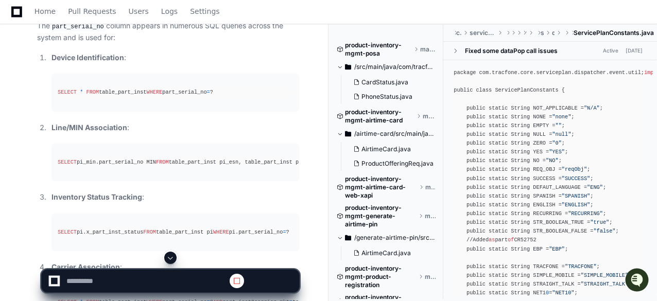
scroll to position [5313, 0]
click at [167, 257] on span at bounding box center [170, 258] width 8 height 8
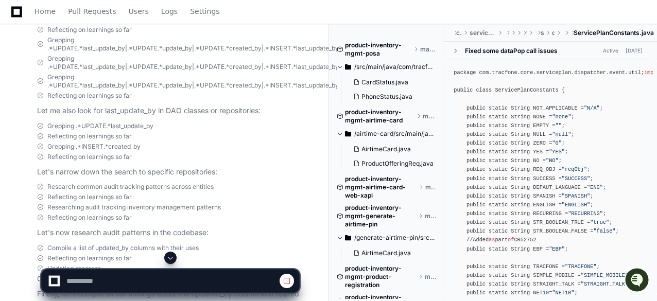
scroll to position [6884, 0]
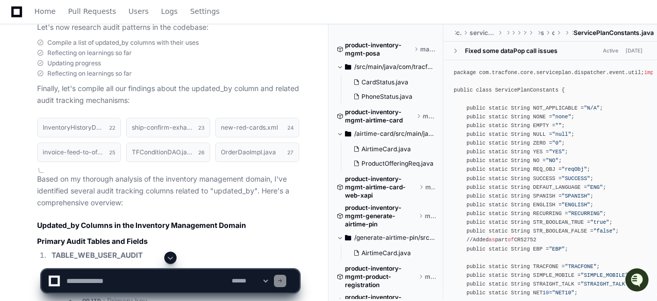
click at [168, 260] on span at bounding box center [170, 258] width 8 height 8
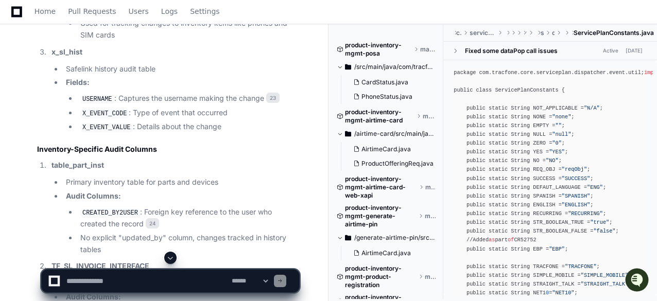
scroll to position [7324, 0]
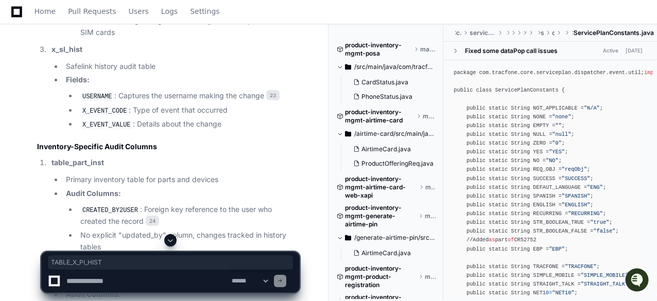
drag, startPoint x: 113, startPoint y: 60, endPoint x: 52, endPoint y: 57, distance: 61.3
copy strong "TABLE_X_PI_HIST"
drag, startPoint x: 131, startPoint y: 105, endPoint x: 81, endPoint y: 104, distance: 50.4
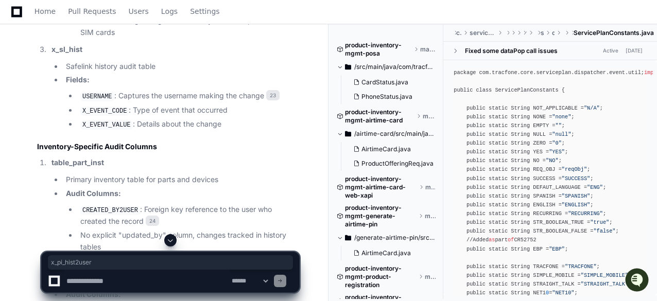
copy code "x_pi_hist2user"
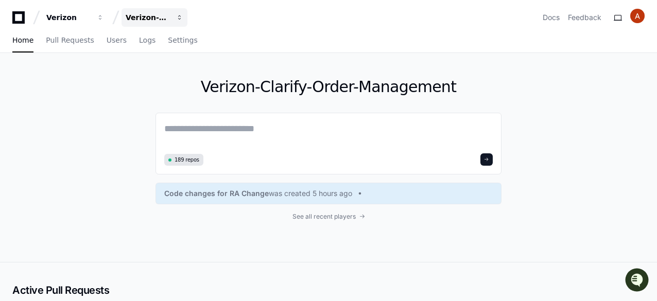
click at [174, 17] on button "Verizon-Clarify-Order-Management" at bounding box center [154, 17] width 66 height 19
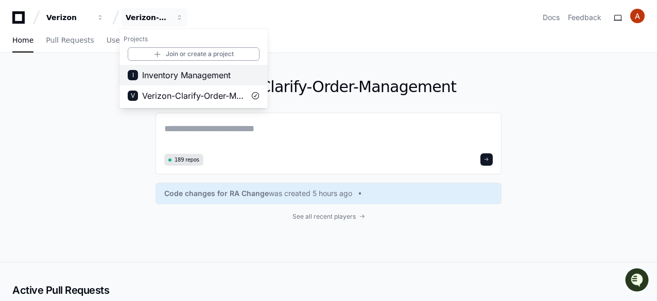
click at [181, 76] on span "Inventory Management" at bounding box center [186, 75] width 88 height 12
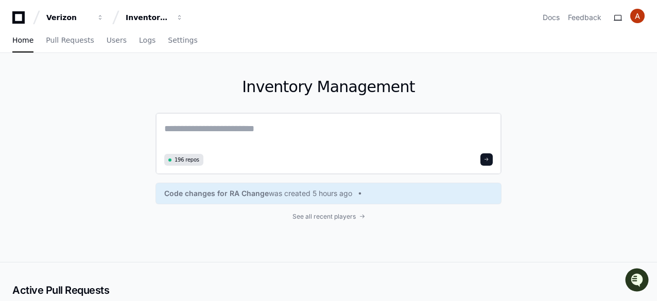
click at [195, 131] on textarea at bounding box center [328, 135] width 328 height 29
paste textarea "**********"
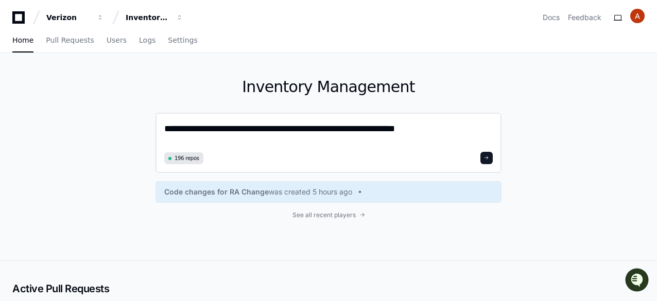
click at [292, 128] on textarea "**********" at bounding box center [328, 134] width 328 height 27
type textarea "**********"
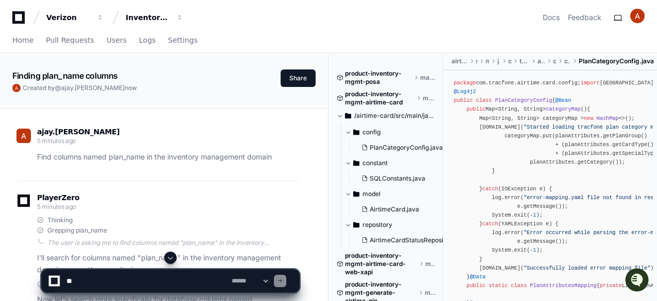
click at [170, 258] on span at bounding box center [170, 258] width 8 height 8
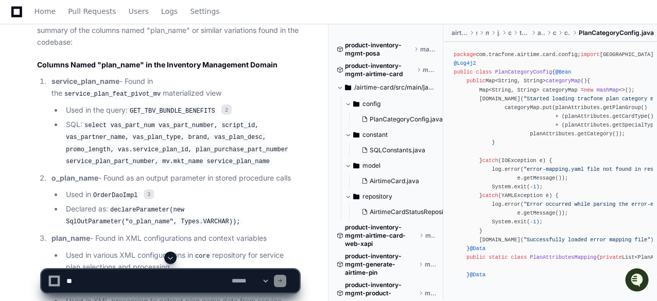
scroll to position [1023, 0]
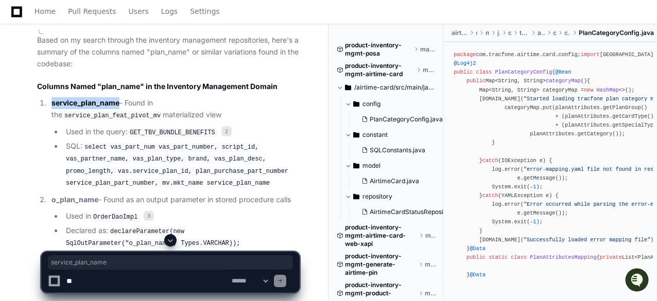
drag, startPoint x: 119, startPoint y: 102, endPoint x: 48, endPoint y: 102, distance: 71.0
click at [48, 102] on li "service_plan_name - Found in the service_plan_feat_pivot_mv materialized view U…" at bounding box center [173, 143] width 251 height 92
copy strong "service_plan_name"
drag, startPoint x: 262, startPoint y: 103, endPoint x: 174, endPoint y: 107, distance: 87.5
click at [163, 111] on code "service_plan_feat_pivot_mv" at bounding box center [112, 115] width 100 height 9
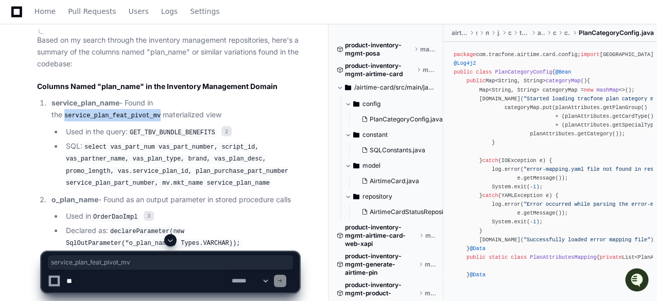
copy code "service_plan_feat_pivot_mv"
click at [135, 287] on textarea at bounding box center [146, 281] width 165 height 23
paste textarea "**********"
type textarea "**********"
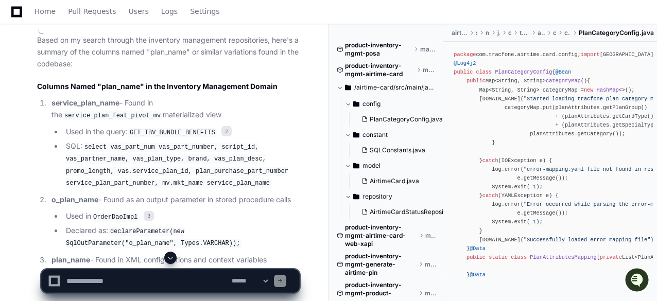
scroll to position [0, 0]
click at [171, 259] on span at bounding box center [170, 258] width 8 height 8
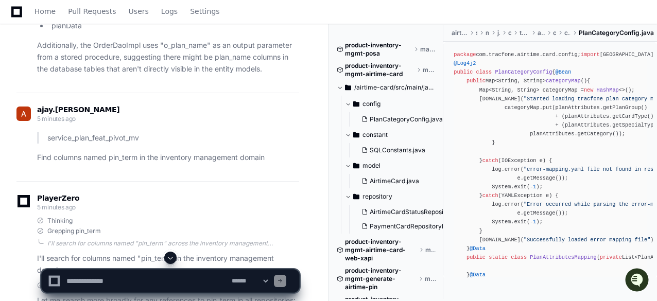
click at [174, 257] on span at bounding box center [170, 258] width 8 height 8
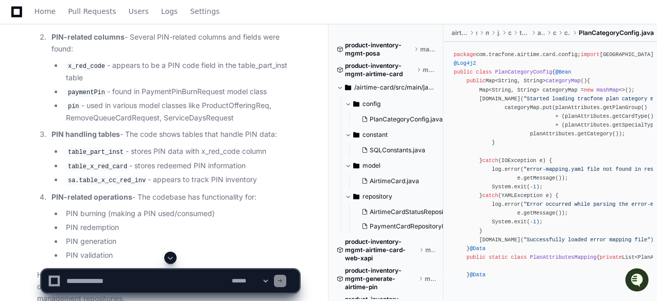
scroll to position [2109, 0]
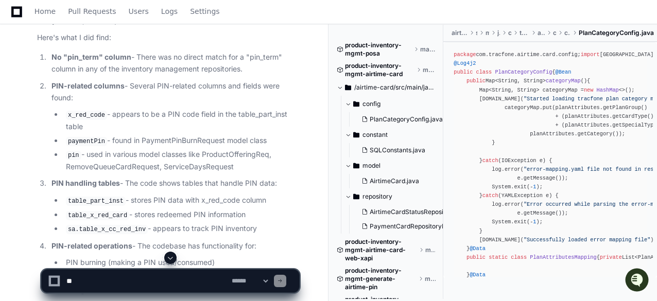
scroll to position [2088, 0]
